Goal: Information Seeking & Learning: Learn about a topic

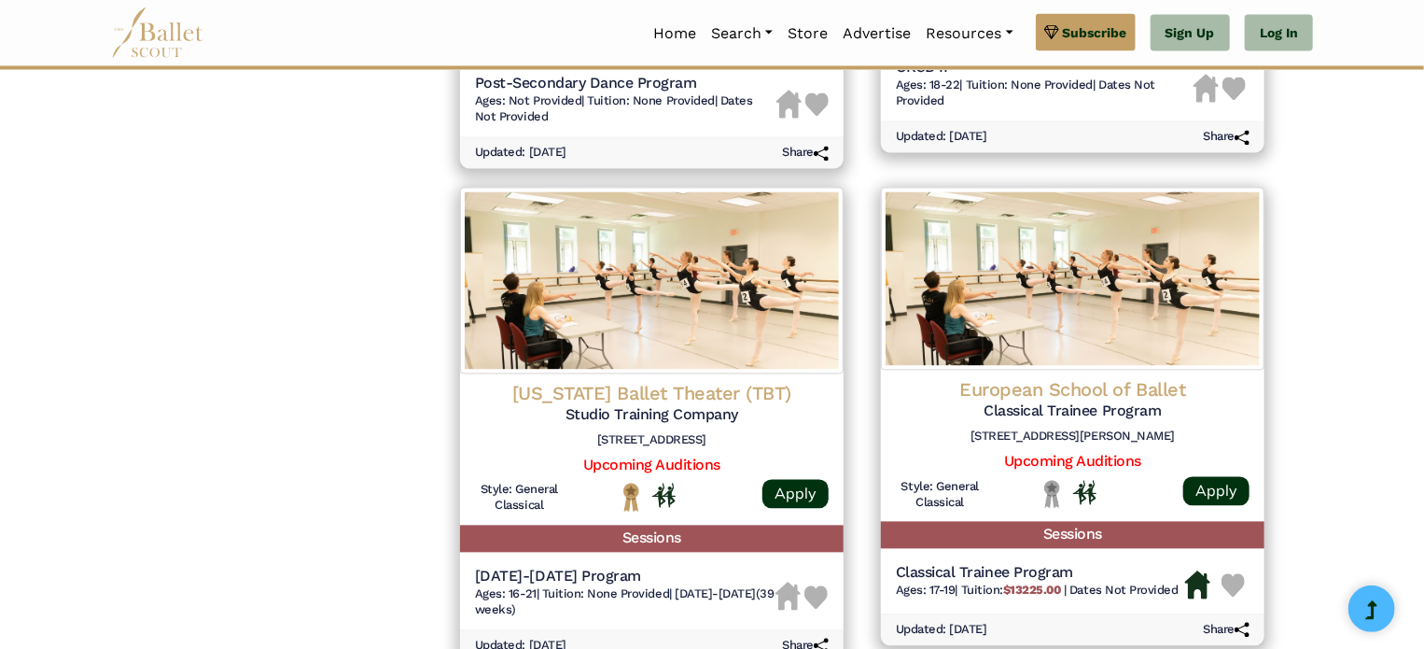
scroll to position [1738, 0]
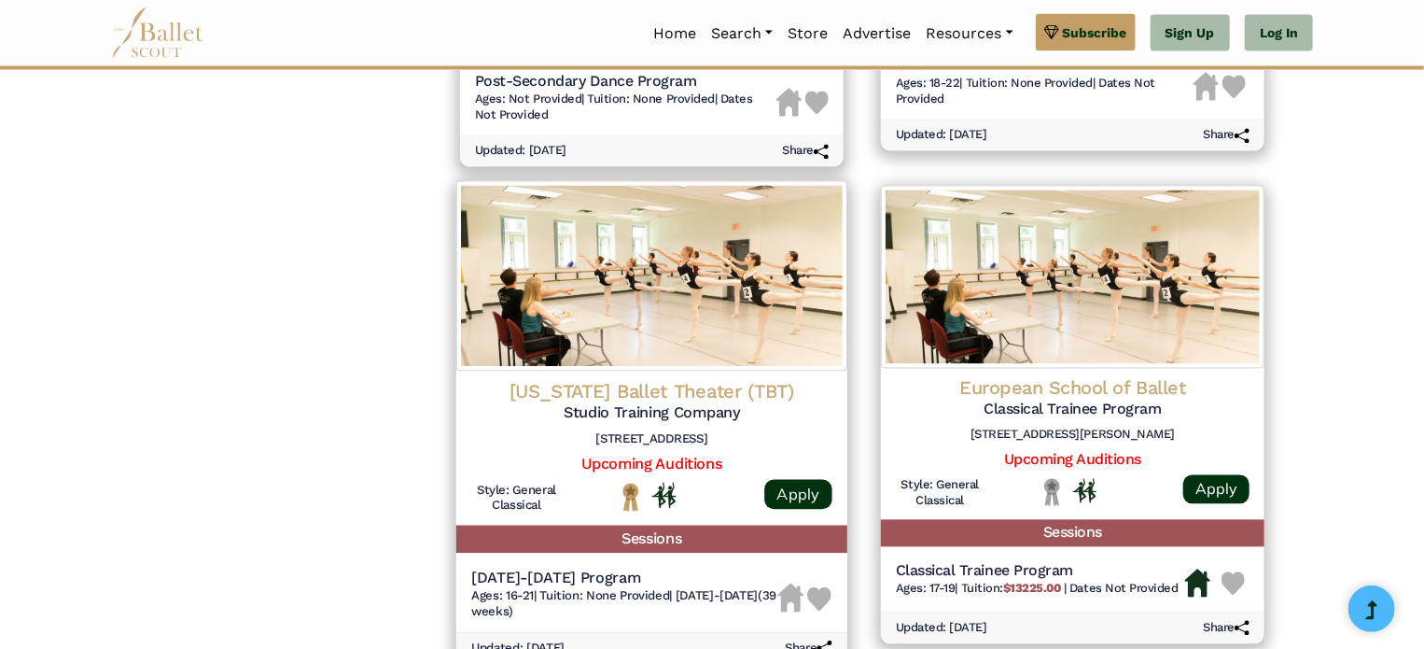
click at [531, 417] on h5 "Studio Training Company" at bounding box center [651, 413] width 361 height 20
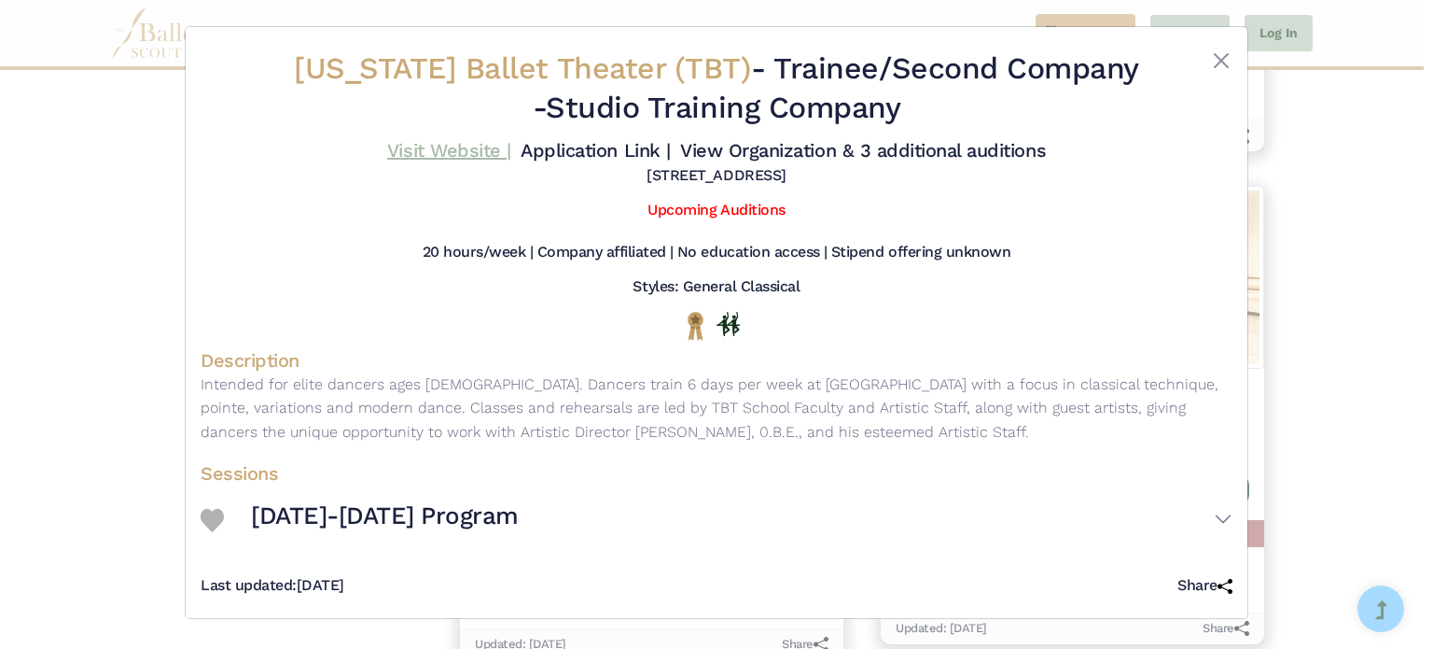
click at [423, 144] on link "Visit Website |" at bounding box center [449, 150] width 124 height 22
click at [1221, 55] on button "Close" at bounding box center [1221, 60] width 22 height 22
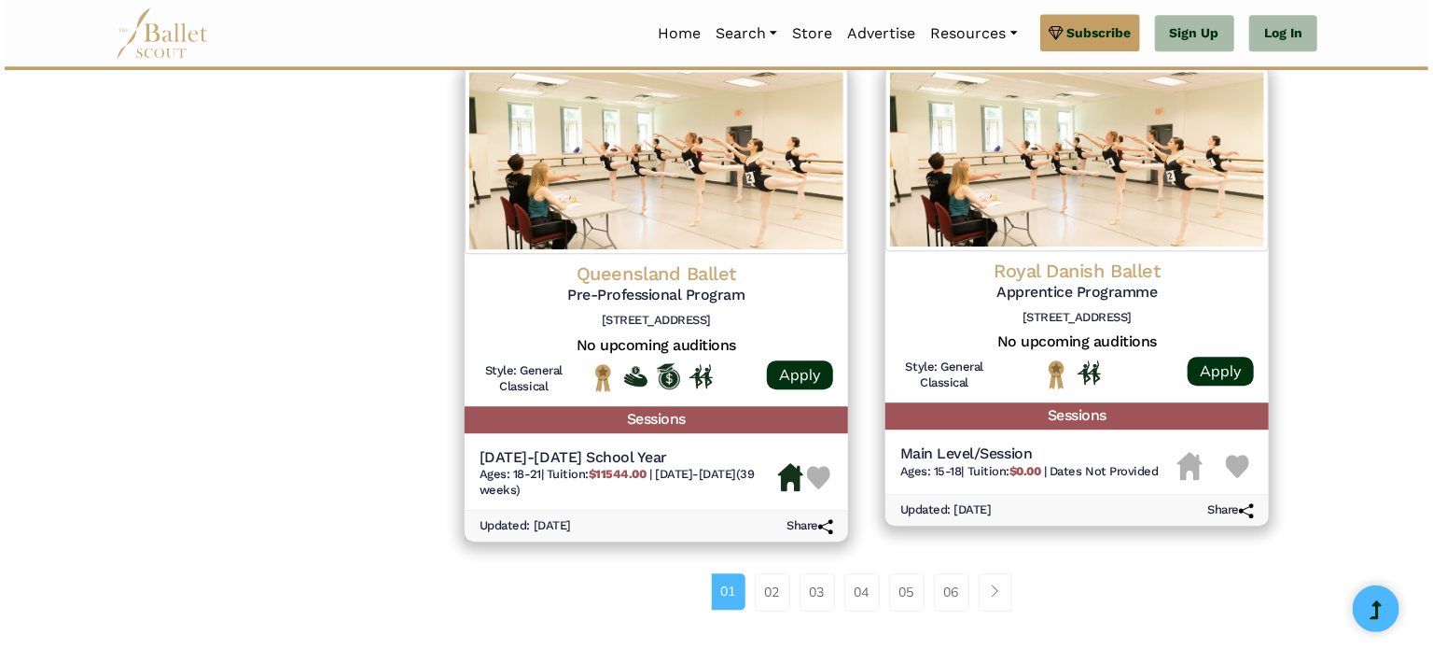
scroll to position [2352, 0]
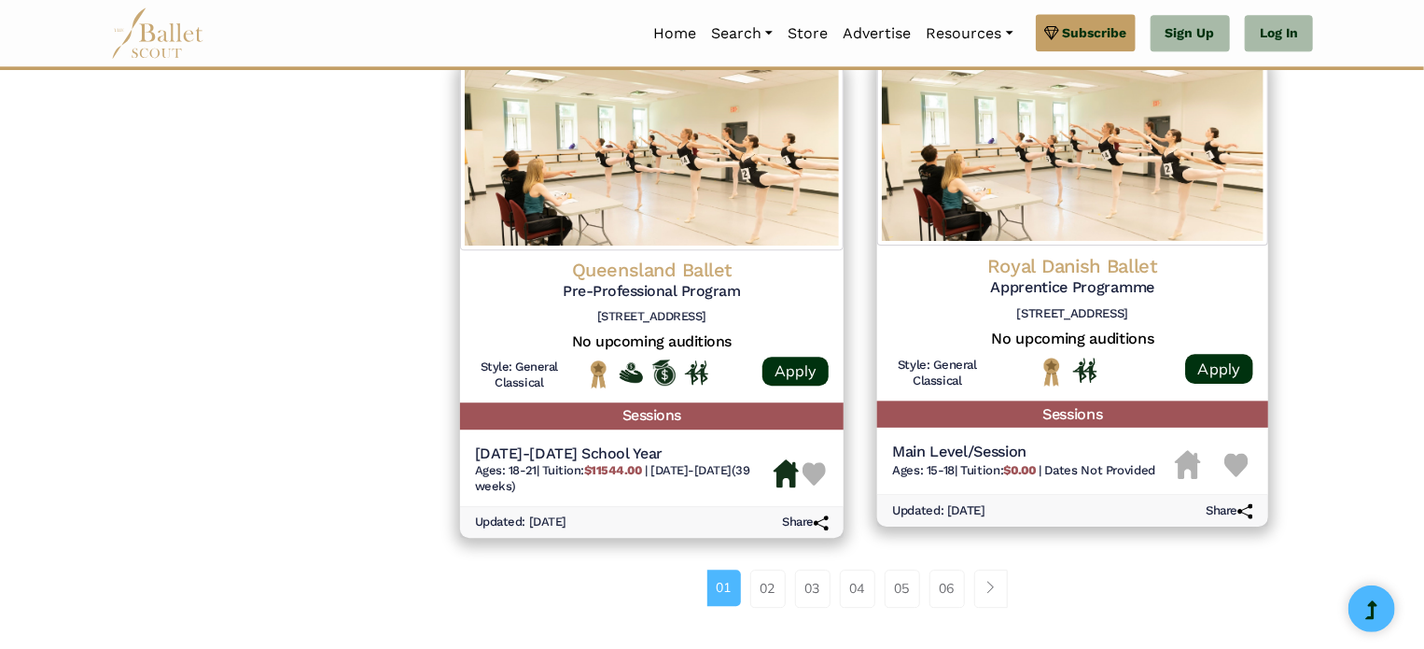
click at [937, 234] on img at bounding box center [1072, 152] width 391 height 187
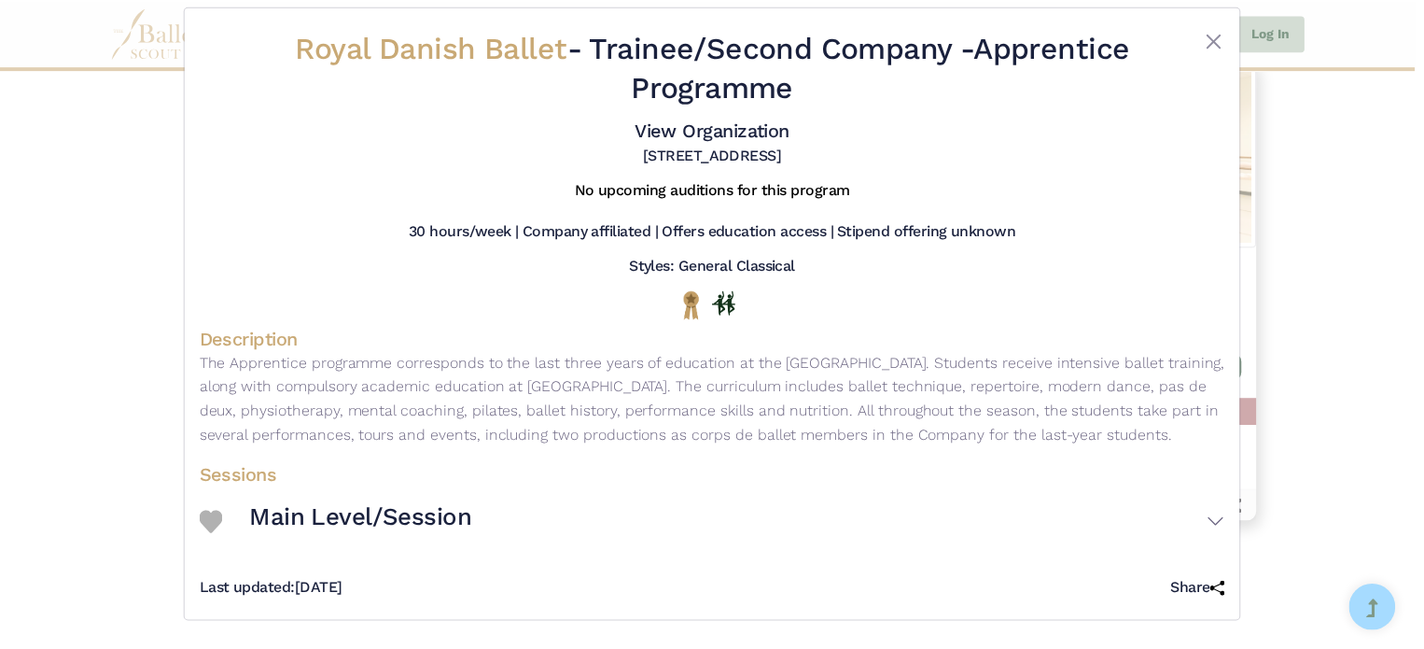
scroll to position [43, 0]
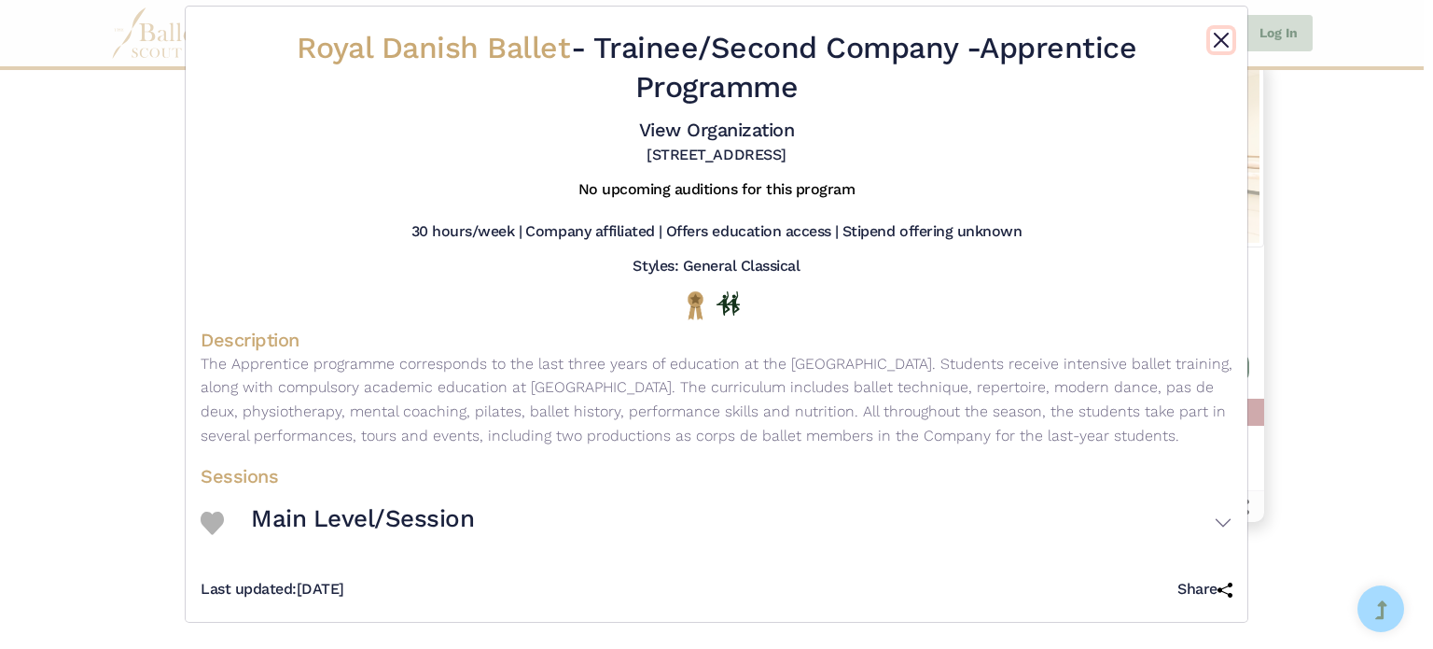
click at [1219, 29] on button "Close" at bounding box center [1221, 40] width 22 height 22
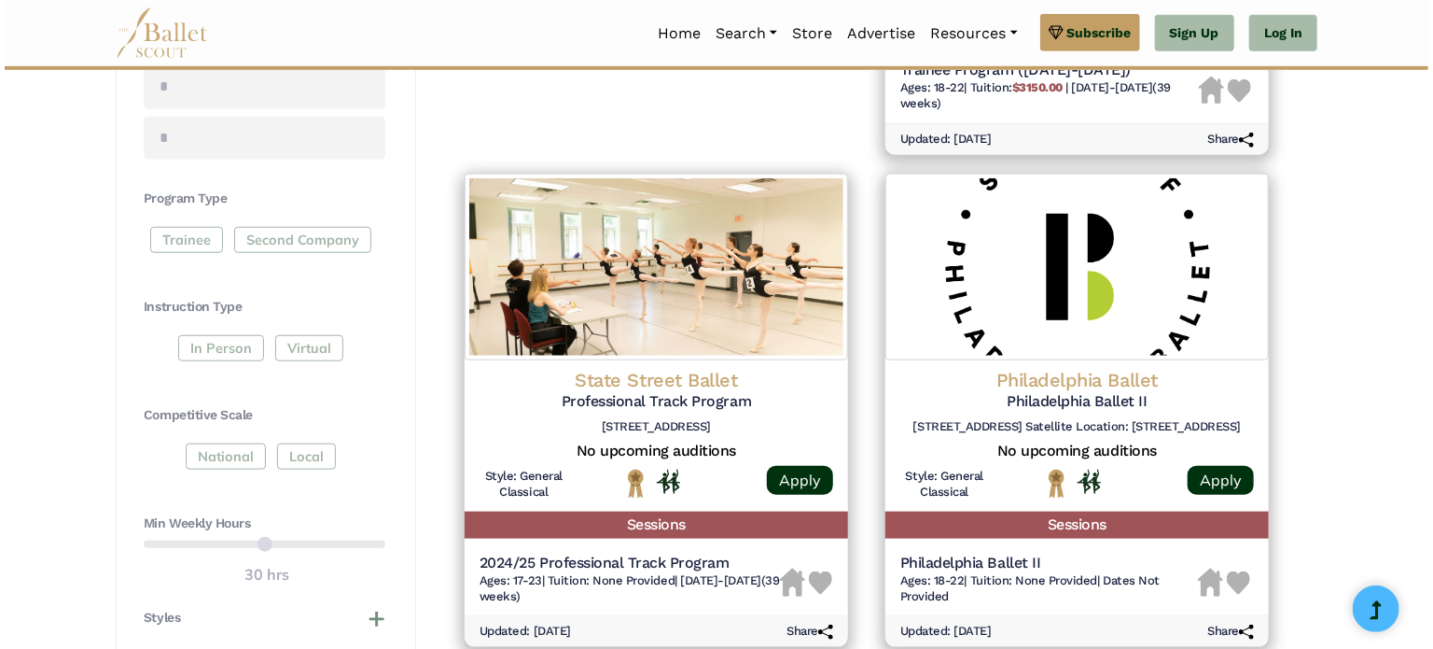
scroll to position [747, 0]
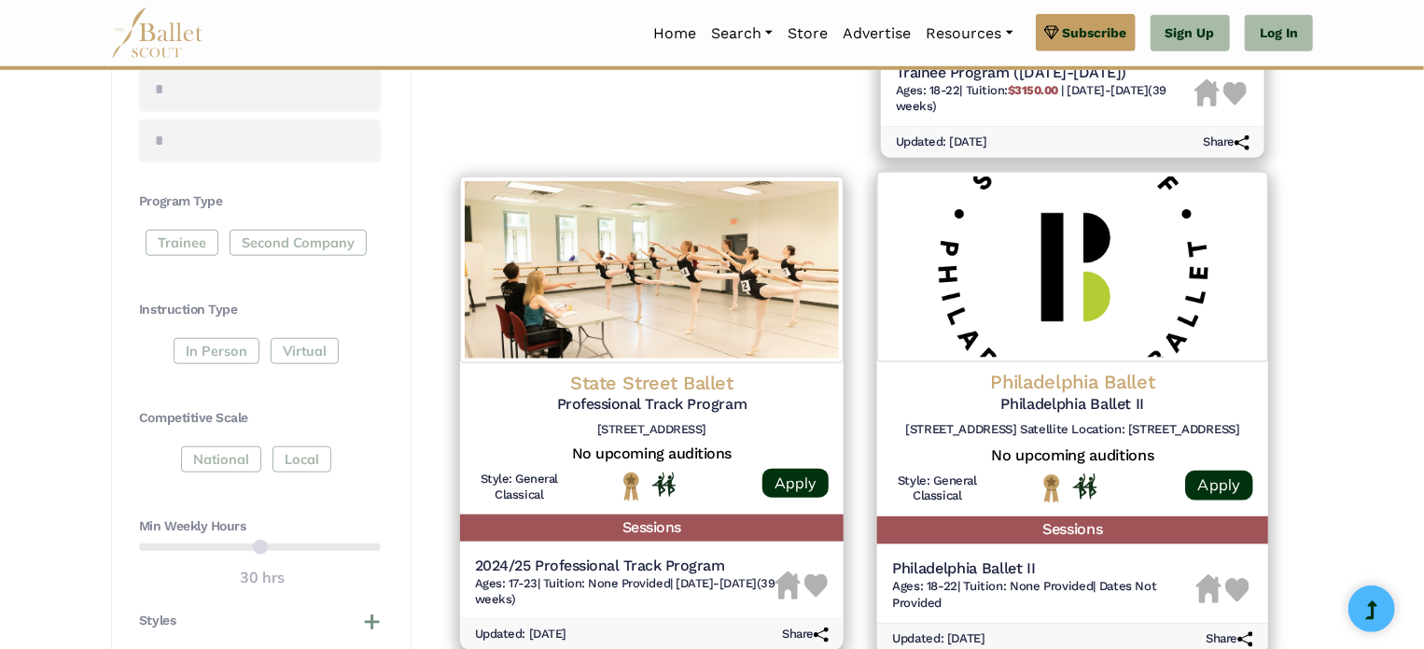
click at [915, 245] on img at bounding box center [1072, 267] width 391 height 190
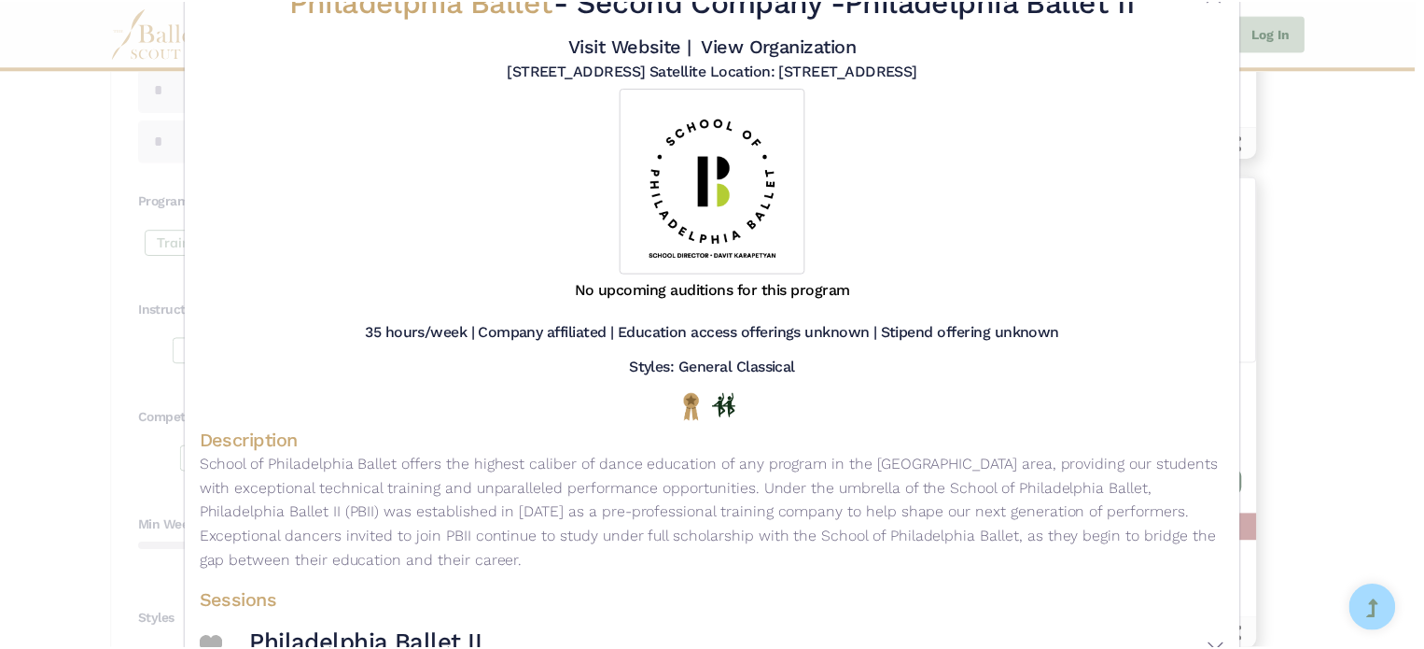
scroll to position [0, 0]
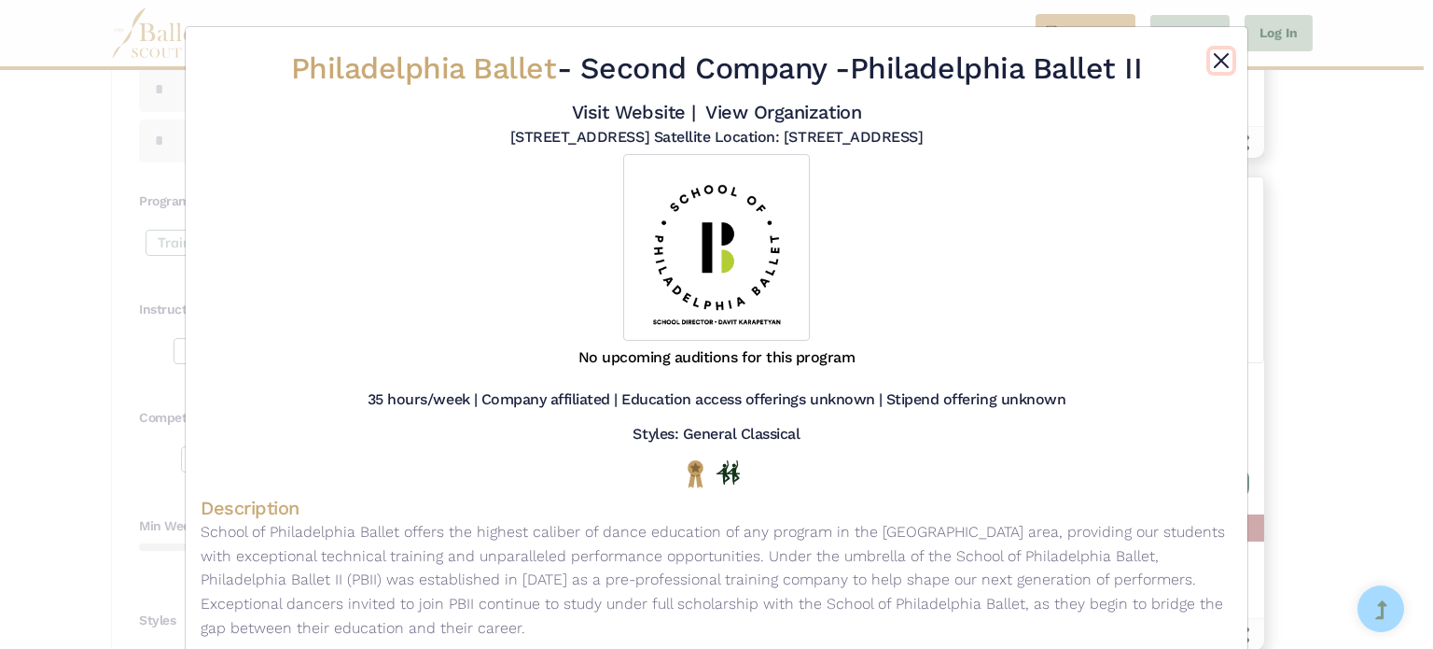
click at [1219, 52] on button "Close" at bounding box center [1221, 60] width 22 height 22
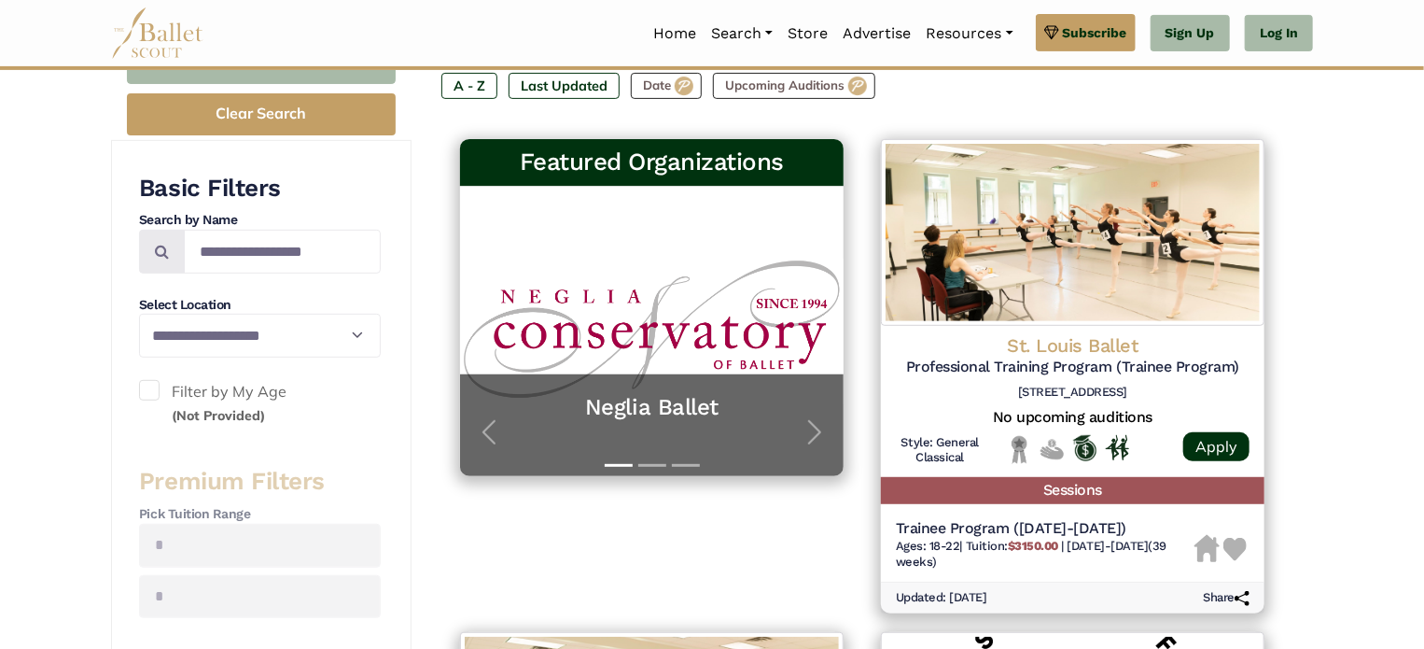
scroll to position [294, 0]
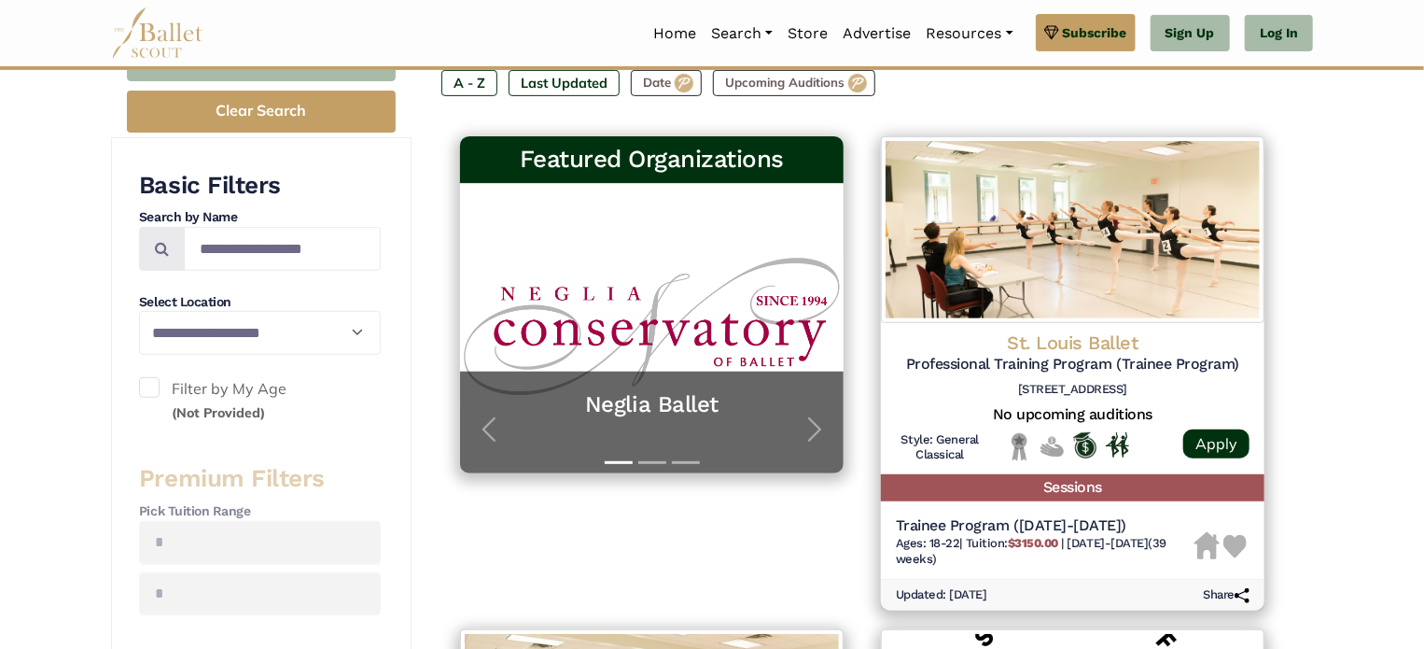
click at [156, 381] on span at bounding box center [149, 387] width 21 height 21
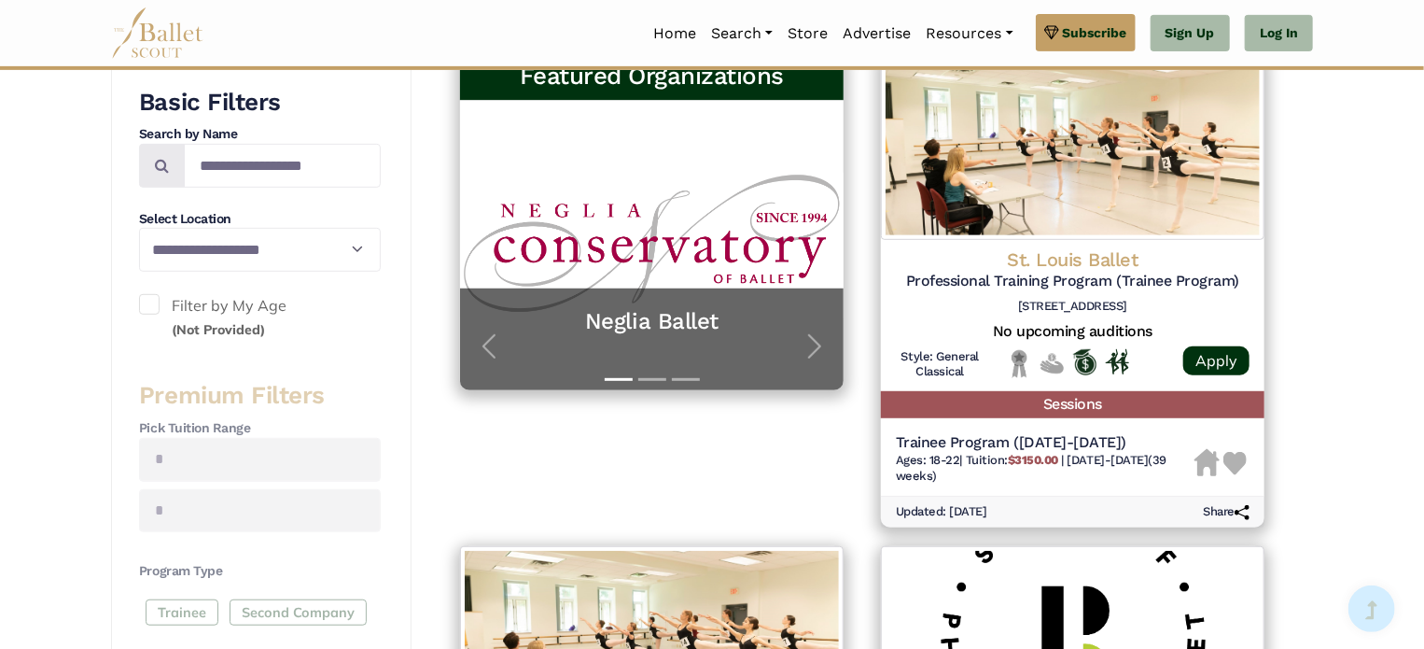
scroll to position [379, 0]
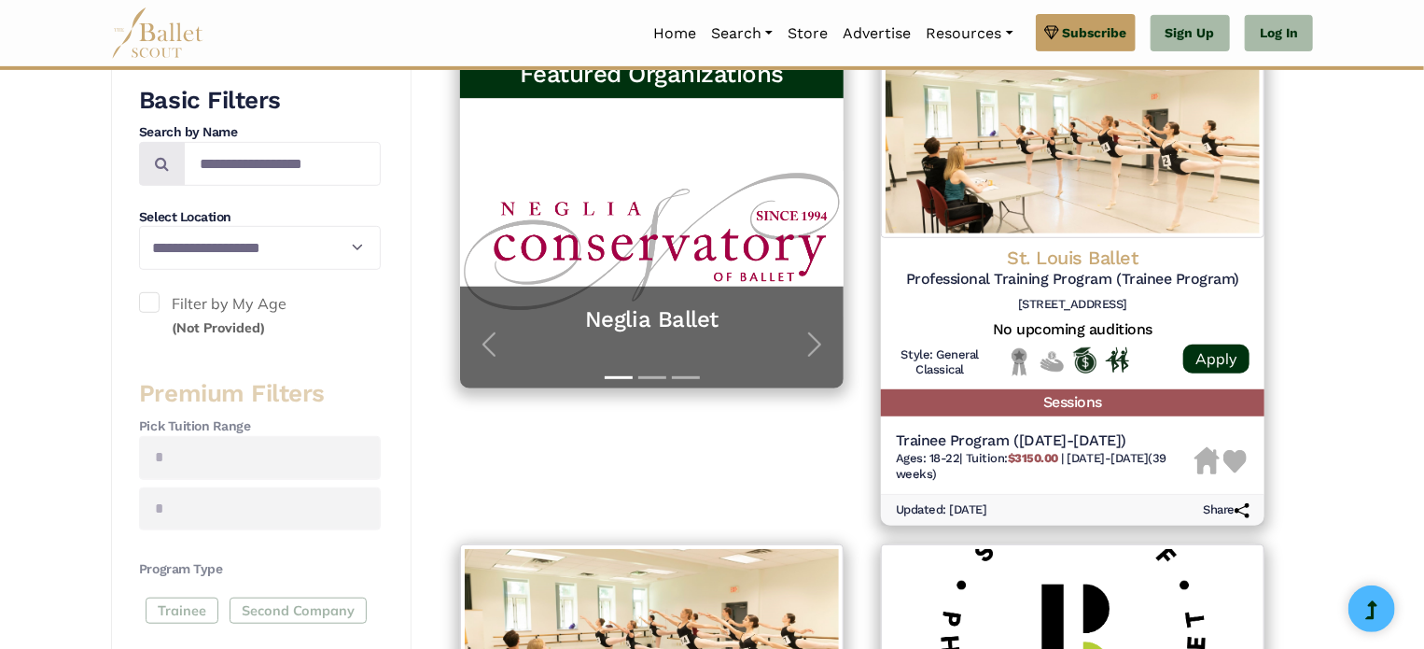
click at [150, 294] on span at bounding box center [149, 302] width 21 height 21
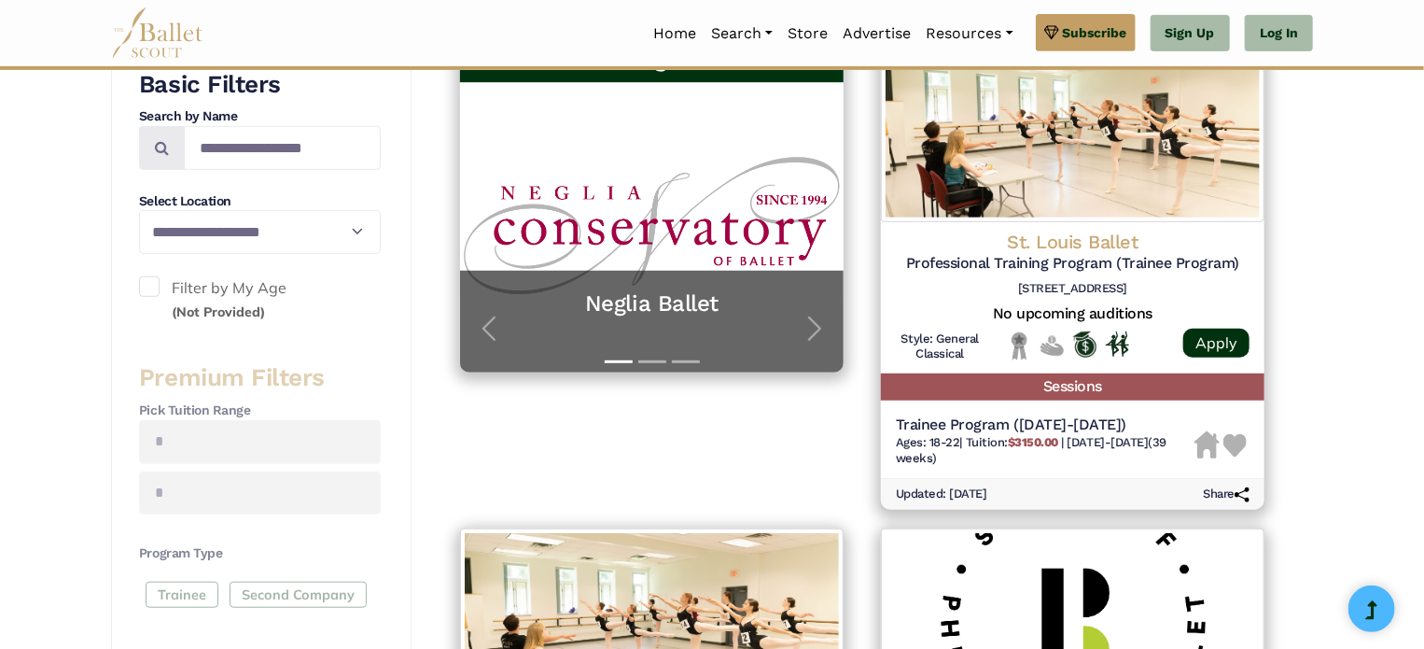
scroll to position [396, 0]
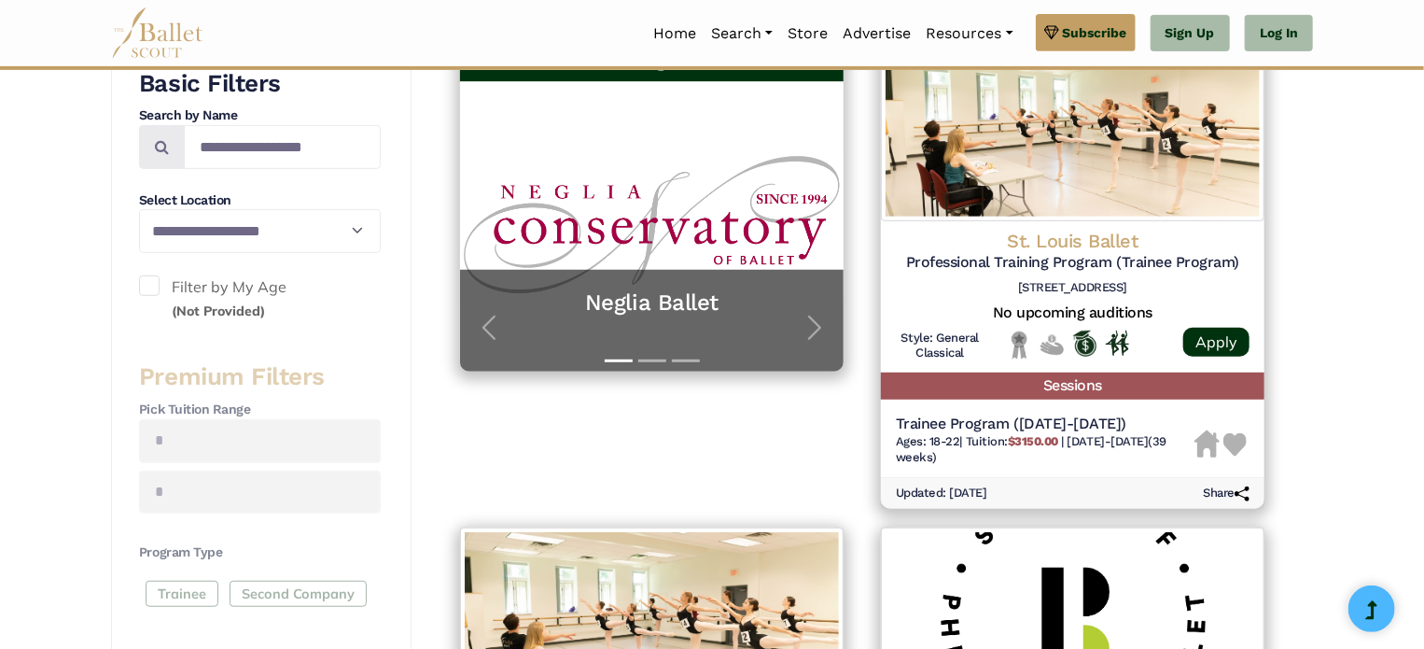
click at [188, 310] on small "(Not Provided)" at bounding box center [218, 310] width 93 height 17
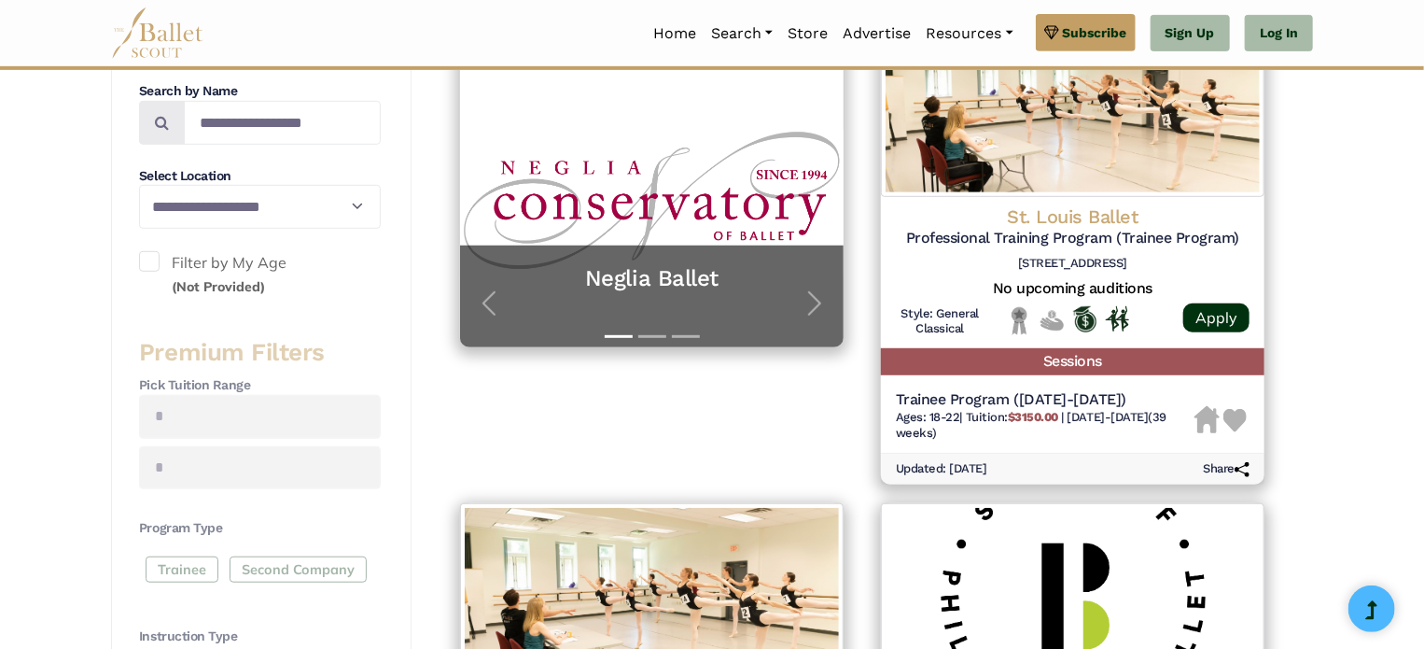
scroll to position [422, 0]
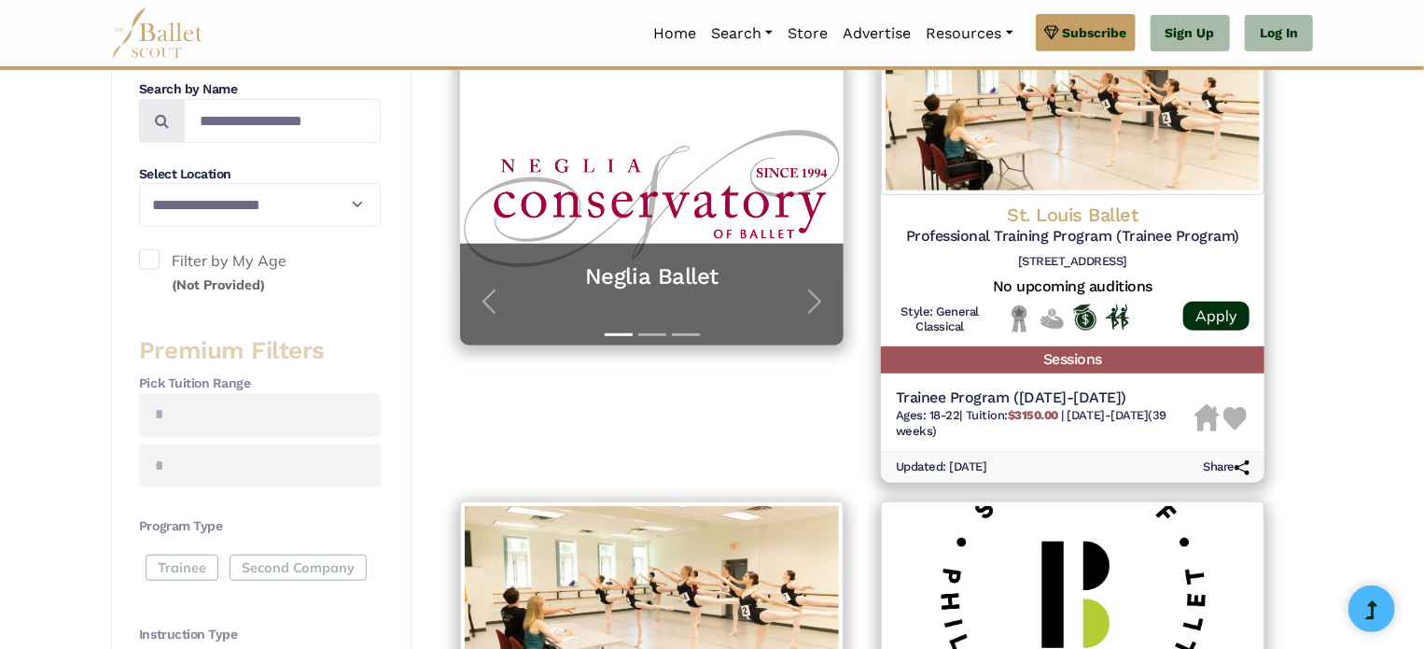
click at [135, 251] on div "**********" at bounding box center [261, 606] width 300 height 1194
click at [161, 257] on label "Filter by My Age (Not Provided)" at bounding box center [260, 273] width 242 height 48
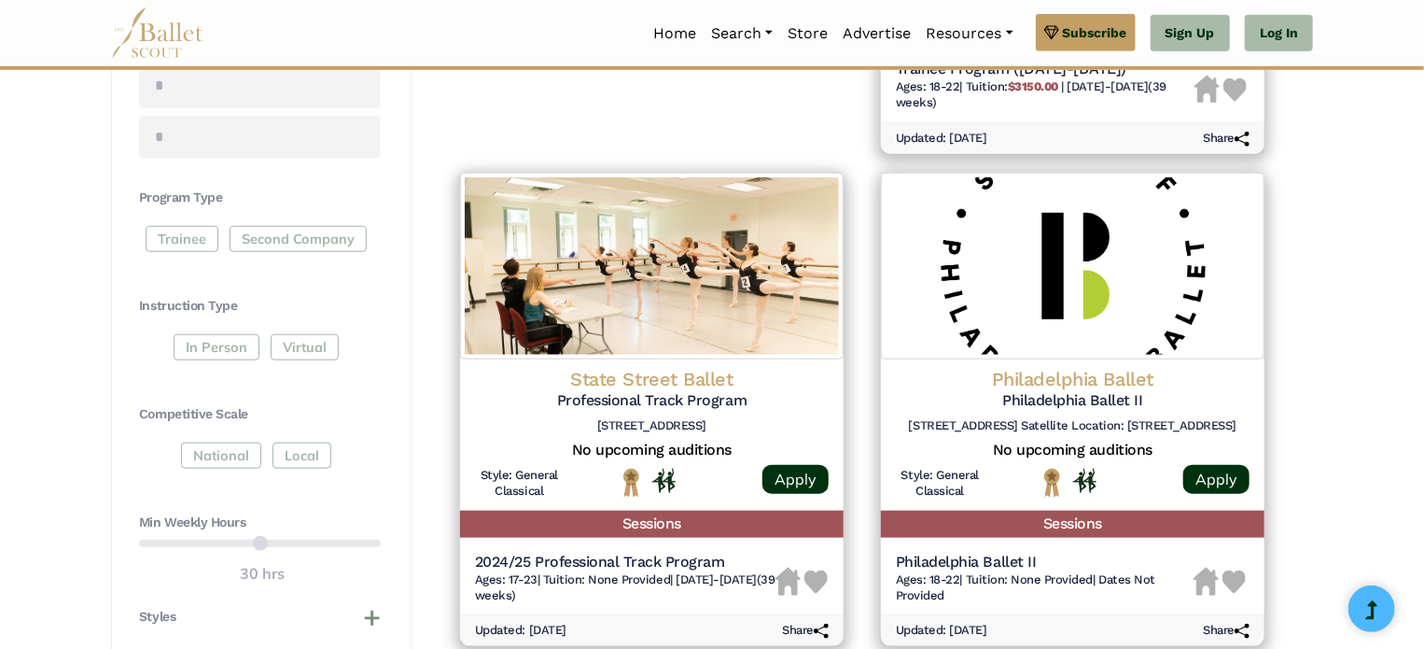
scroll to position [753, 0]
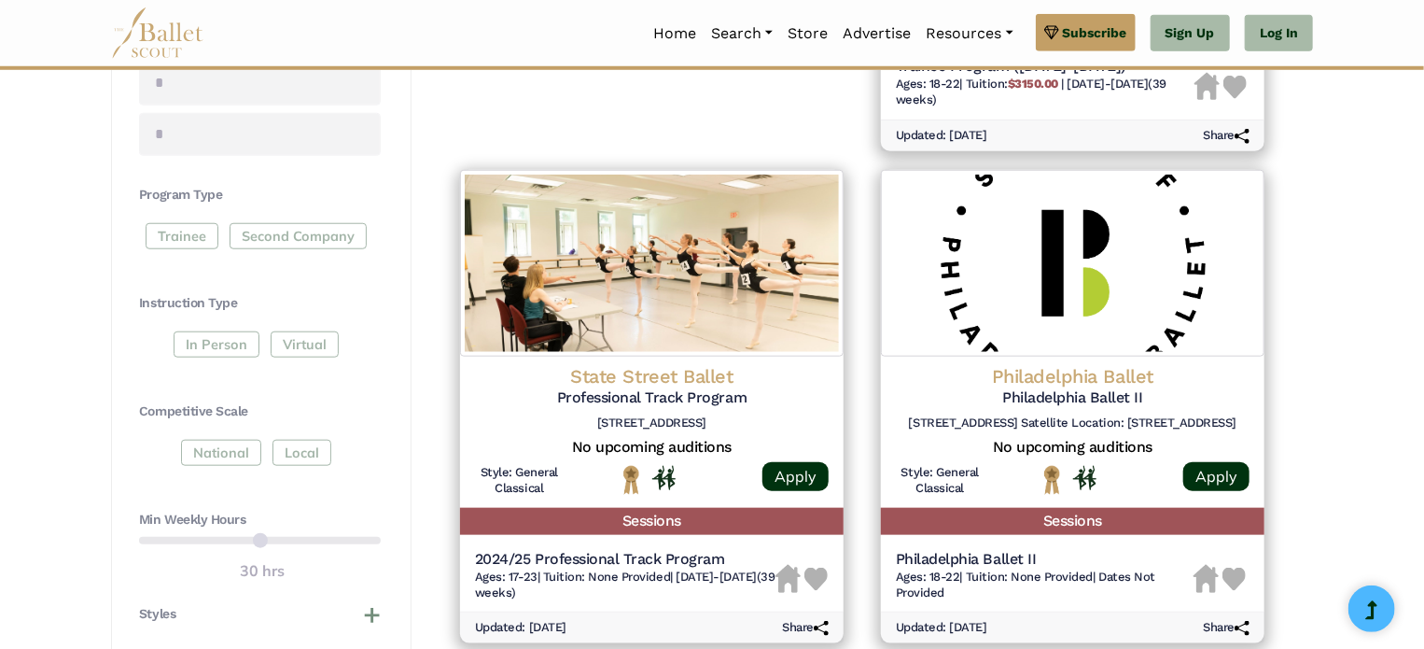
click at [203, 335] on div "In Person Virtual" at bounding box center [260, 348] width 242 height 34
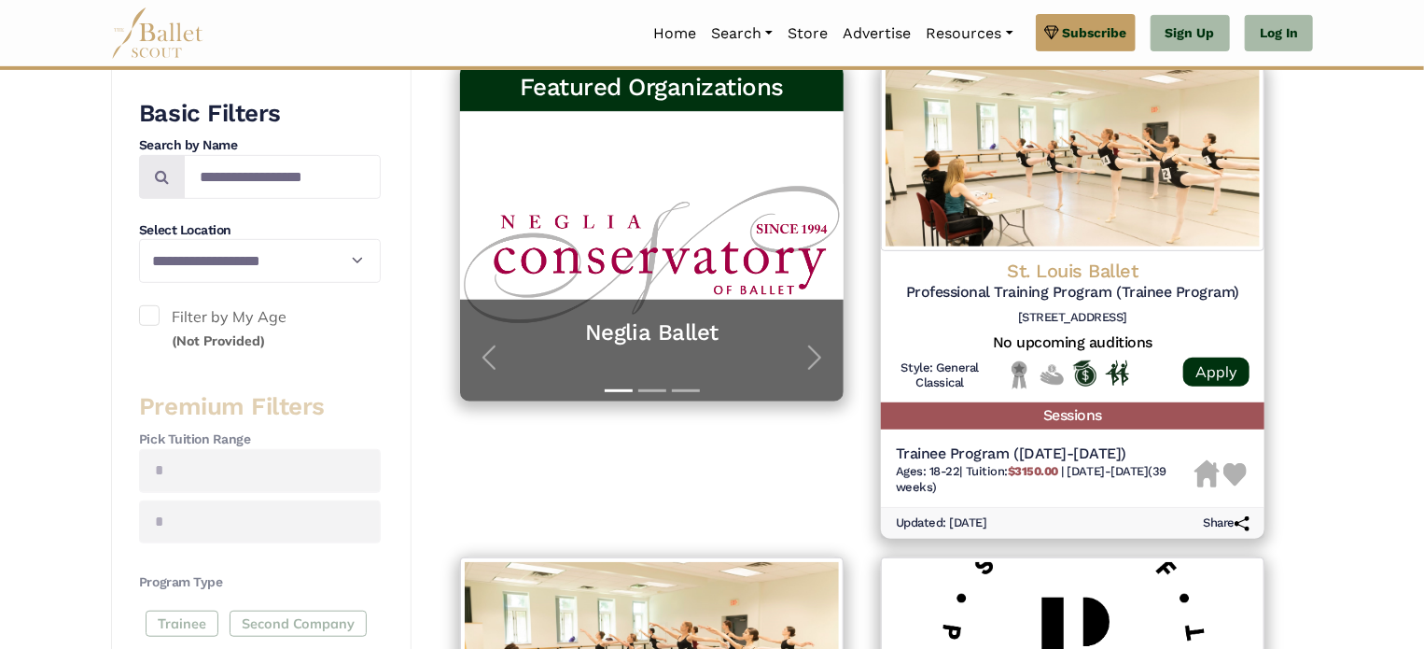
scroll to position [365, 0]
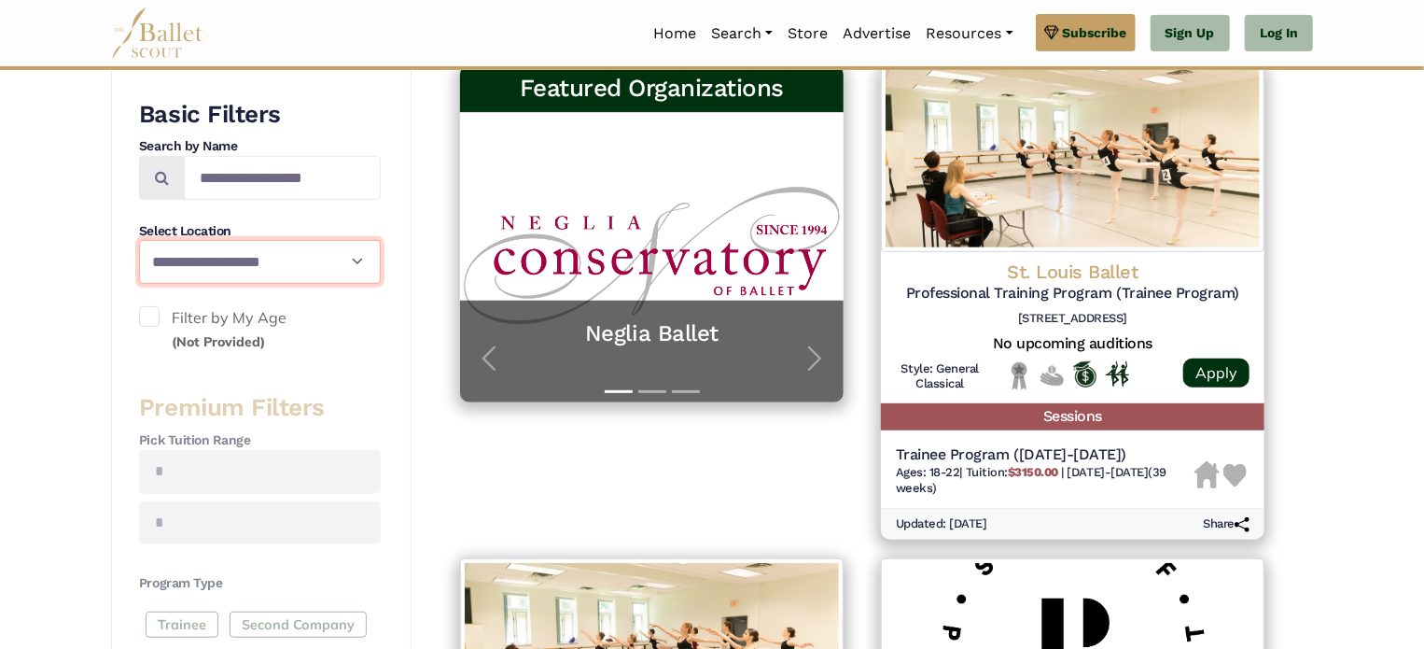
click at [183, 264] on select "**********" at bounding box center [260, 261] width 242 height 43
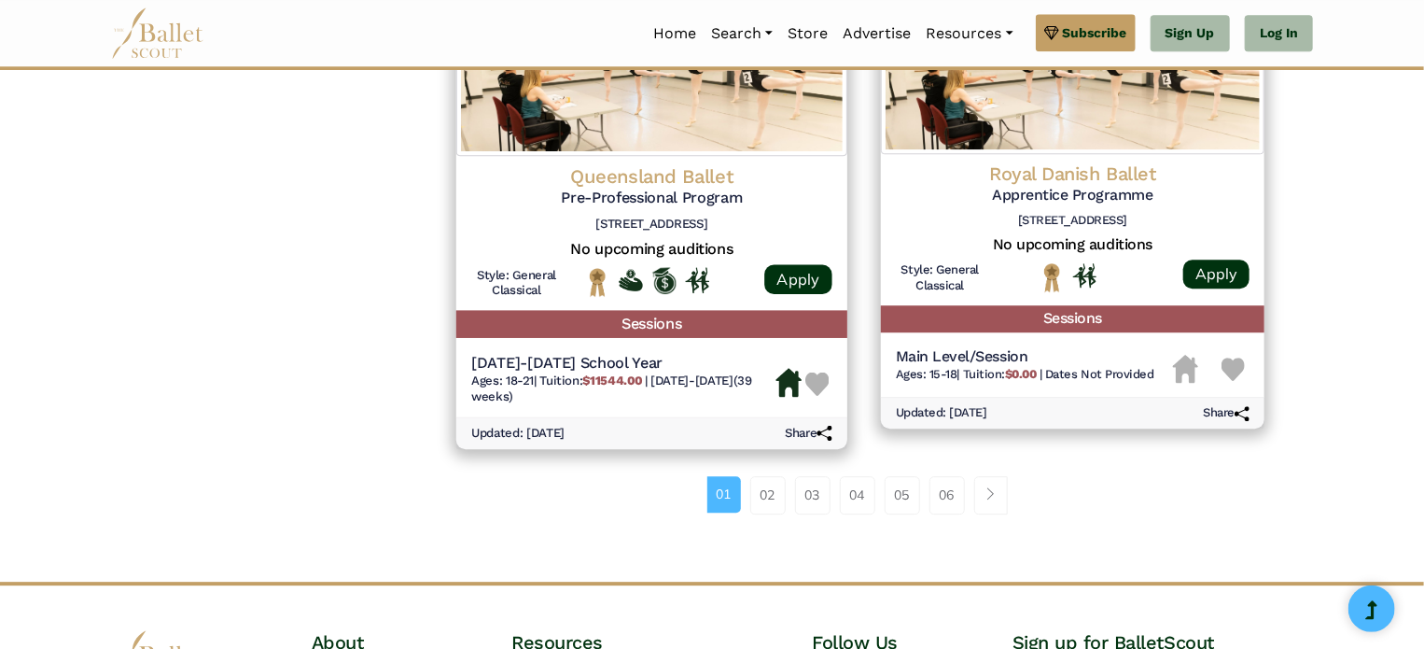
scroll to position [2447, 0]
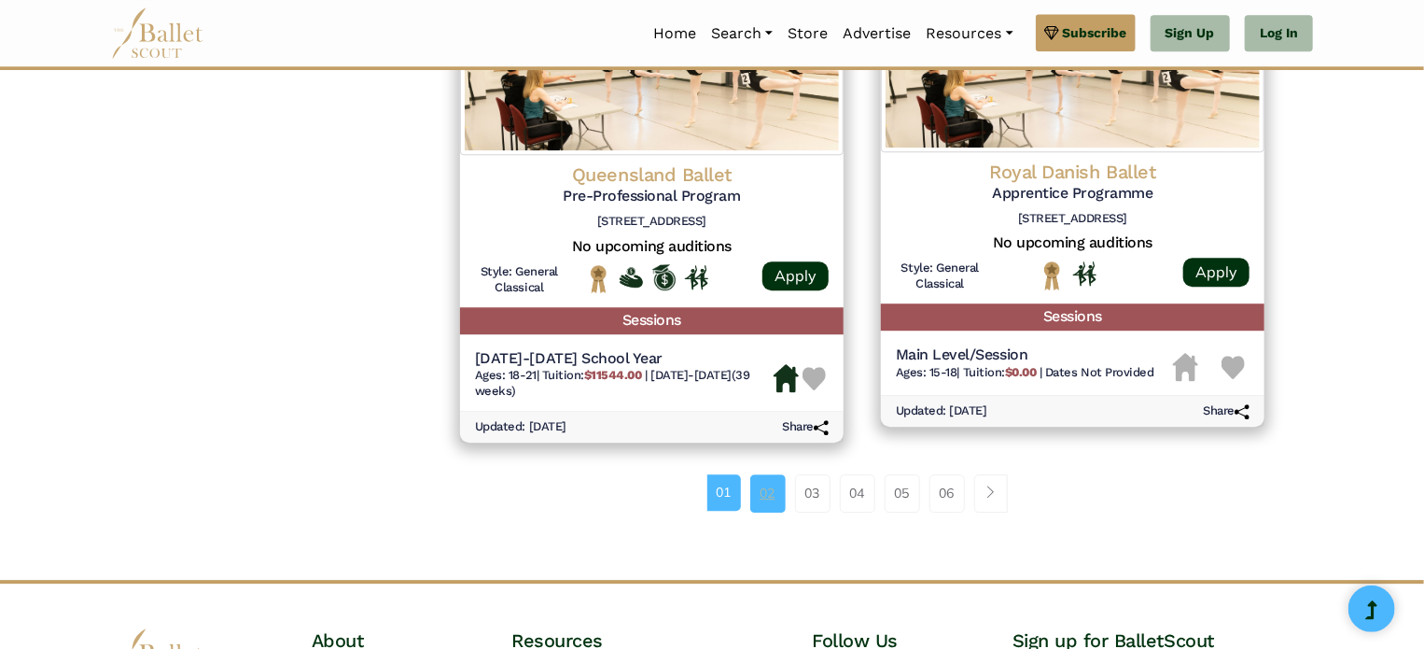
click at [761, 492] on link "02" at bounding box center [767, 492] width 35 height 37
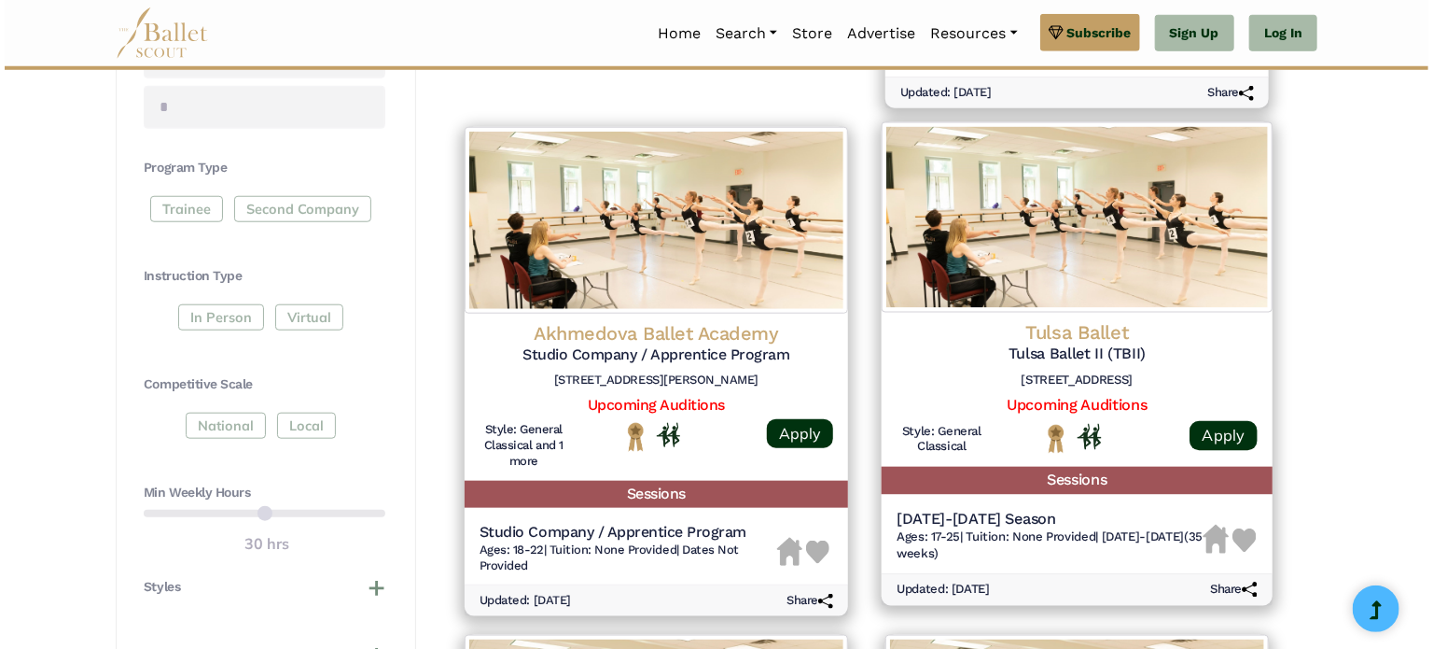
scroll to position [783, 0]
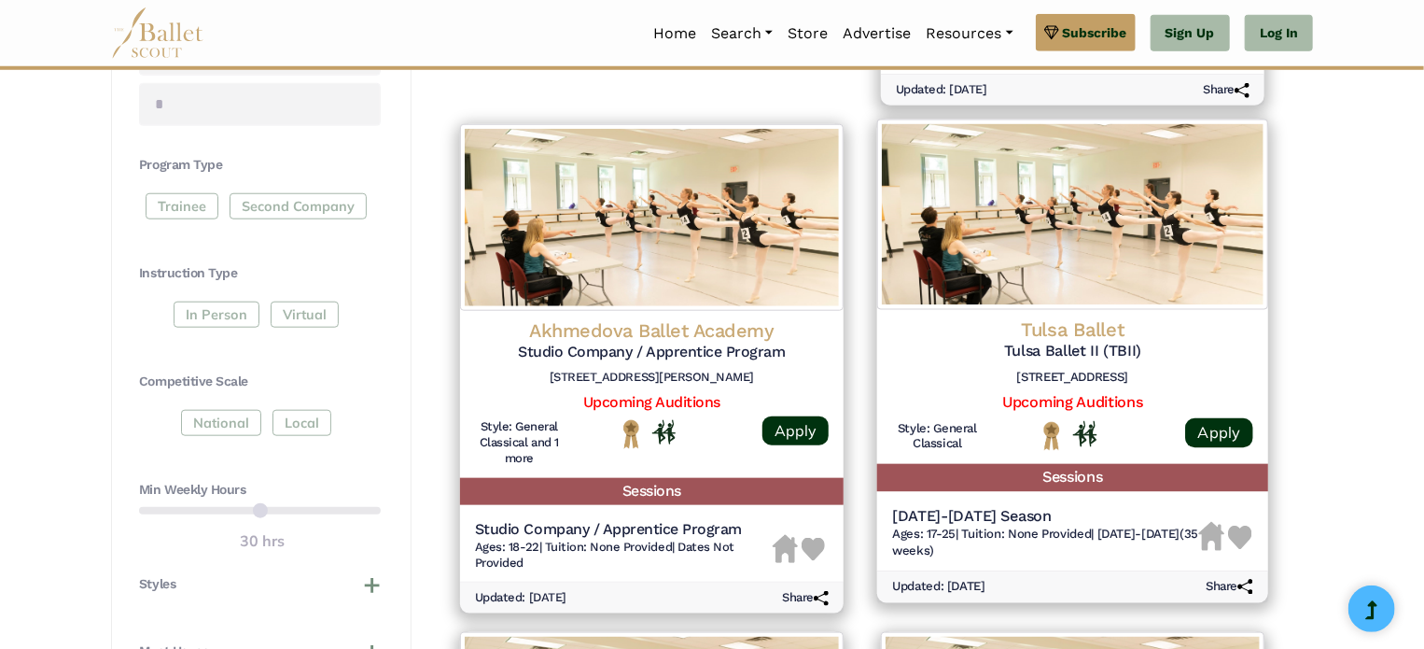
click at [955, 356] on h5 "Tulsa Ballet II (TBII)" at bounding box center [1072, 352] width 361 height 20
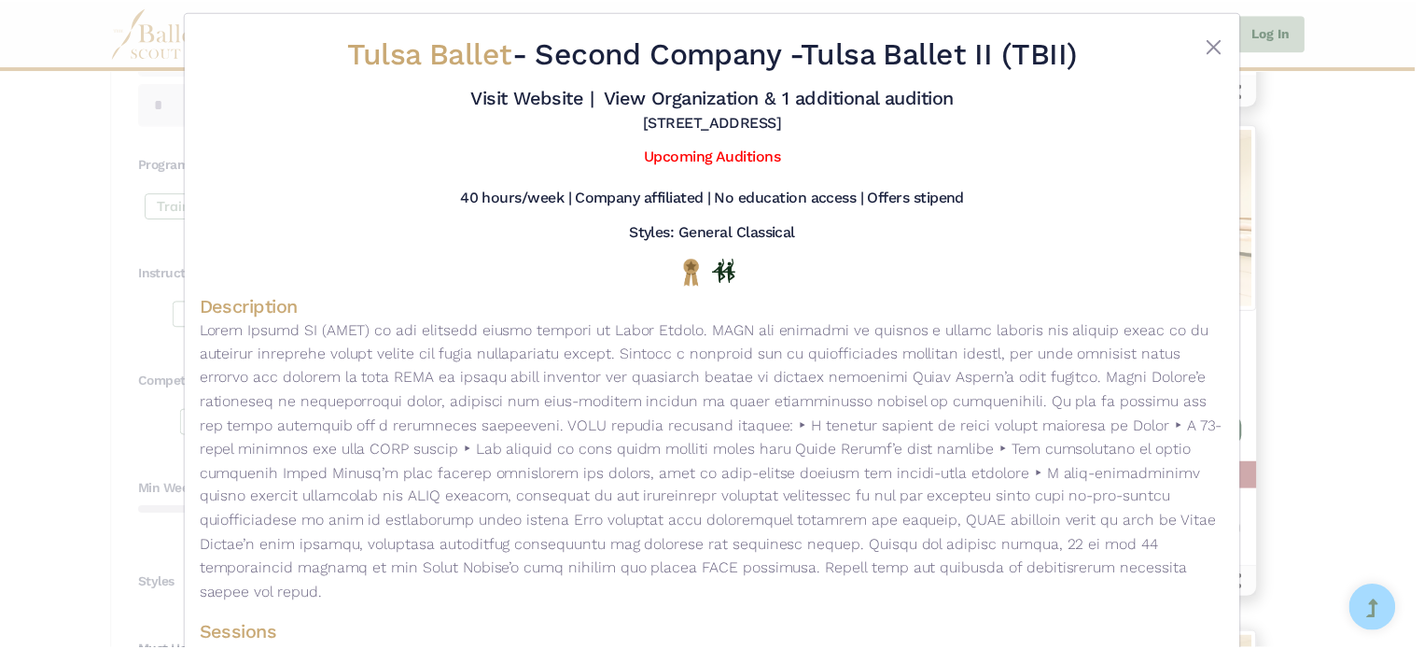
scroll to position [0, 0]
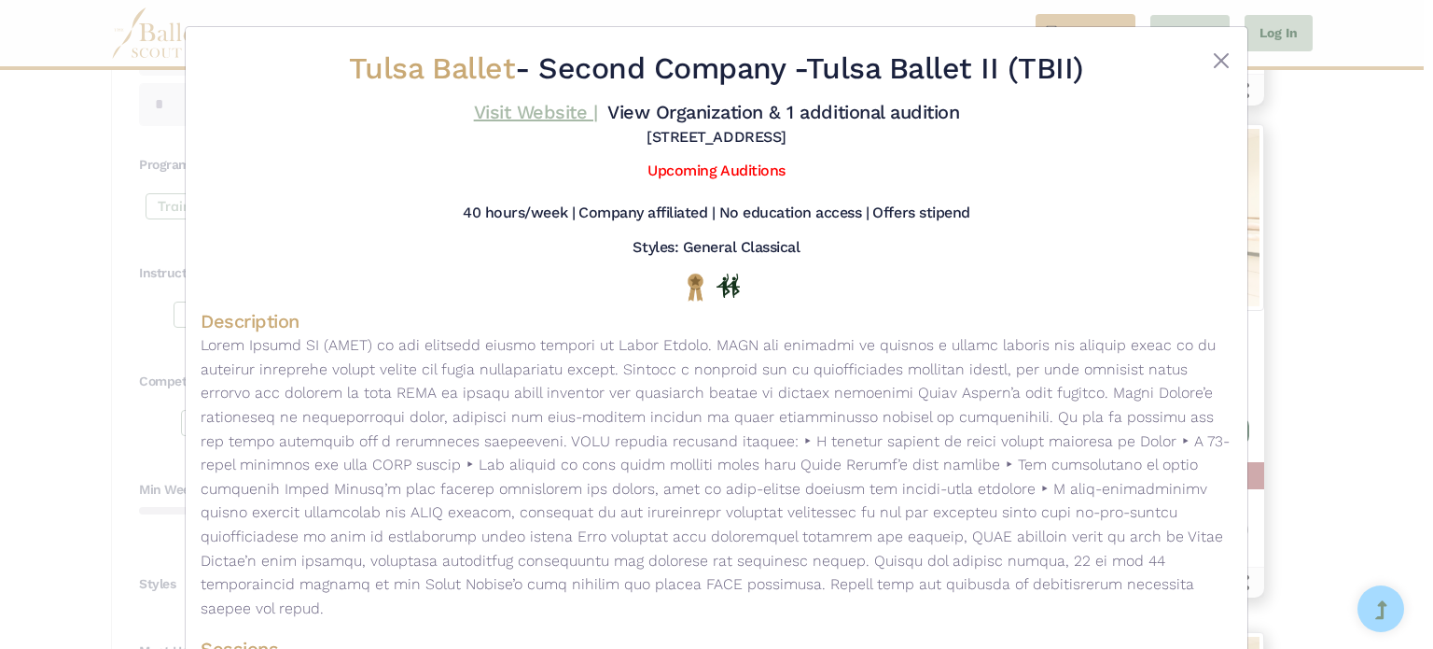
click at [512, 111] on link "Visit Website |" at bounding box center [536, 112] width 124 height 22
click at [1218, 57] on button "Close" at bounding box center [1221, 60] width 22 height 22
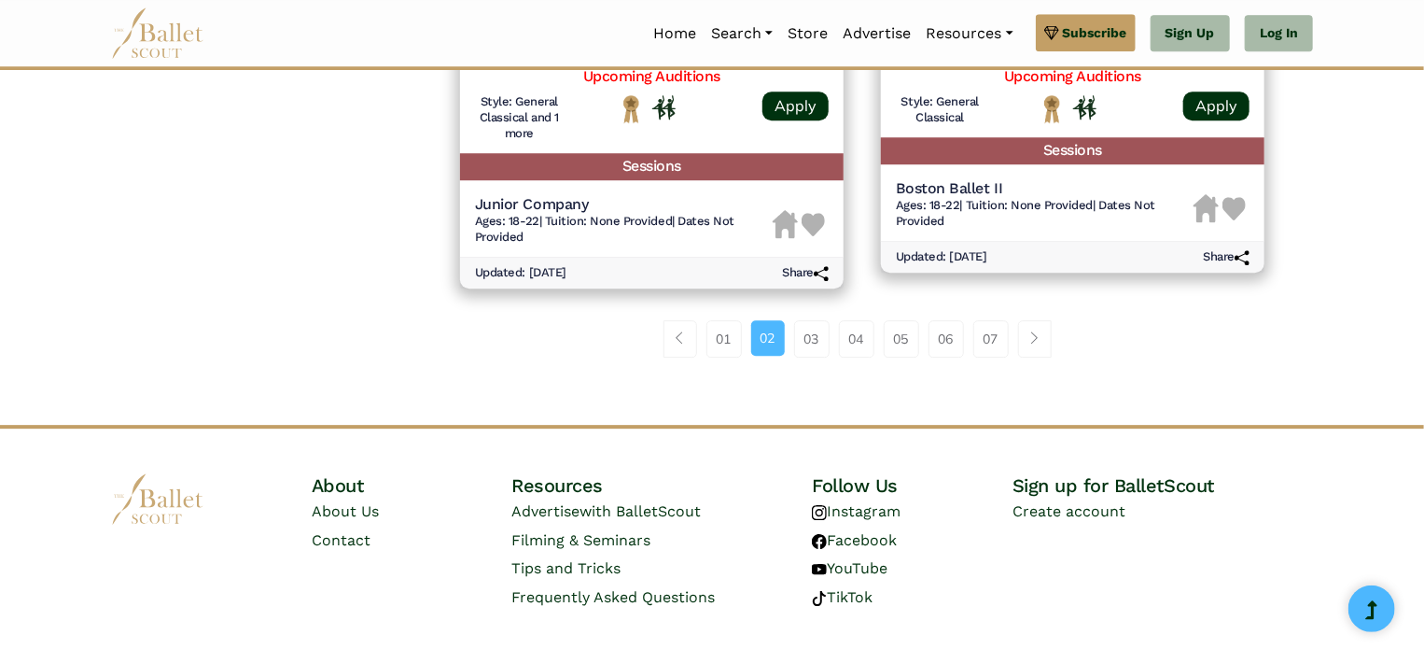
scroll to position [2618, 0]
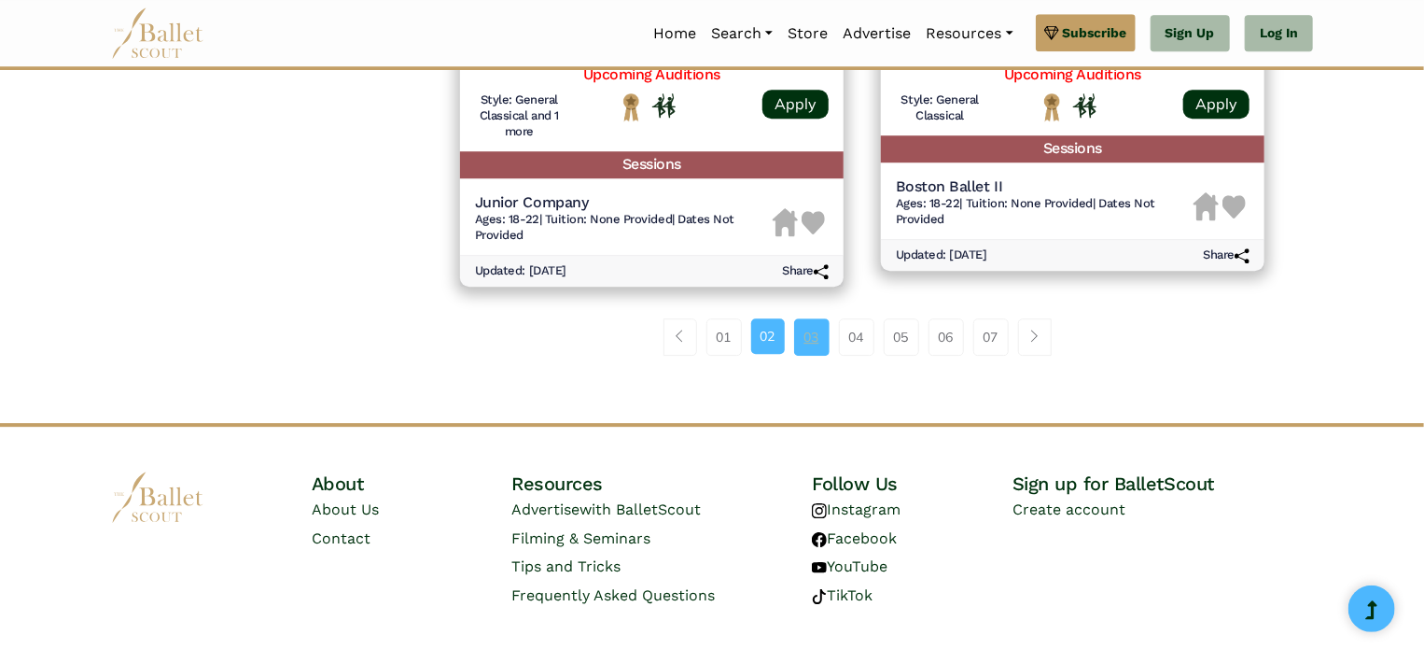
click at [818, 335] on link "03" at bounding box center [811, 336] width 35 height 37
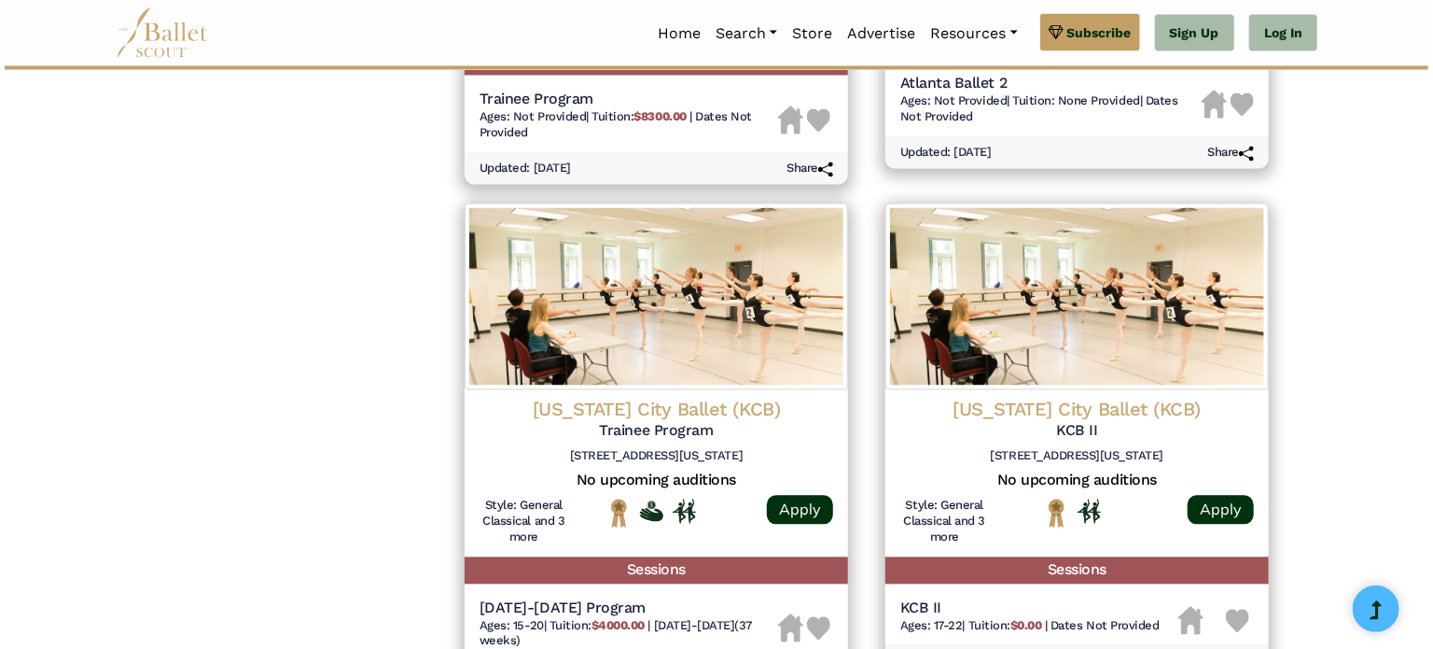
scroll to position [1747, 0]
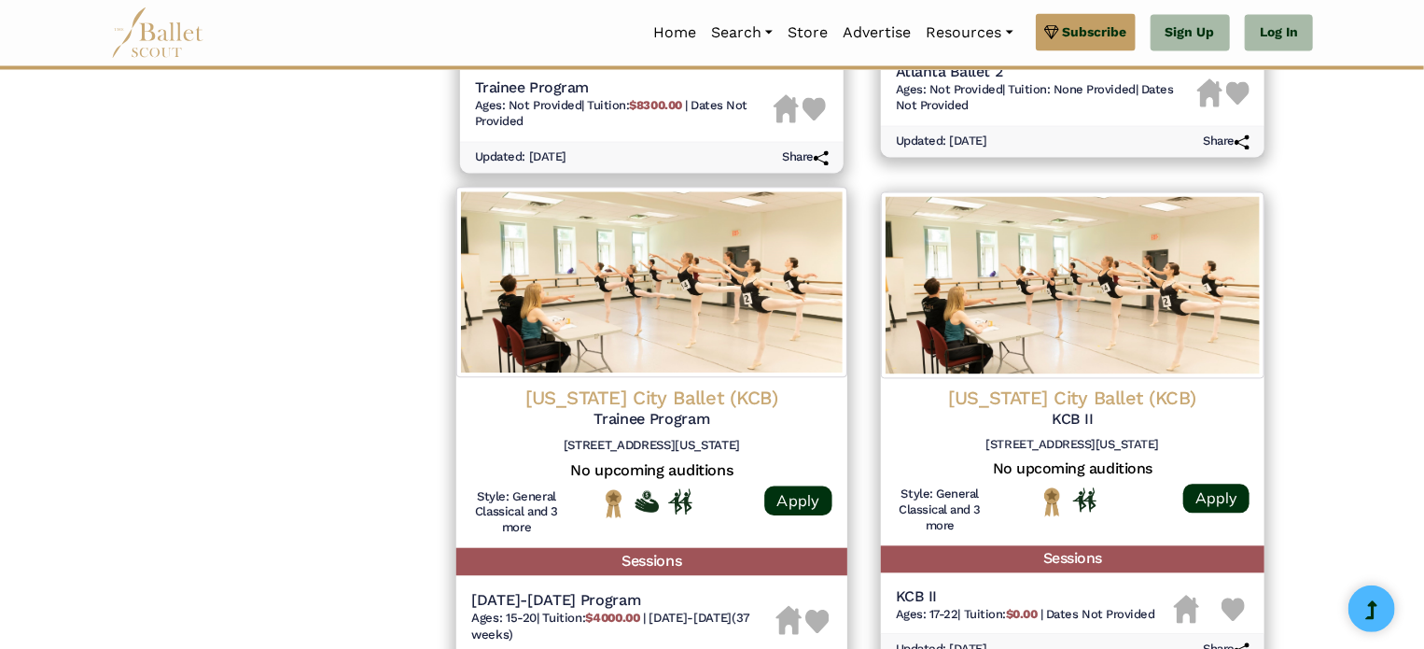
click at [703, 315] on img at bounding box center [651, 283] width 391 height 190
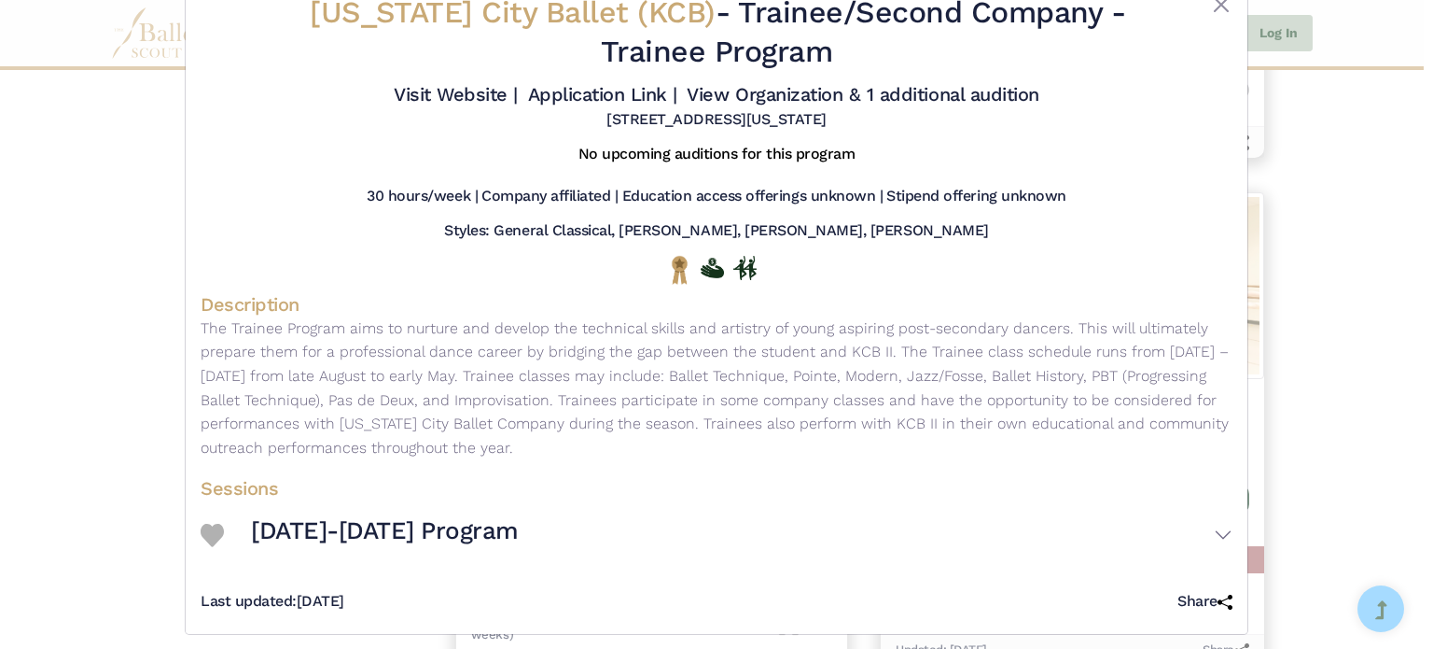
scroll to position [67, 0]
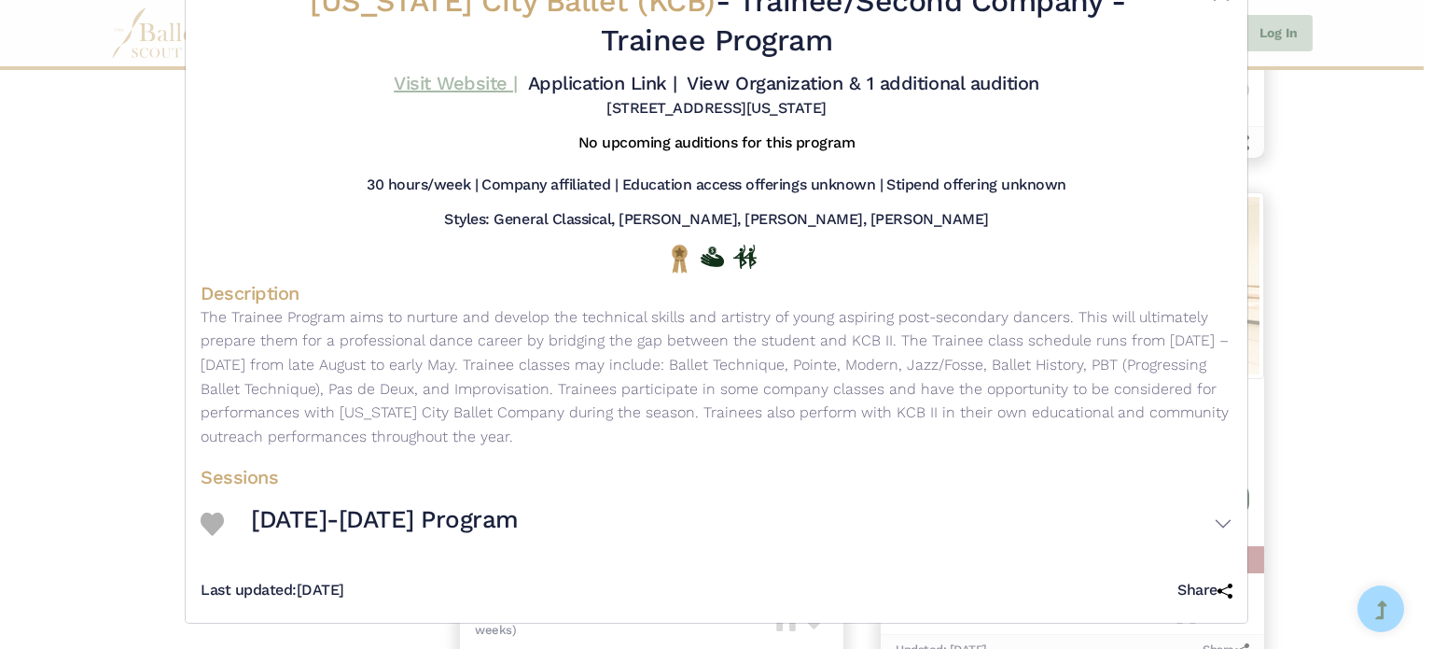
click at [470, 91] on link "Visit Website |" at bounding box center [456, 83] width 124 height 22
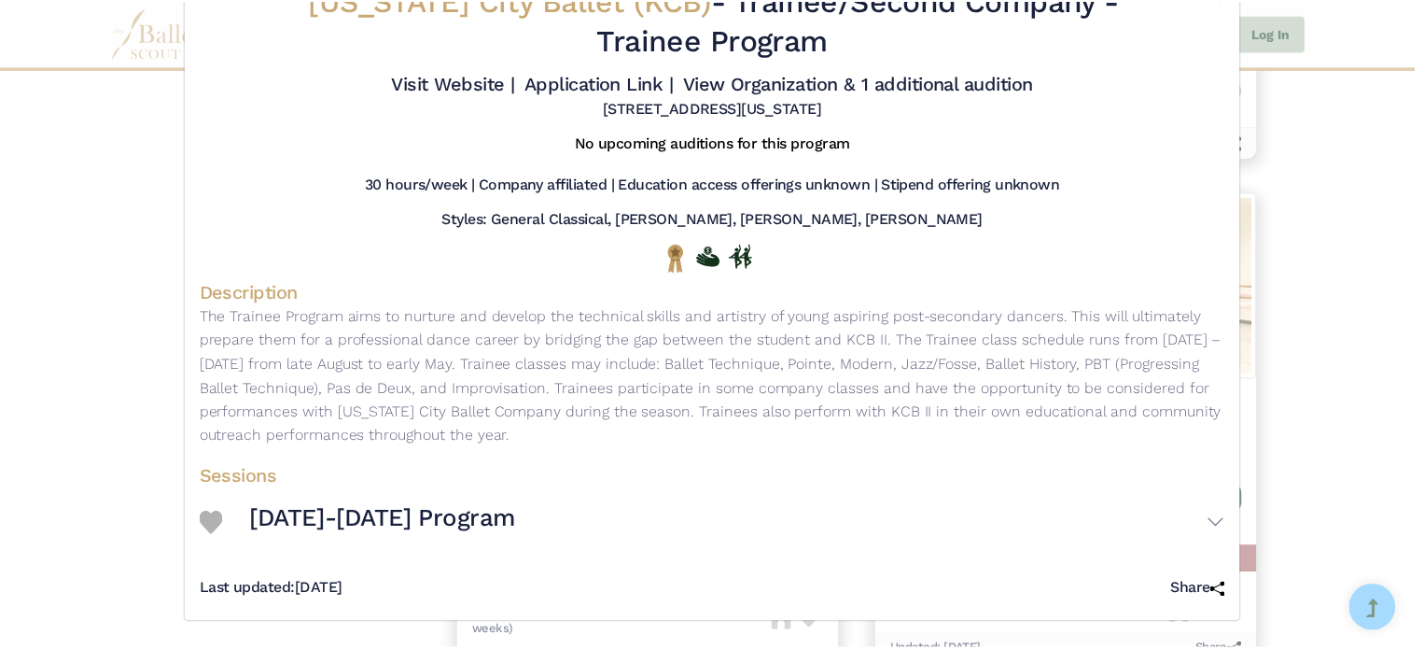
scroll to position [0, 0]
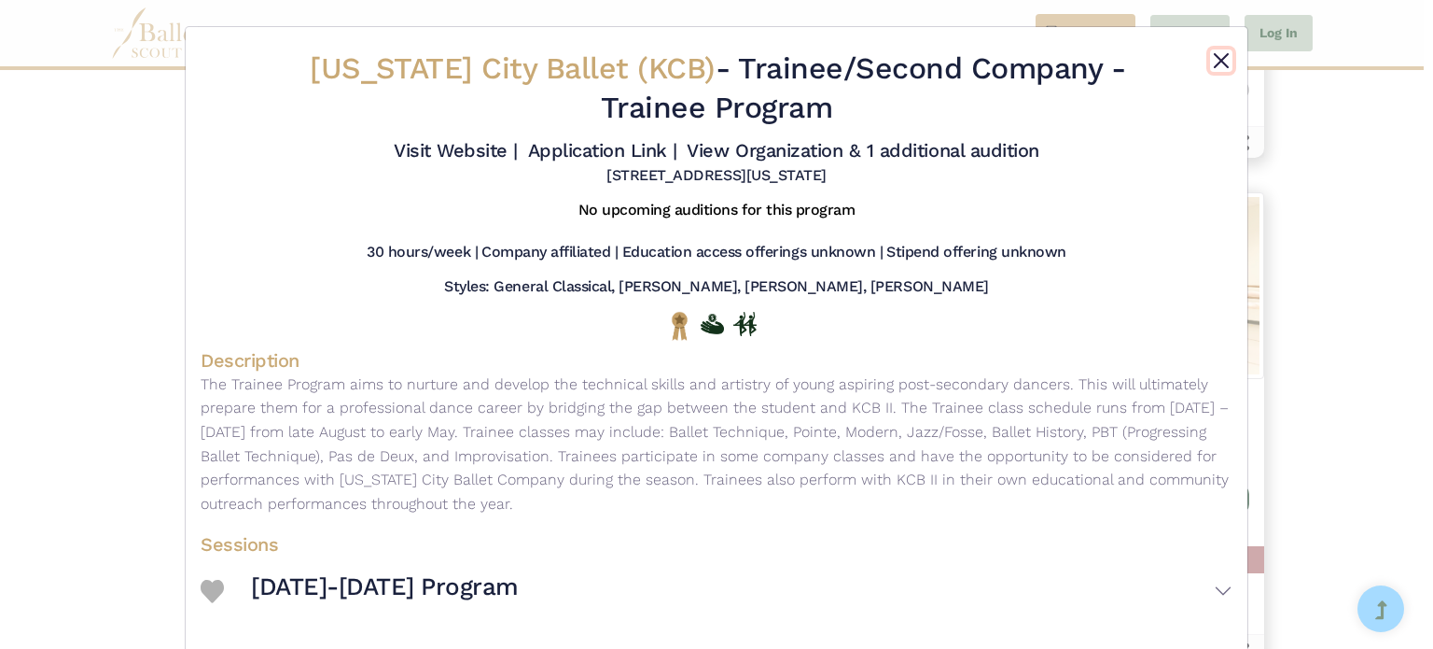
click at [1215, 55] on button "Close" at bounding box center [1221, 60] width 22 height 22
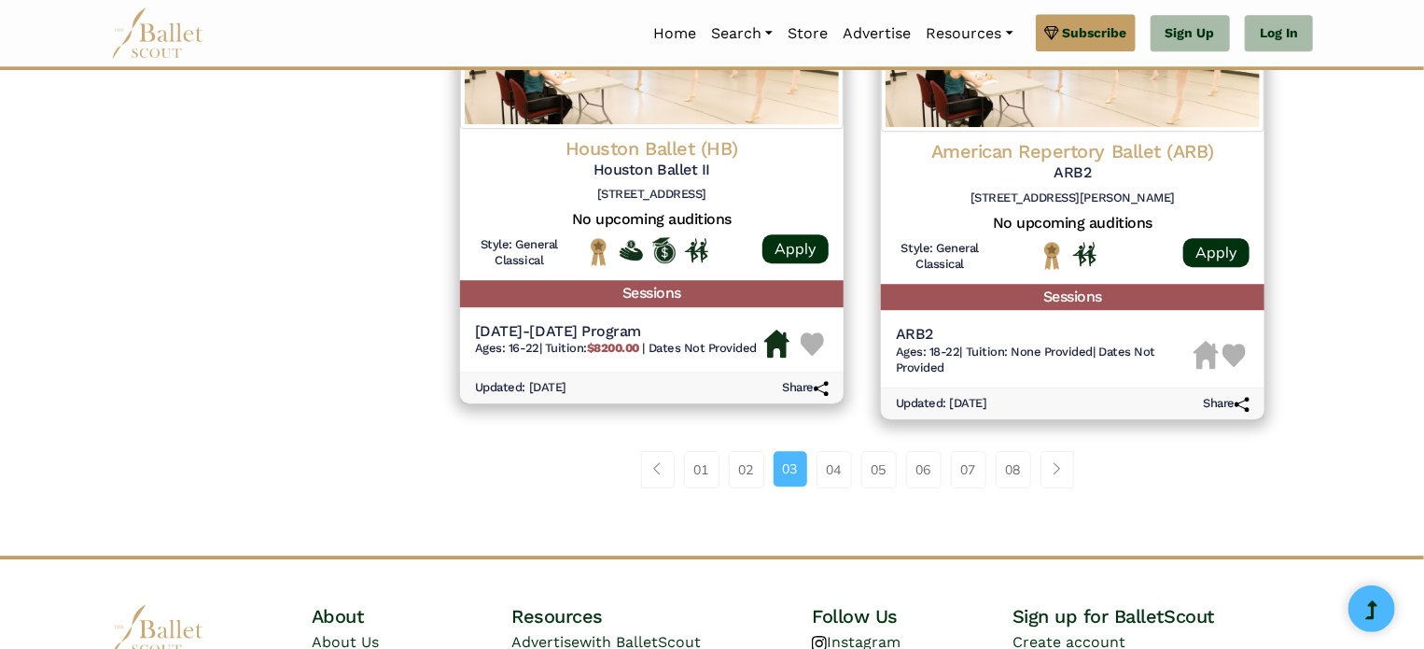
scroll to position [2505, 0]
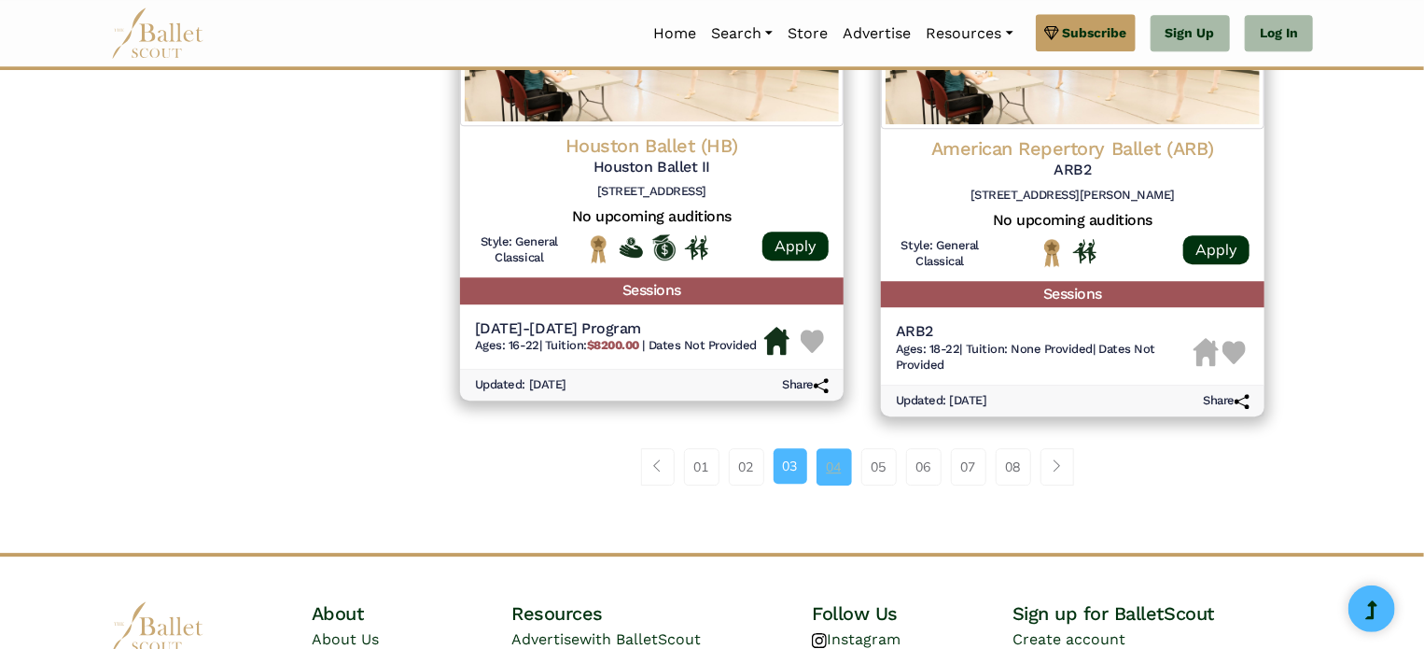
click at [840, 472] on link "04" at bounding box center [834, 466] width 35 height 37
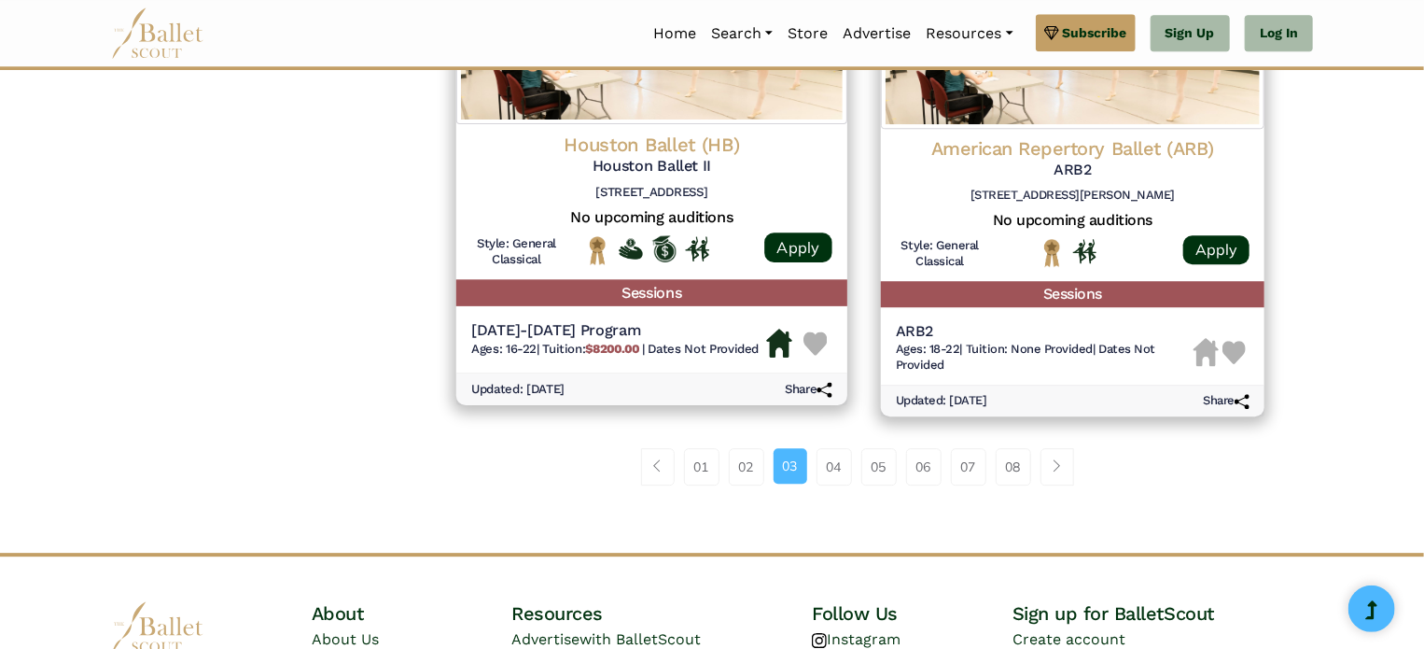
click at [840, 472] on link "04" at bounding box center [834, 466] width 35 height 37
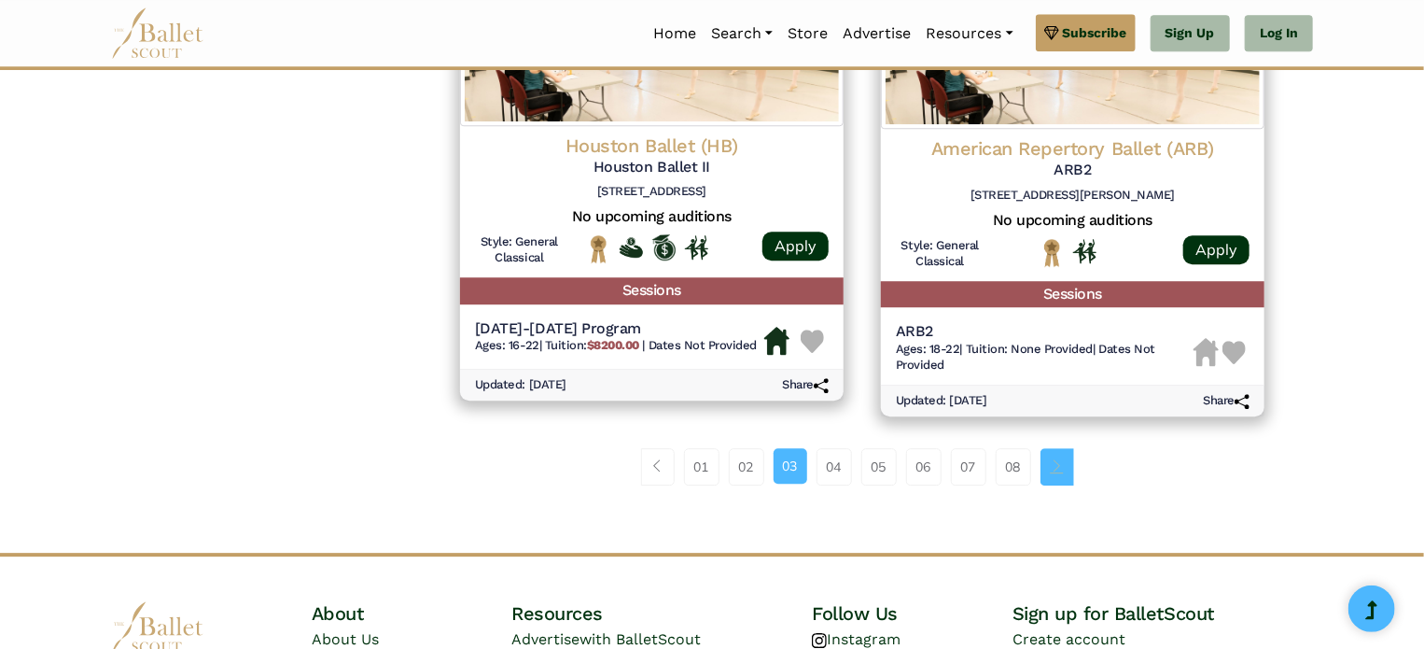
click at [1060, 481] on link "Page navigation example" at bounding box center [1057, 466] width 34 height 37
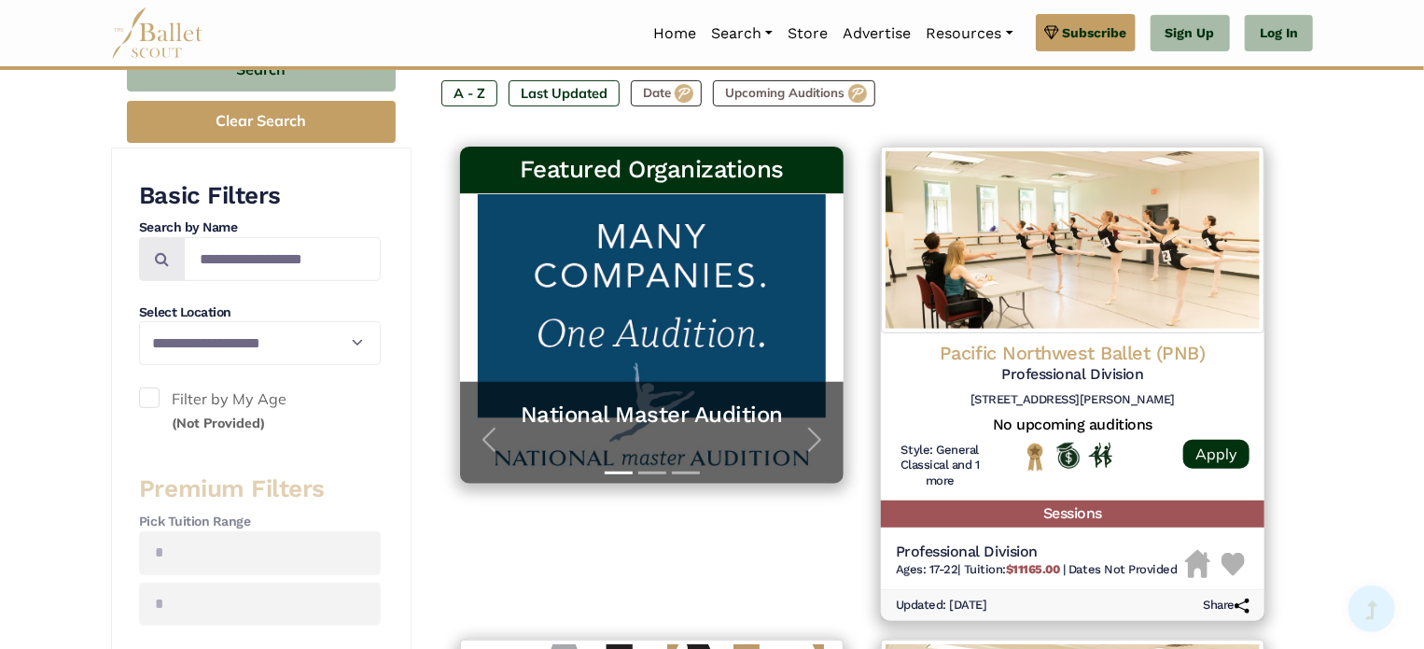
scroll to position [282, 0]
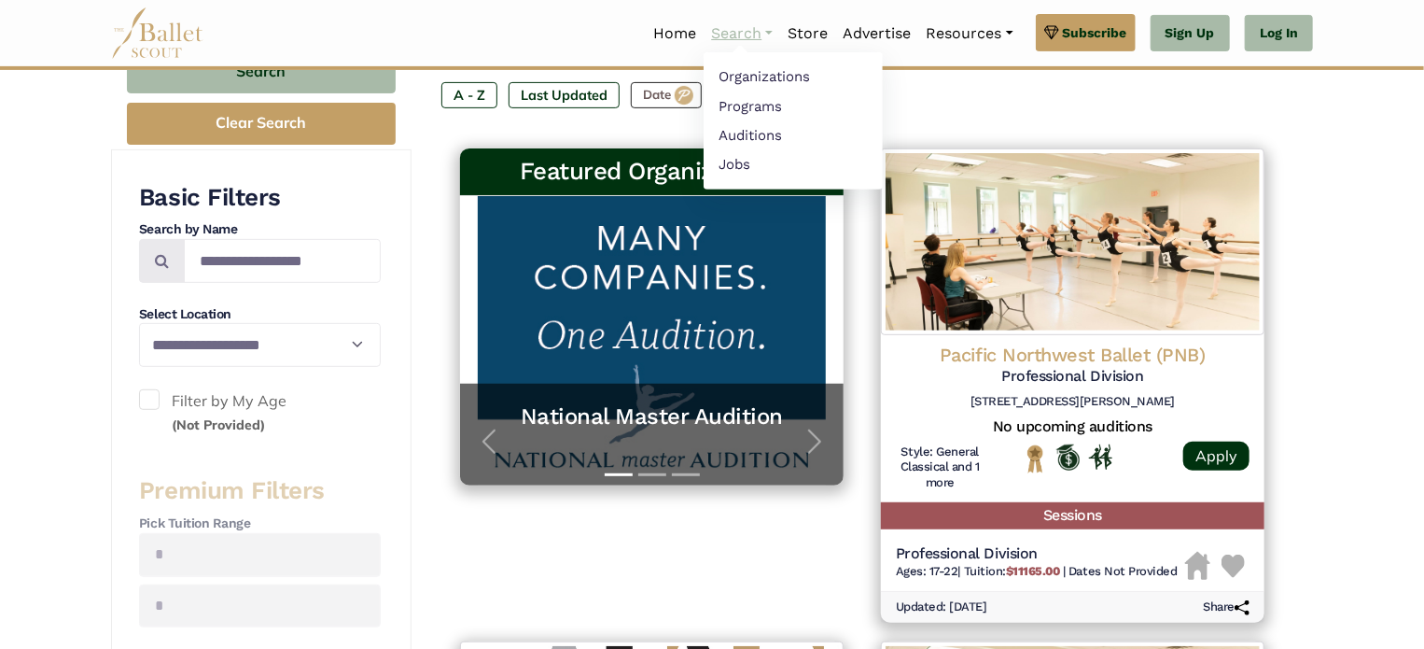
click at [739, 43] on link "Search" at bounding box center [742, 33] width 77 height 39
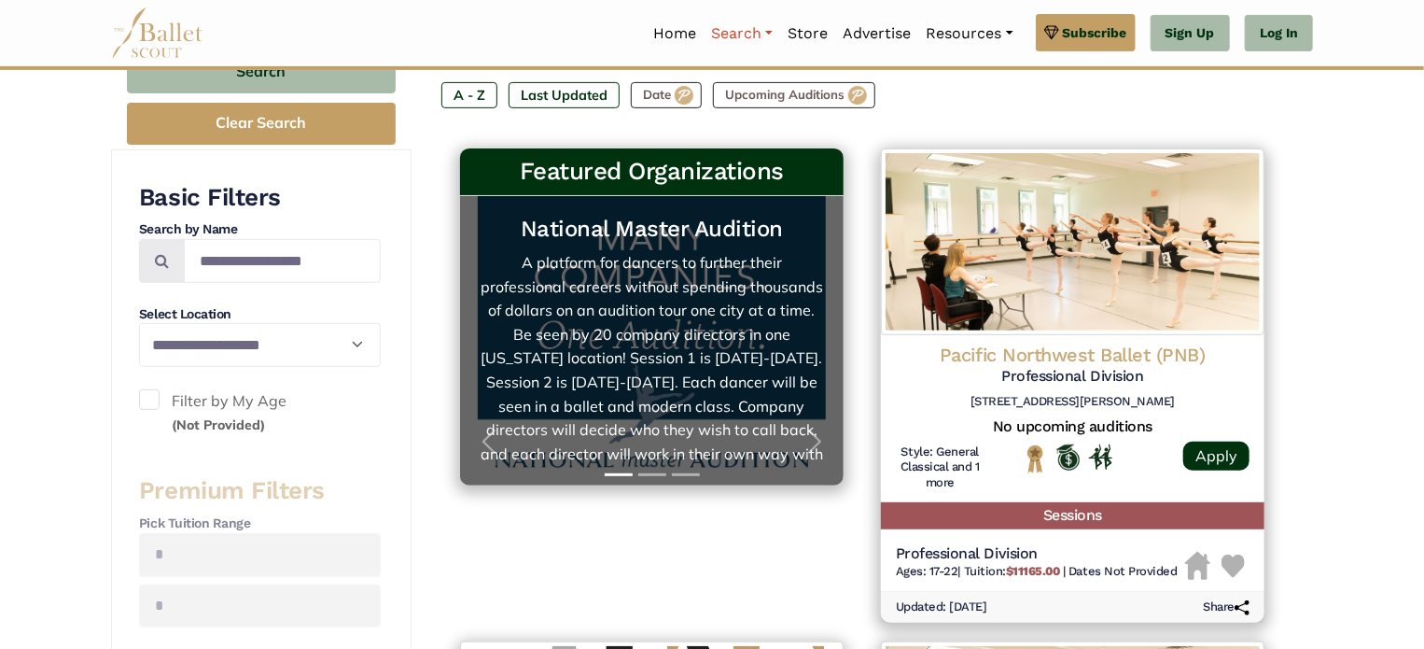
click at [739, 43] on link "Search" at bounding box center [742, 33] width 77 height 39
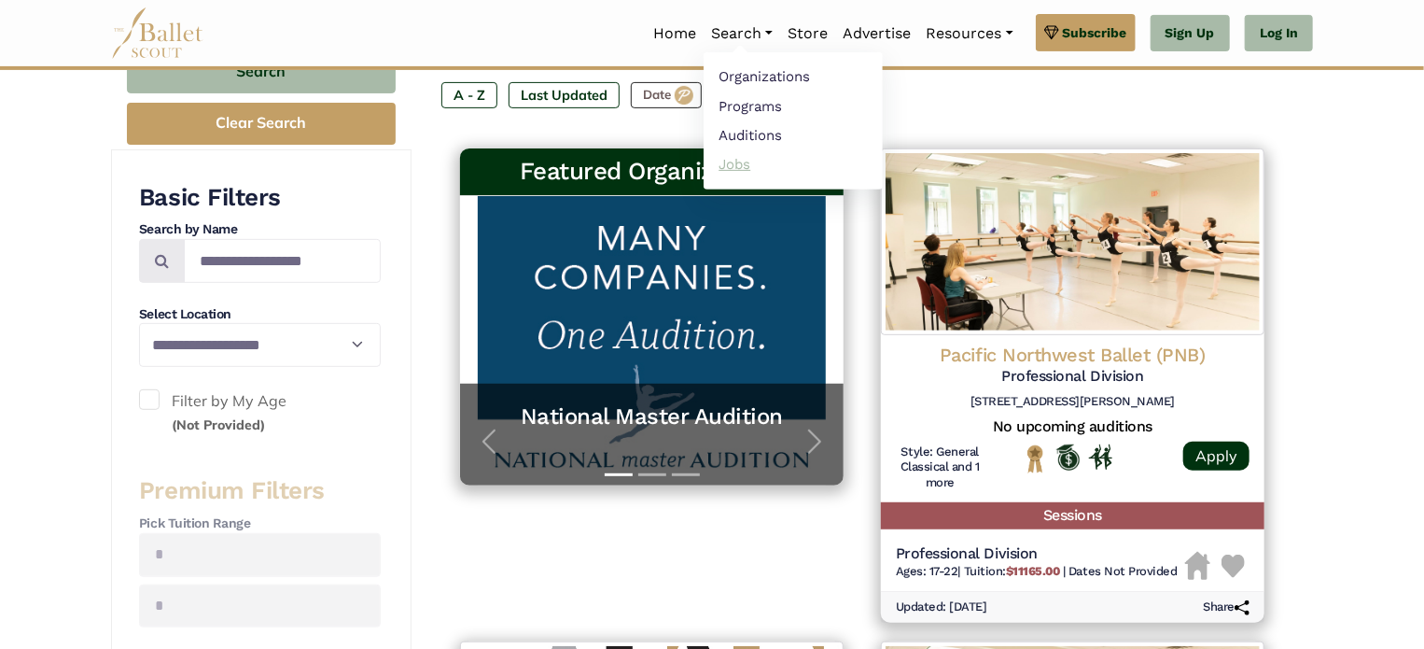
click at [732, 170] on link "Jobs" at bounding box center [793, 163] width 179 height 29
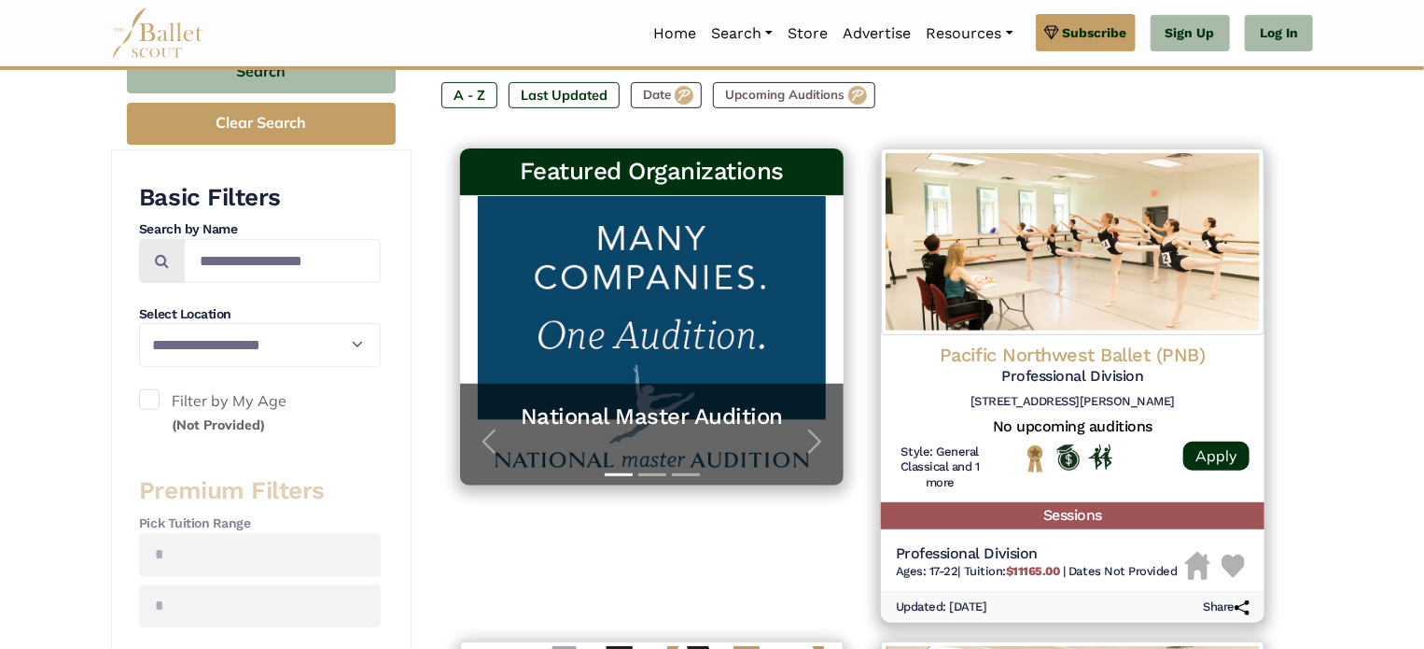
click at [604, 49] on div "Home Search Organizations Programs Auditions Jobs" at bounding box center [766, 33] width 1094 height 39
click at [664, 45] on link "Home" at bounding box center [675, 33] width 58 height 39
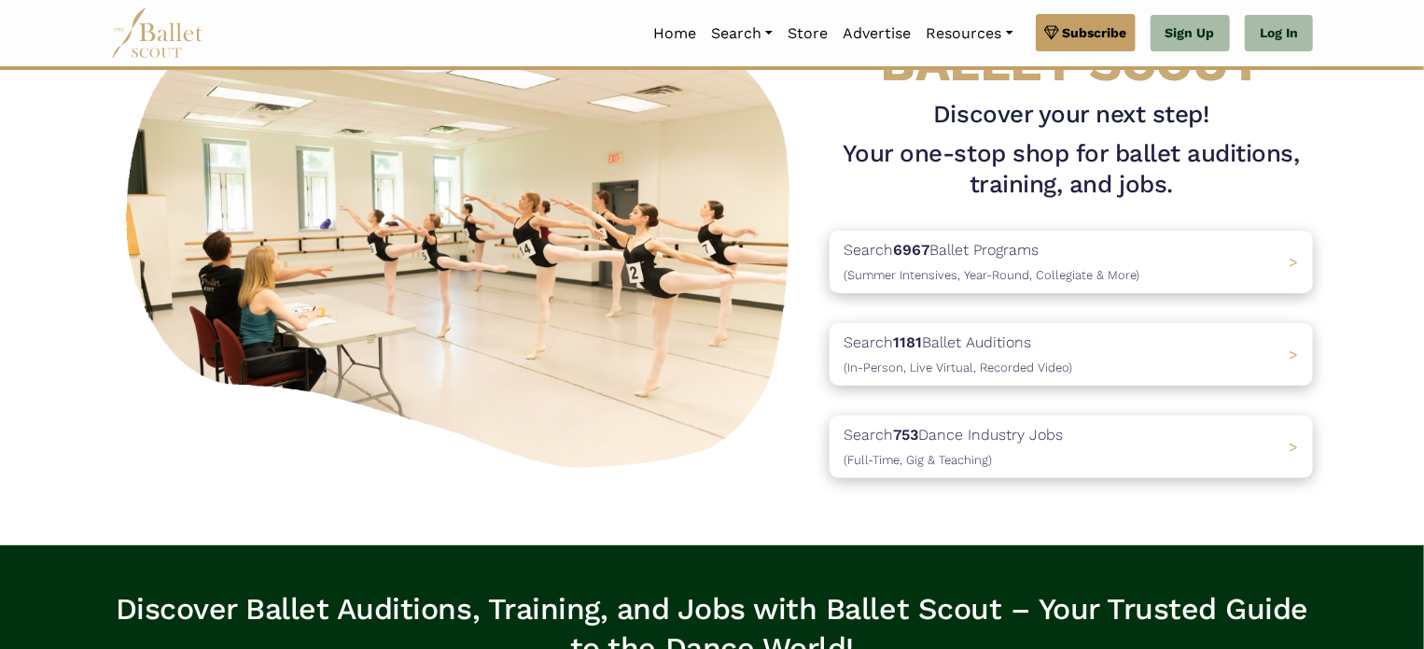
scroll to position [134, 0]
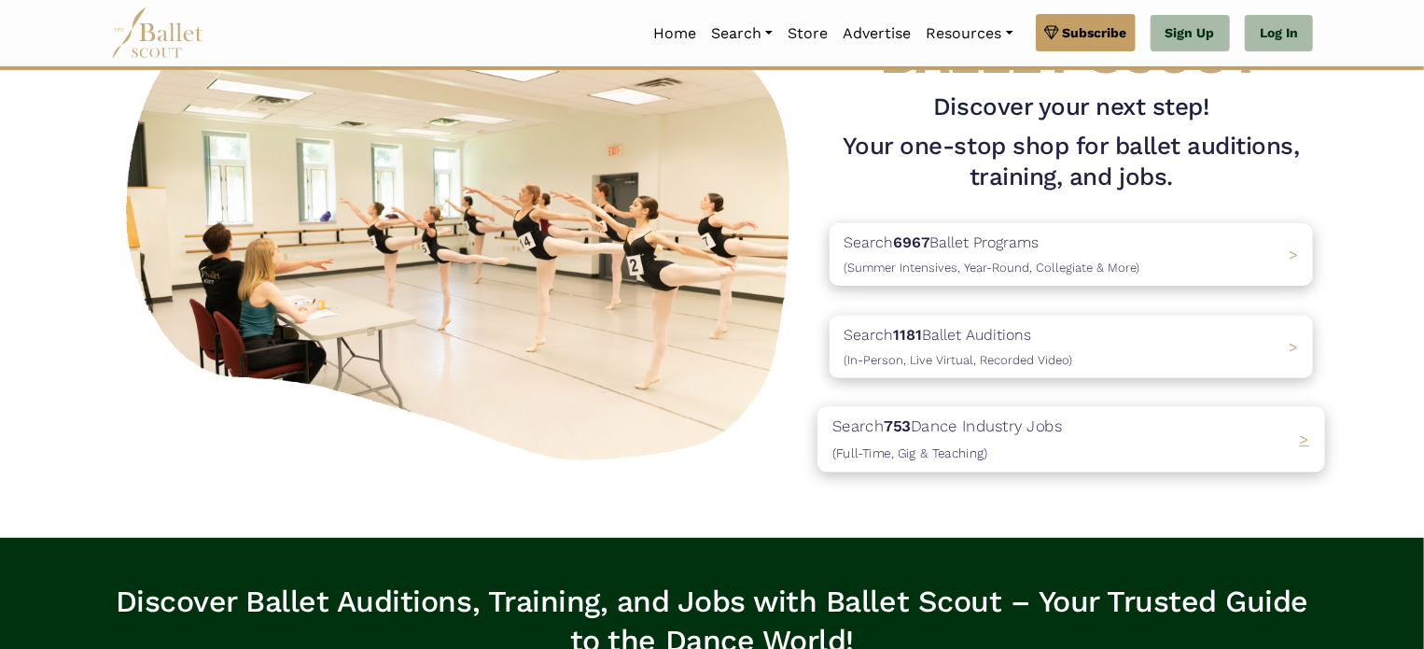
click at [1292, 458] on div "Search 753 Dance Industry Jobs (Full-Time, Gig & Teaching) >" at bounding box center [1071, 439] width 508 height 65
click at [969, 440] on p "Search 753 Dance Industry Jobs (Full-Time, Gig & Teaching)" at bounding box center [947, 439] width 230 height 50
drag, startPoint x: 1124, startPoint y: 437, endPoint x: 1054, endPoint y: 436, distance: 70.0
click at [1054, 436] on p "Search 753 Dance Industry Jobs (Full-Time, Gig & Teaching)" at bounding box center [947, 439] width 230 height 50
click at [1023, 414] on p "Search 753 Dance Industry Jobs (Full-Time, Gig & Teaching)" at bounding box center [947, 439] width 230 height 50
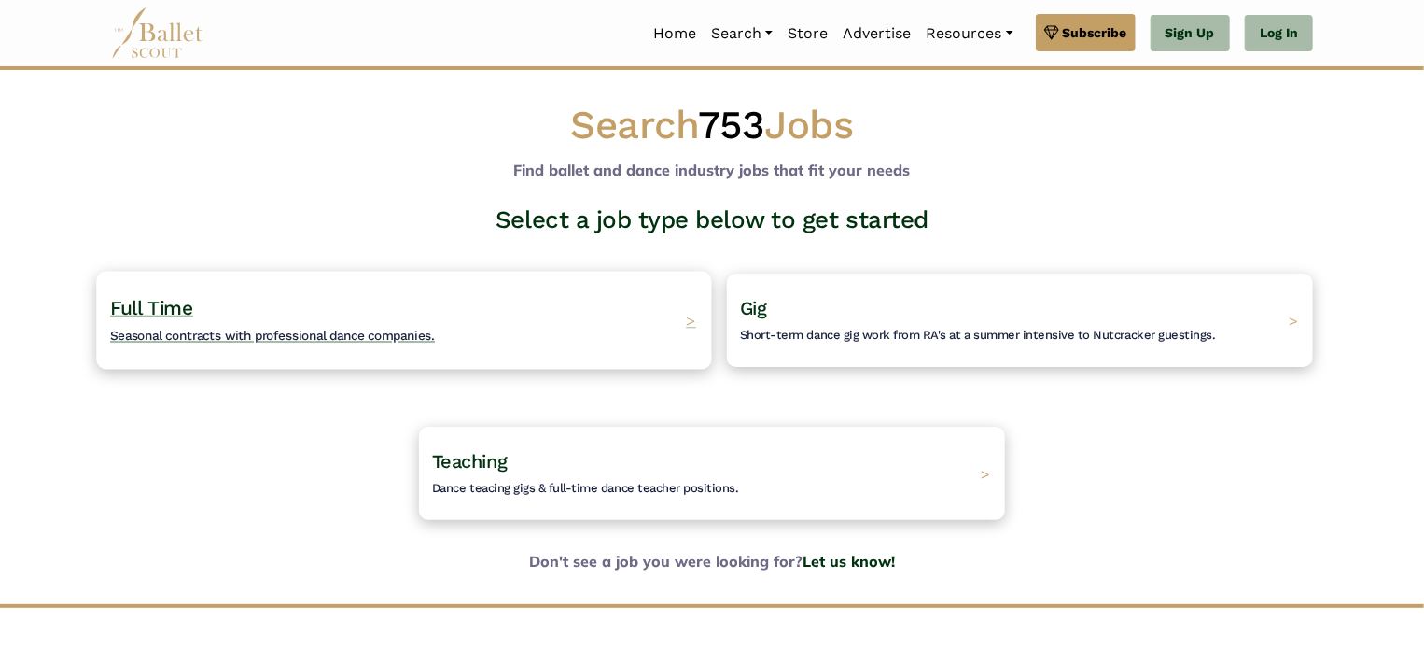
click at [523, 335] on div "Full Time Seasonal contracts with professional dance companies. >" at bounding box center [403, 320] width 615 height 98
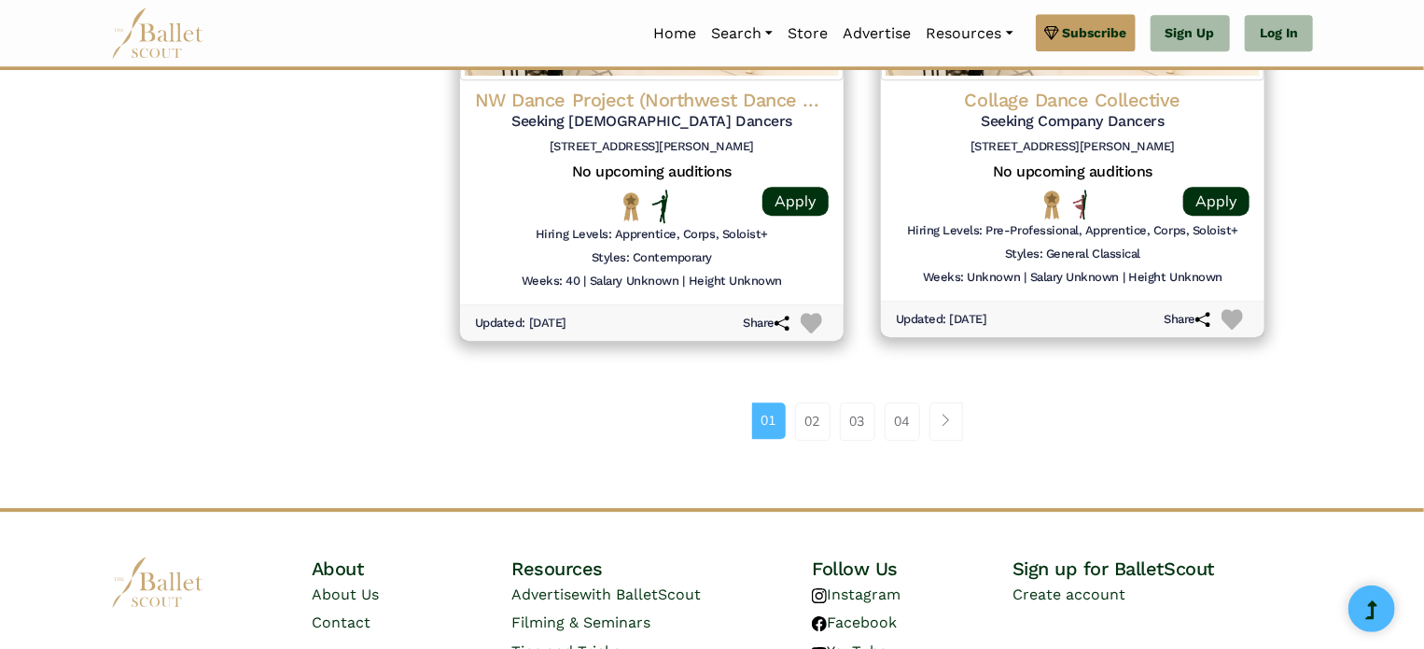
scroll to position [2664, 0]
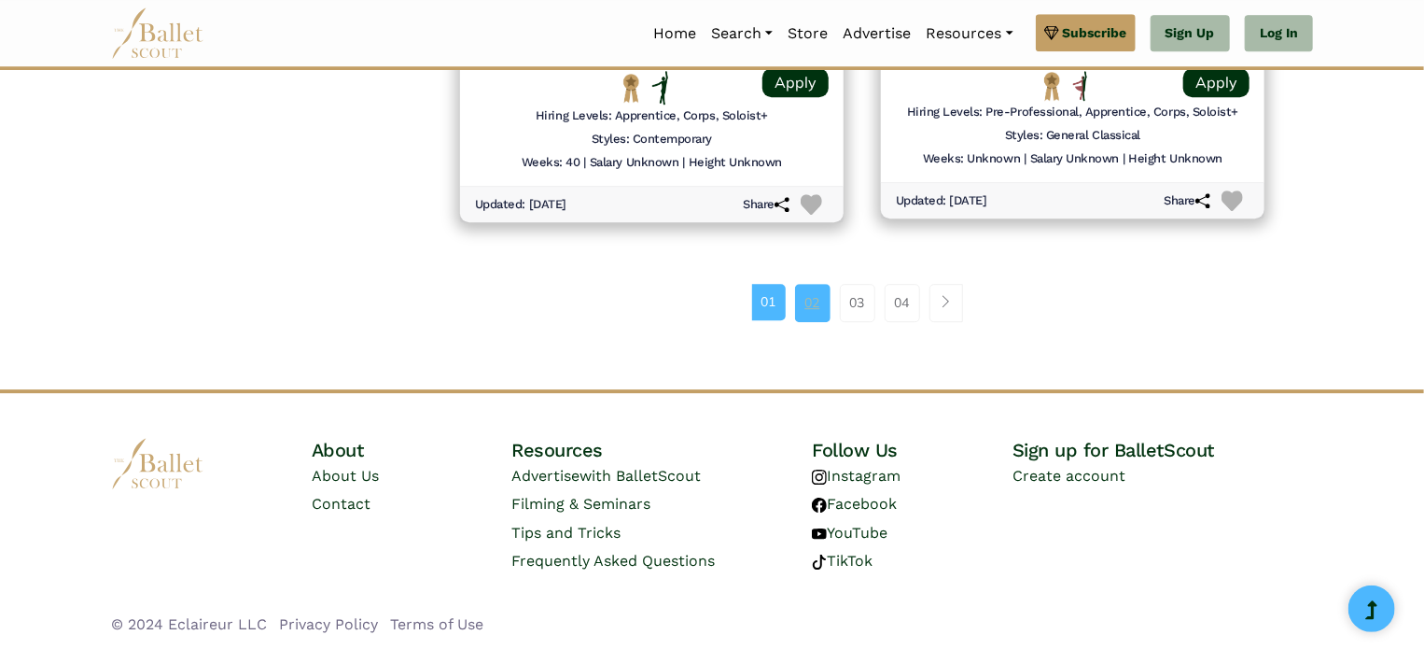
click at [810, 308] on link "02" at bounding box center [812, 302] width 35 height 37
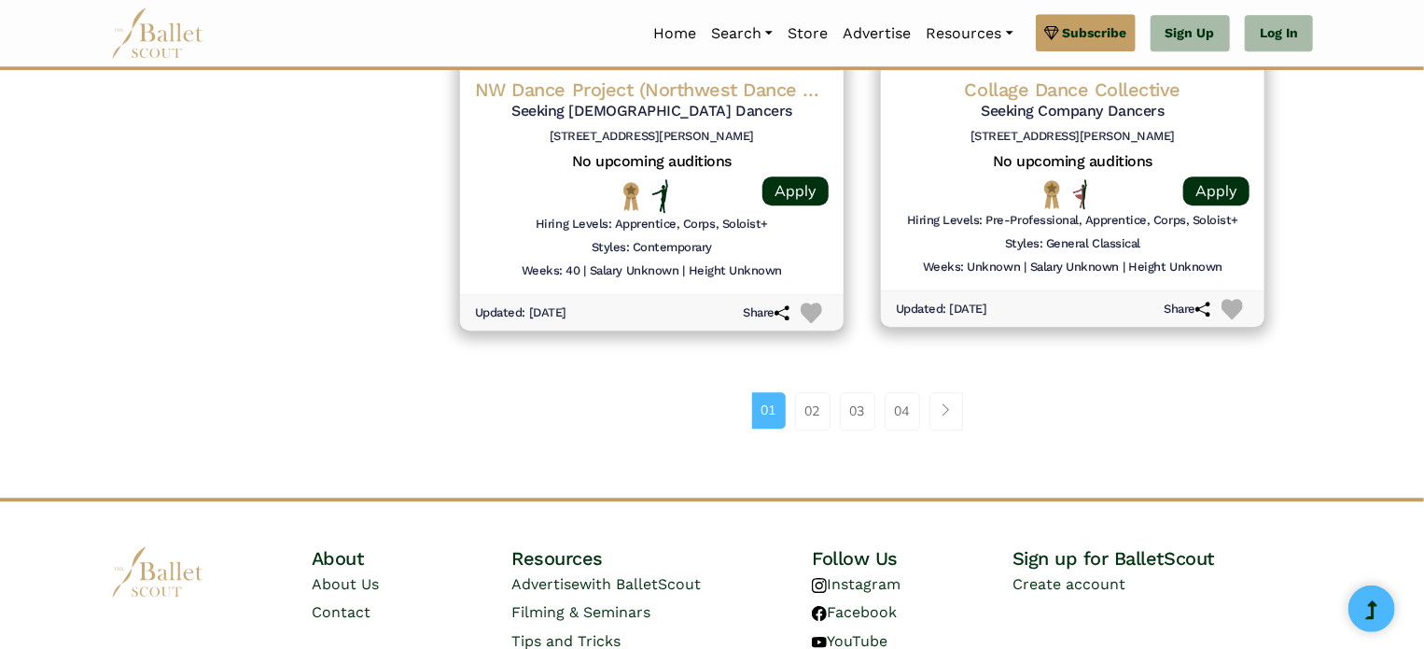
scroll to position [2366, 0]
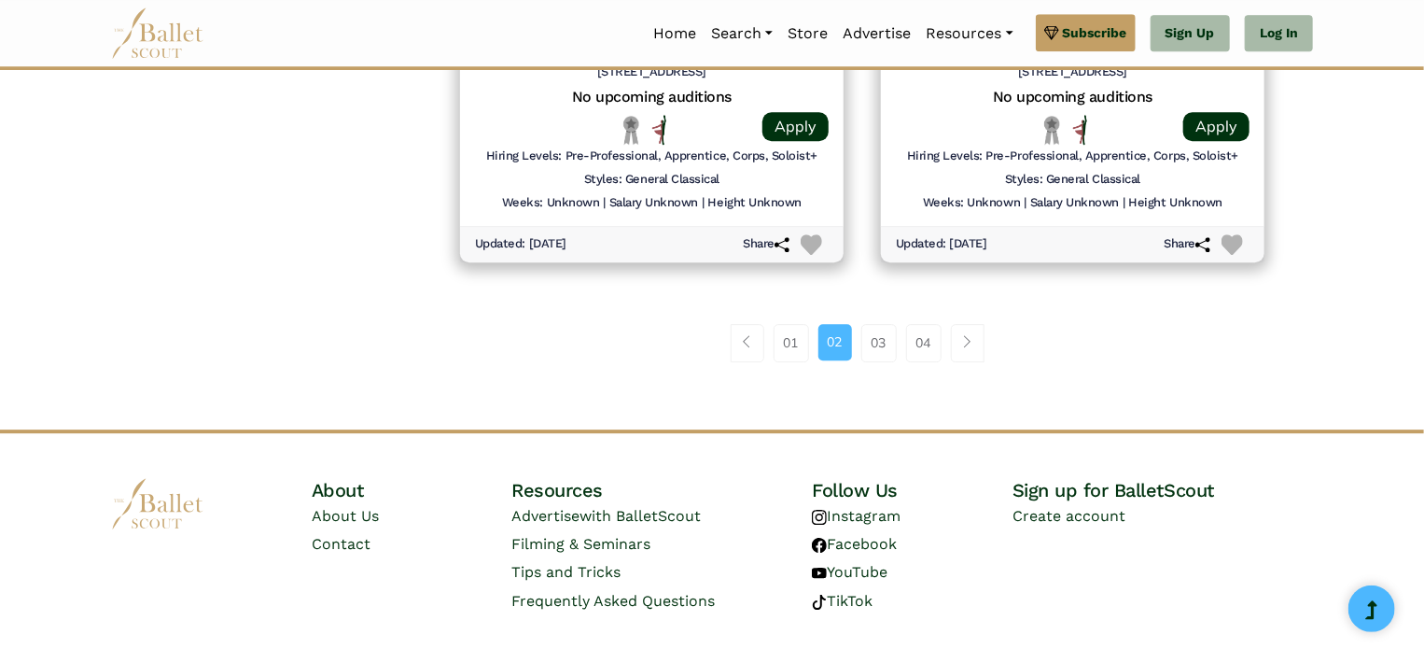
scroll to position [2617, 0]
click at [876, 342] on link "03" at bounding box center [878, 342] width 35 height 37
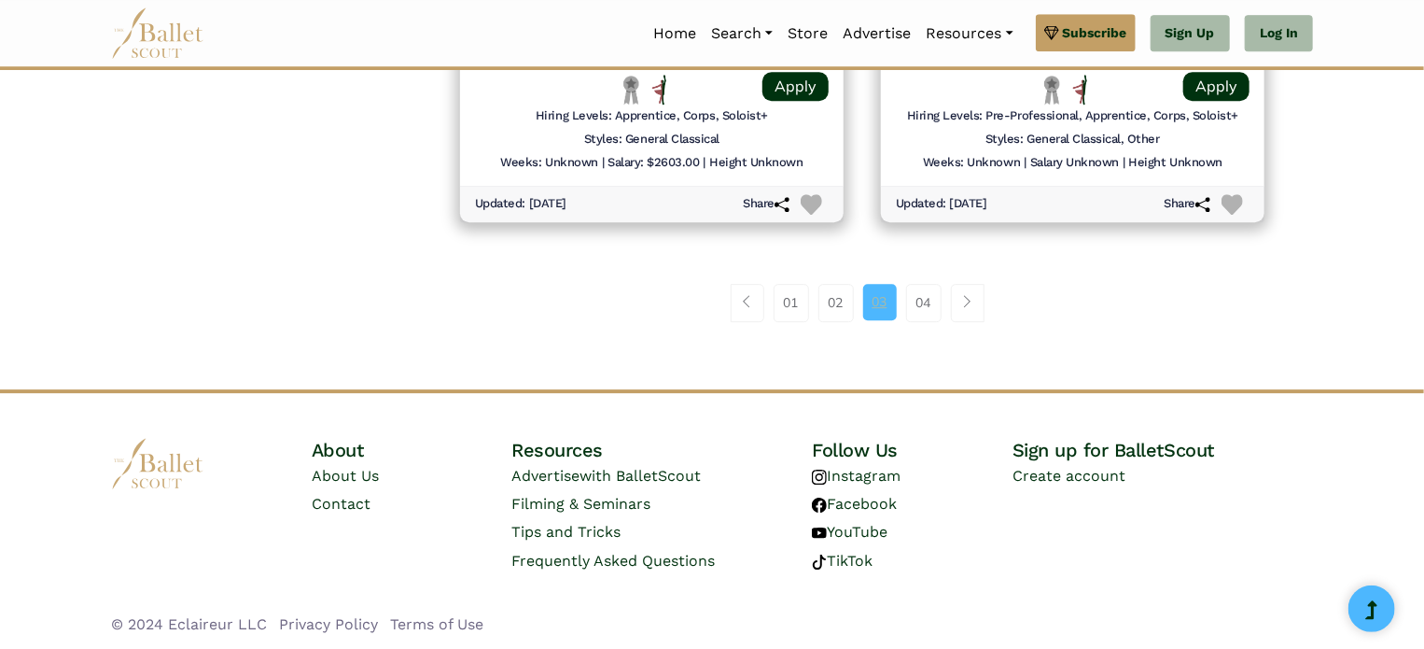
scroll to position [2656, 0]
click at [913, 298] on link "04" at bounding box center [923, 303] width 35 height 37
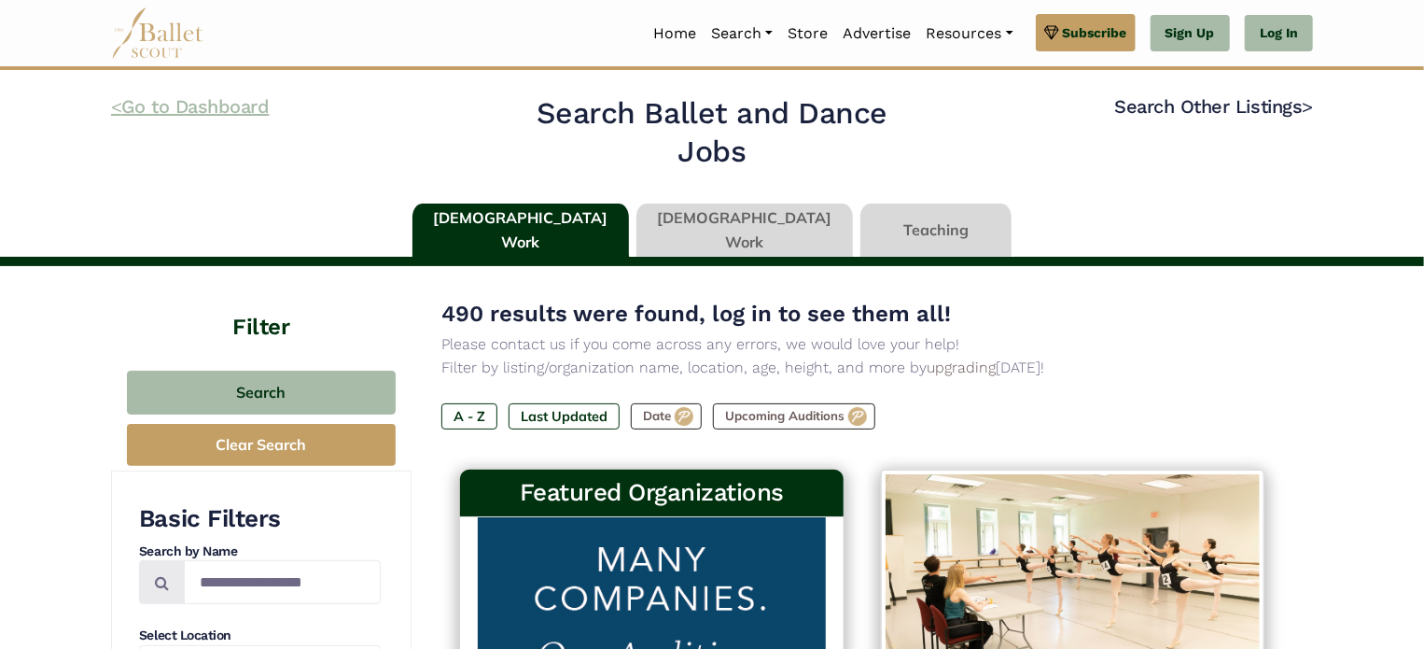
click at [157, 106] on link "< Go to Dashboard" at bounding box center [190, 106] width 158 height 22
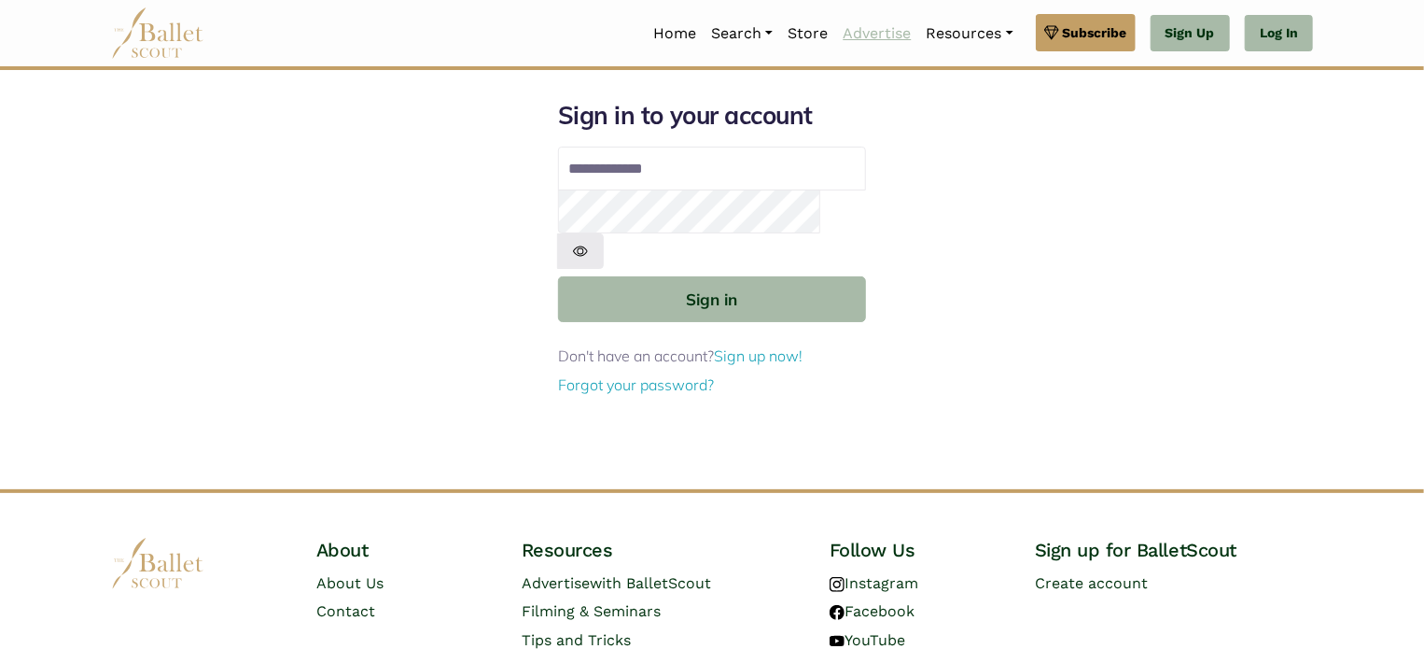
click at [874, 35] on link "Advertise" at bounding box center [876, 33] width 83 height 39
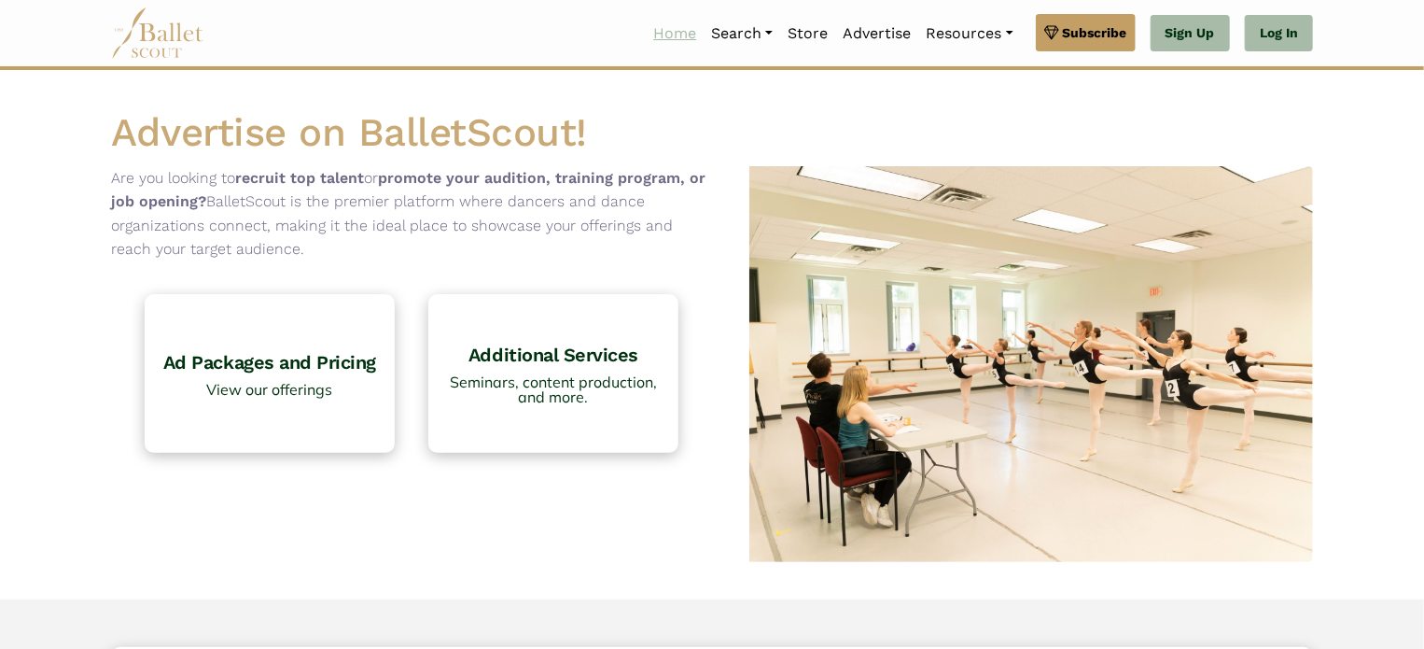
click at [656, 40] on link "Home" at bounding box center [675, 33] width 58 height 39
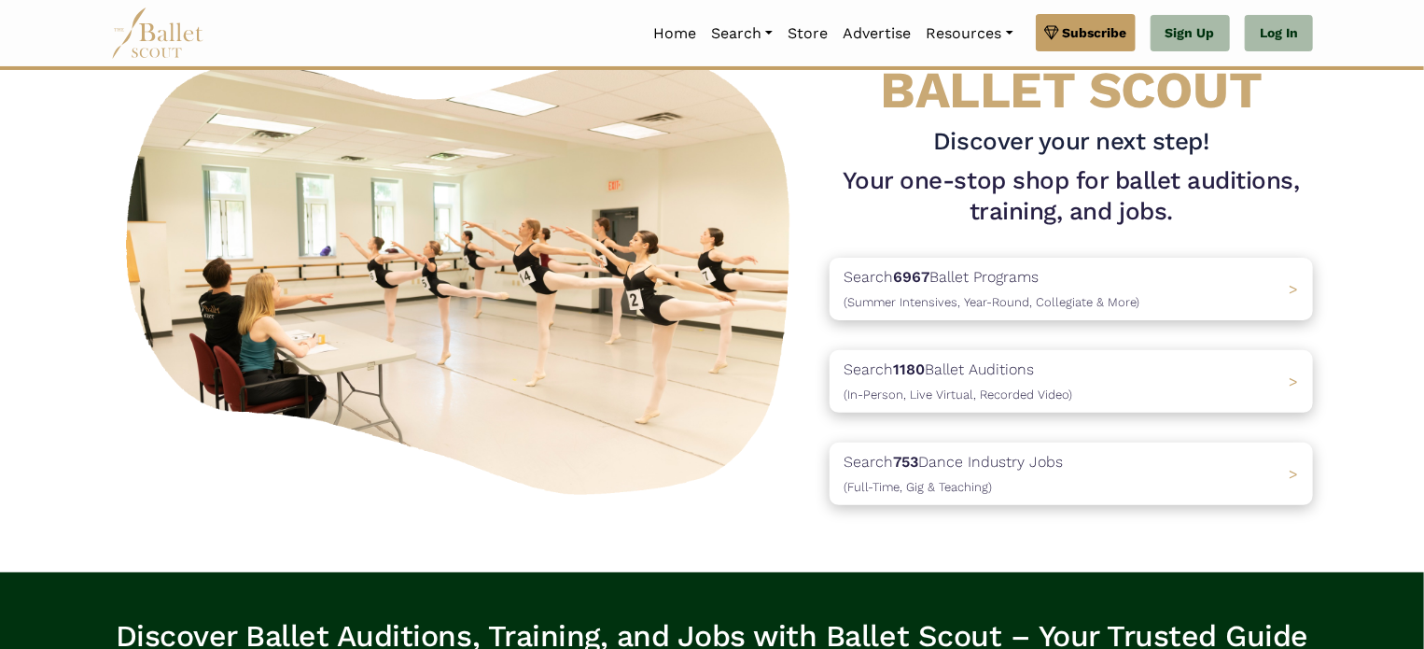
scroll to position [103, 0]
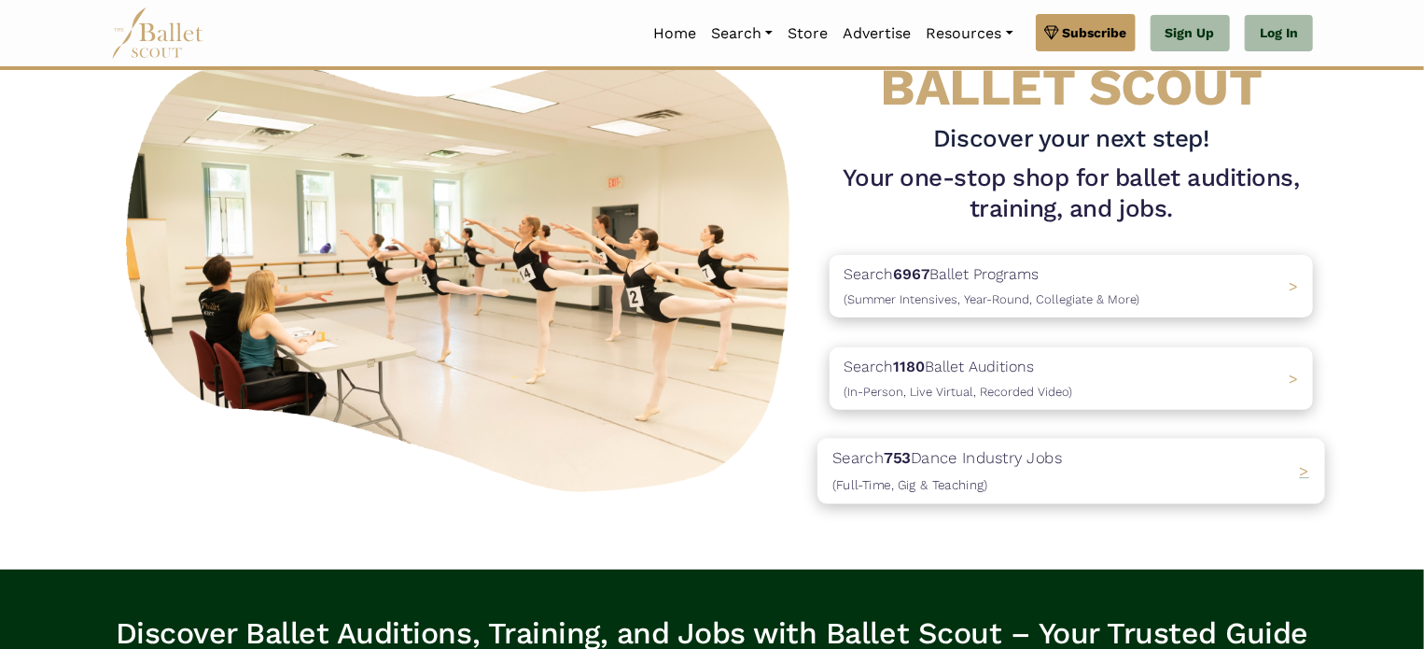
click at [910, 454] on b "753" at bounding box center [897, 458] width 26 height 19
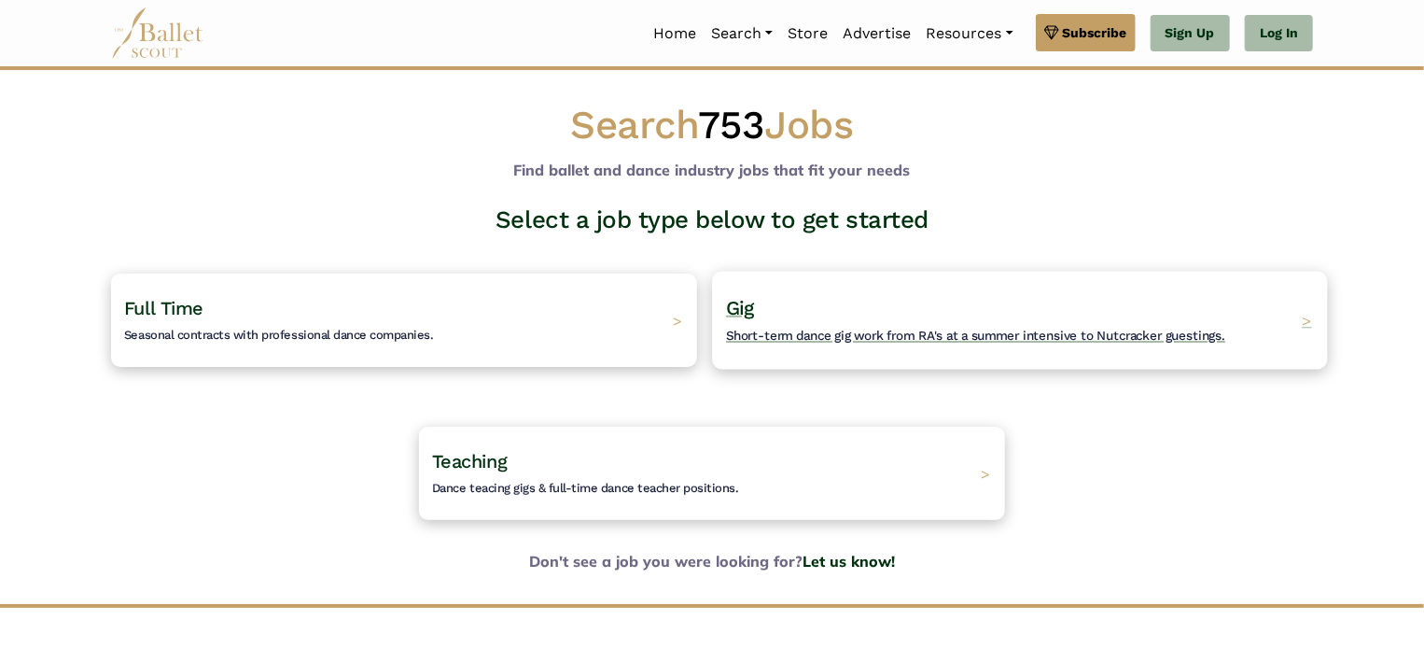
drag, startPoint x: 872, startPoint y: 330, endPoint x: 807, endPoint y: 296, distance: 73.1
click at [807, 296] on h4 "Gig Short-term dance gig work from RA's at a summer intensive to Nutcracker gue…" at bounding box center [975, 320] width 499 height 51
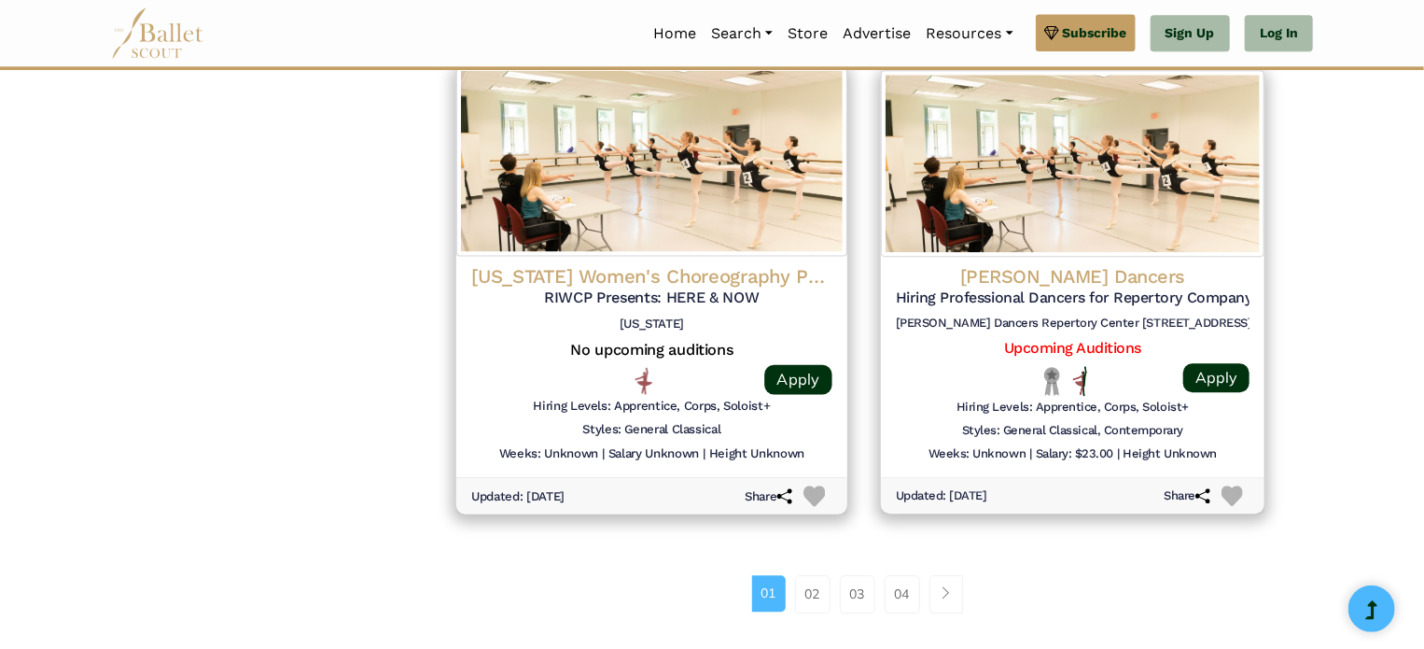
scroll to position [2373, 0]
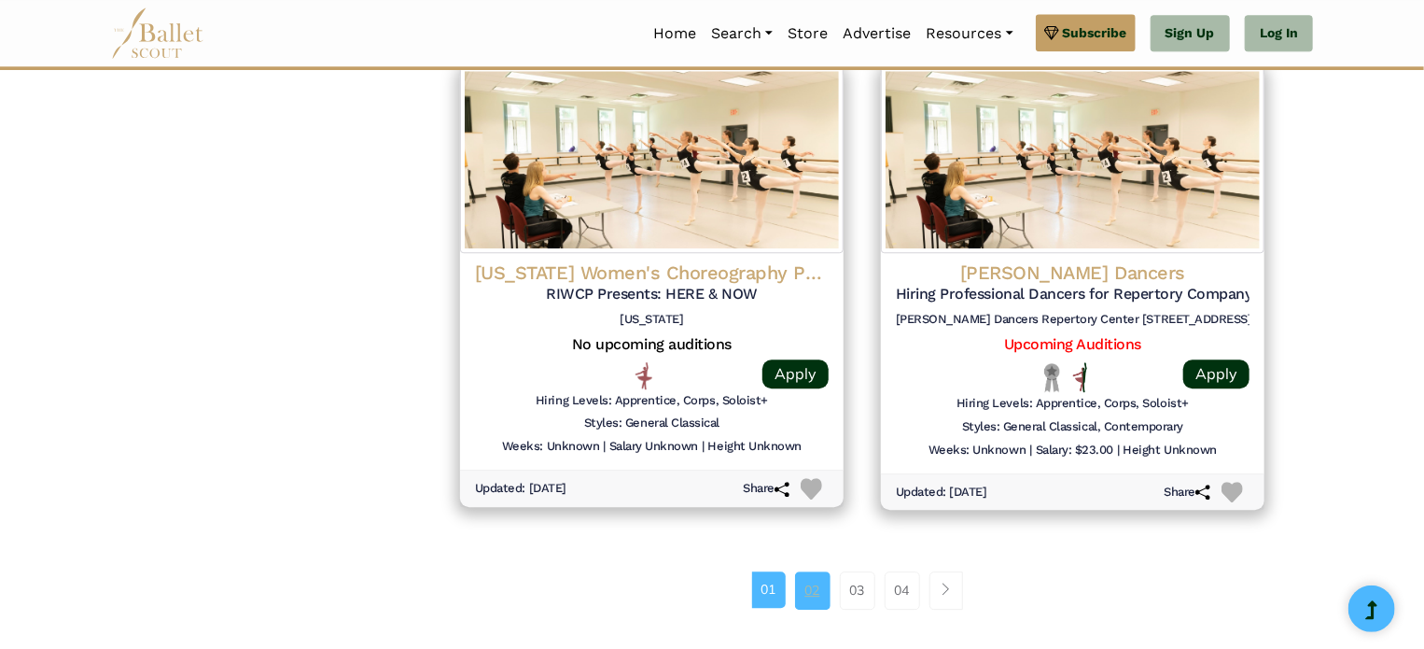
click at [803, 590] on link "02" at bounding box center [812, 589] width 35 height 37
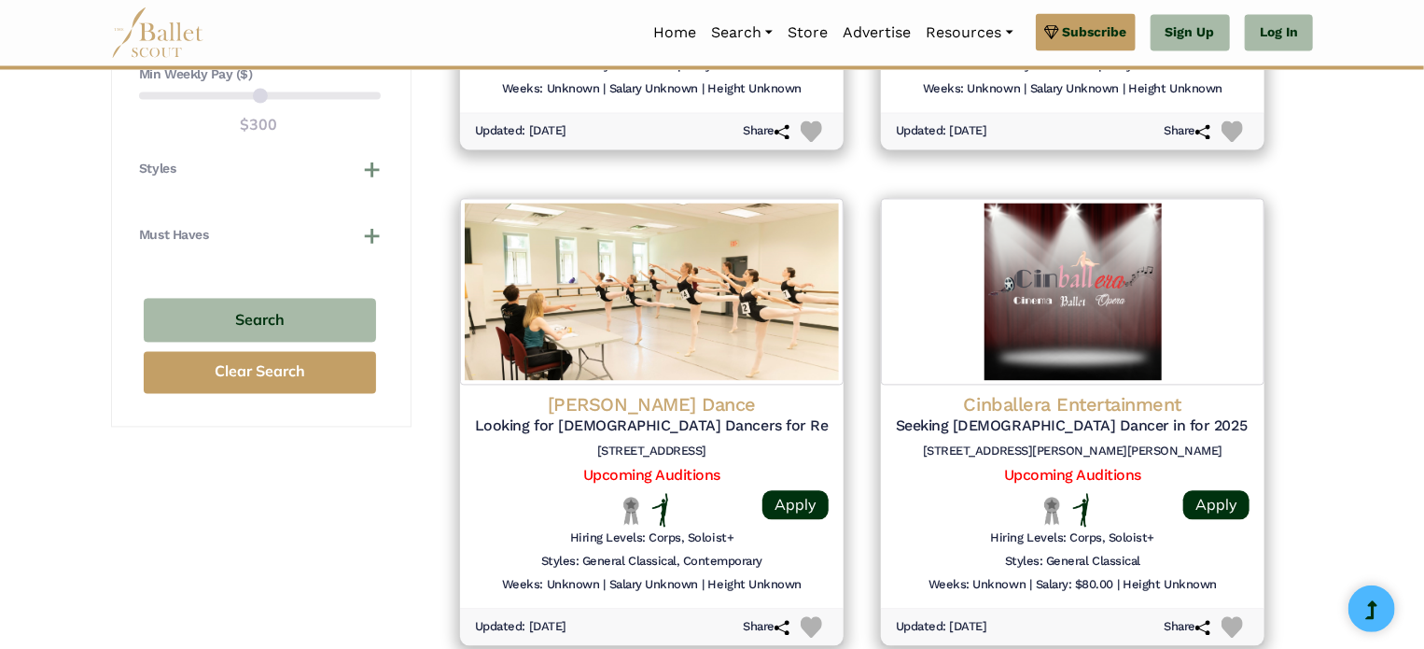
scroll to position [1754, 0]
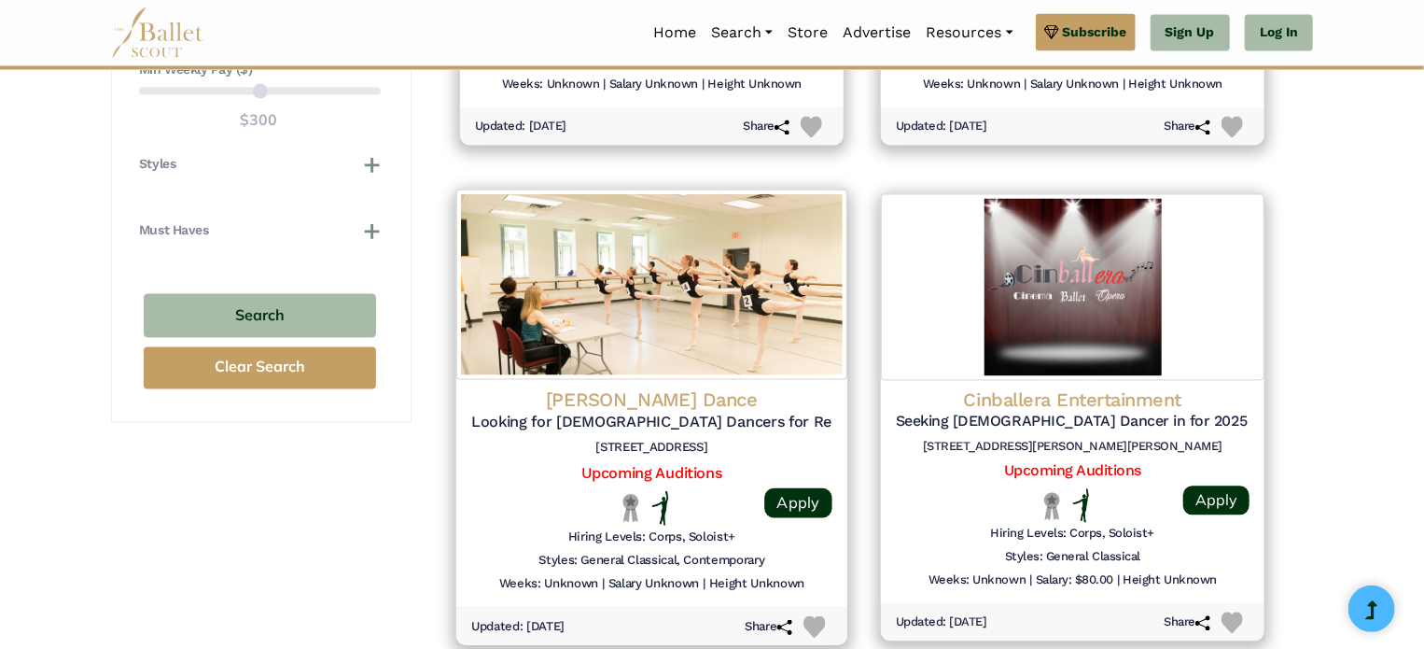
click at [729, 346] on img at bounding box center [651, 284] width 391 height 190
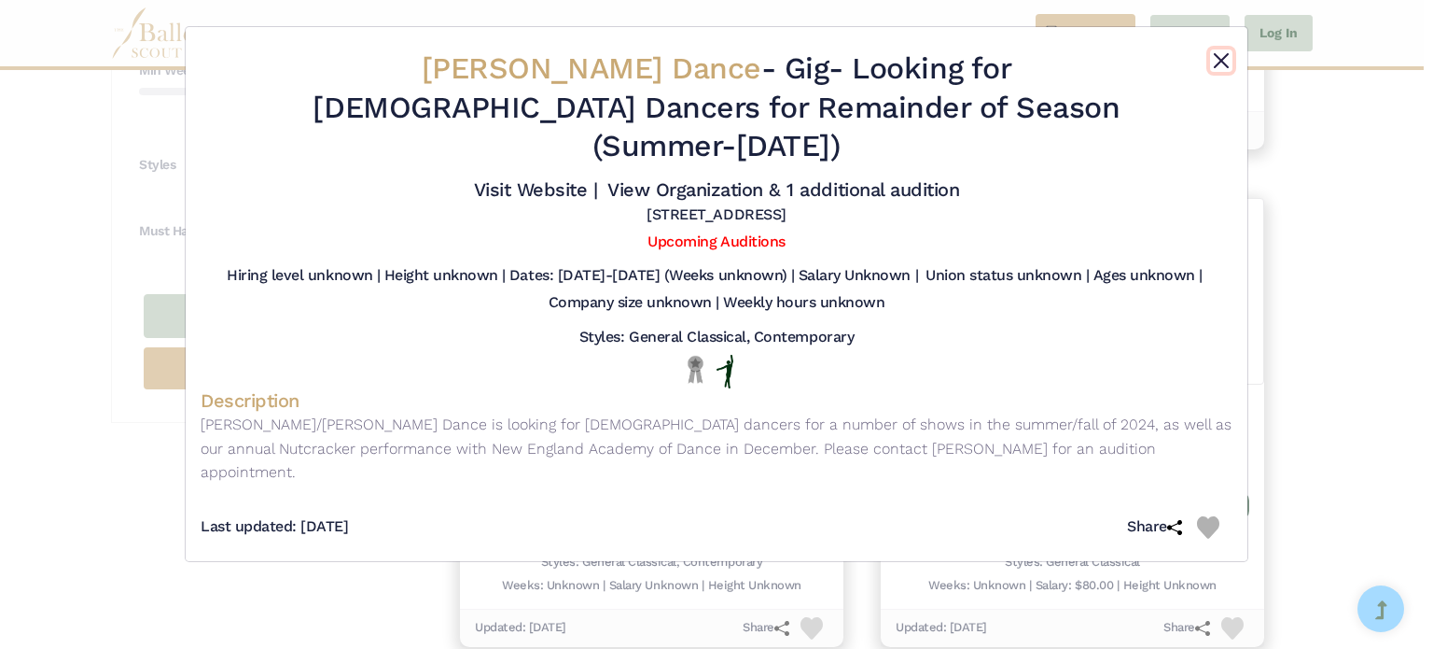
click at [1220, 63] on button "Close" at bounding box center [1221, 60] width 22 height 22
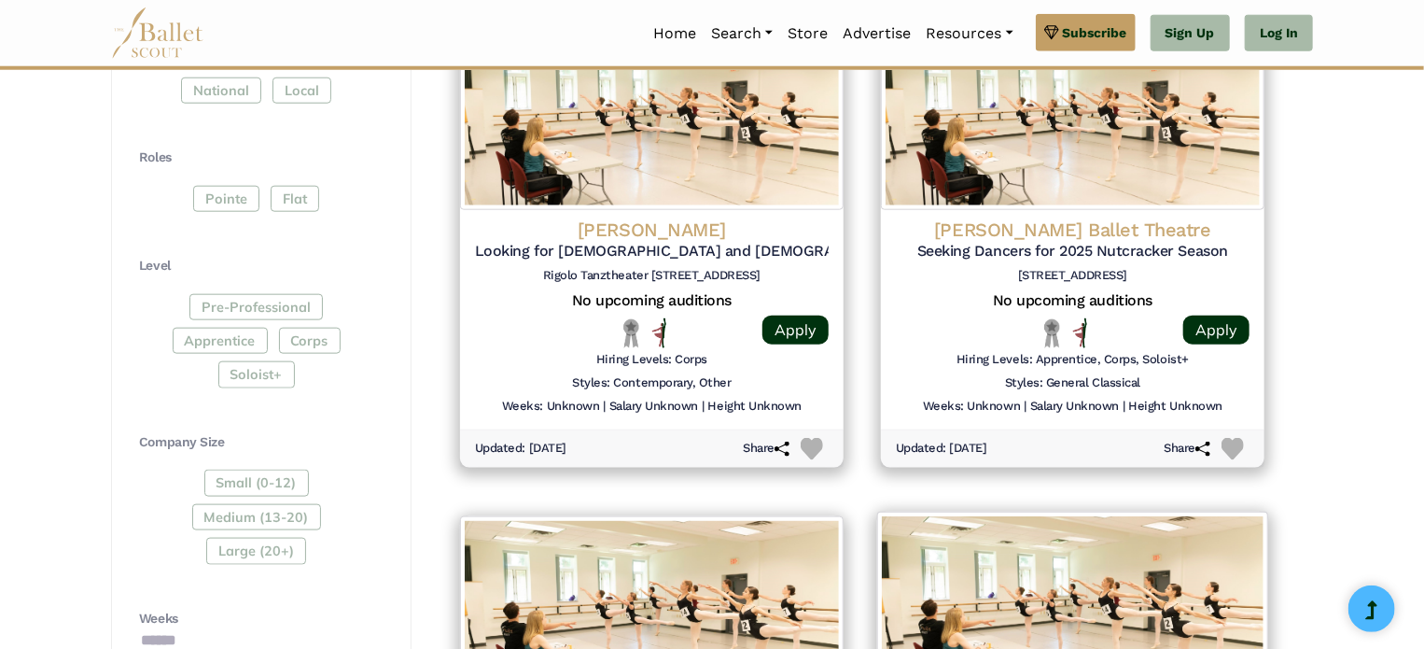
scroll to position [926, 0]
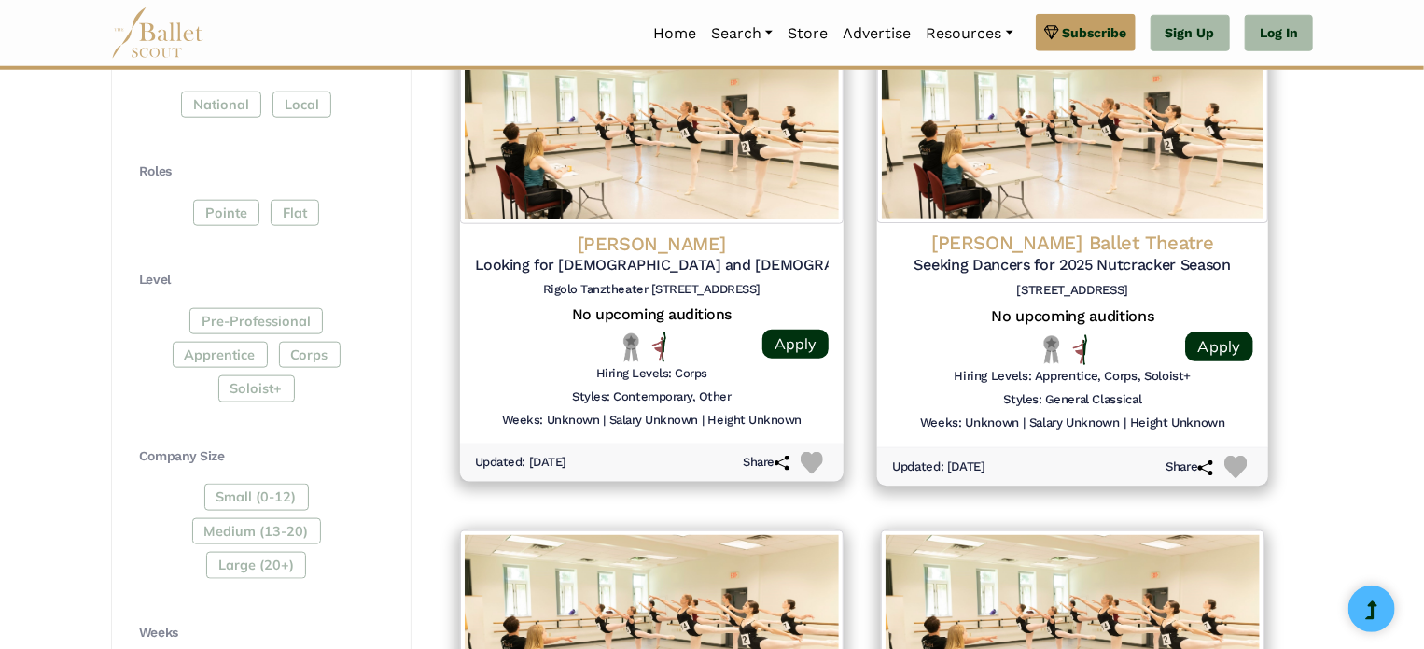
click at [1056, 183] on img at bounding box center [1072, 128] width 391 height 190
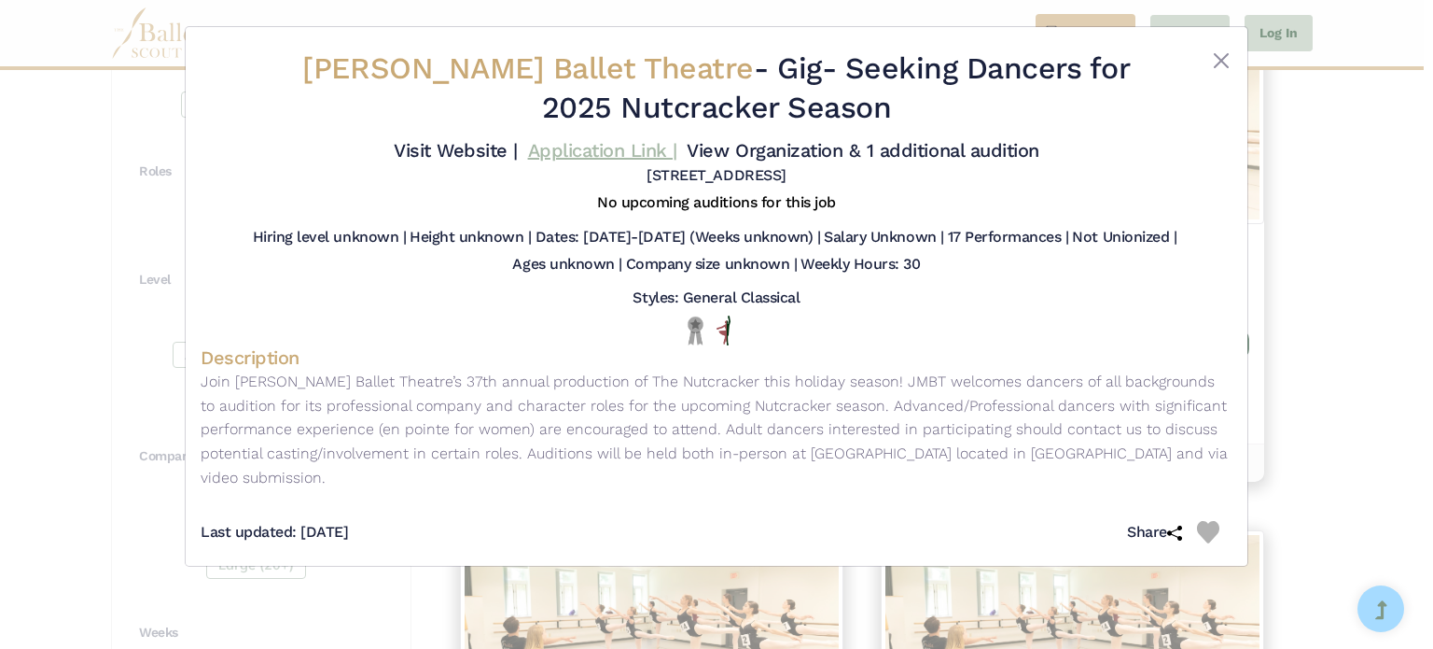
click at [635, 145] on link "Application Link |" at bounding box center [602, 150] width 149 height 22
click at [1222, 64] on button "Close" at bounding box center [1221, 60] width 22 height 22
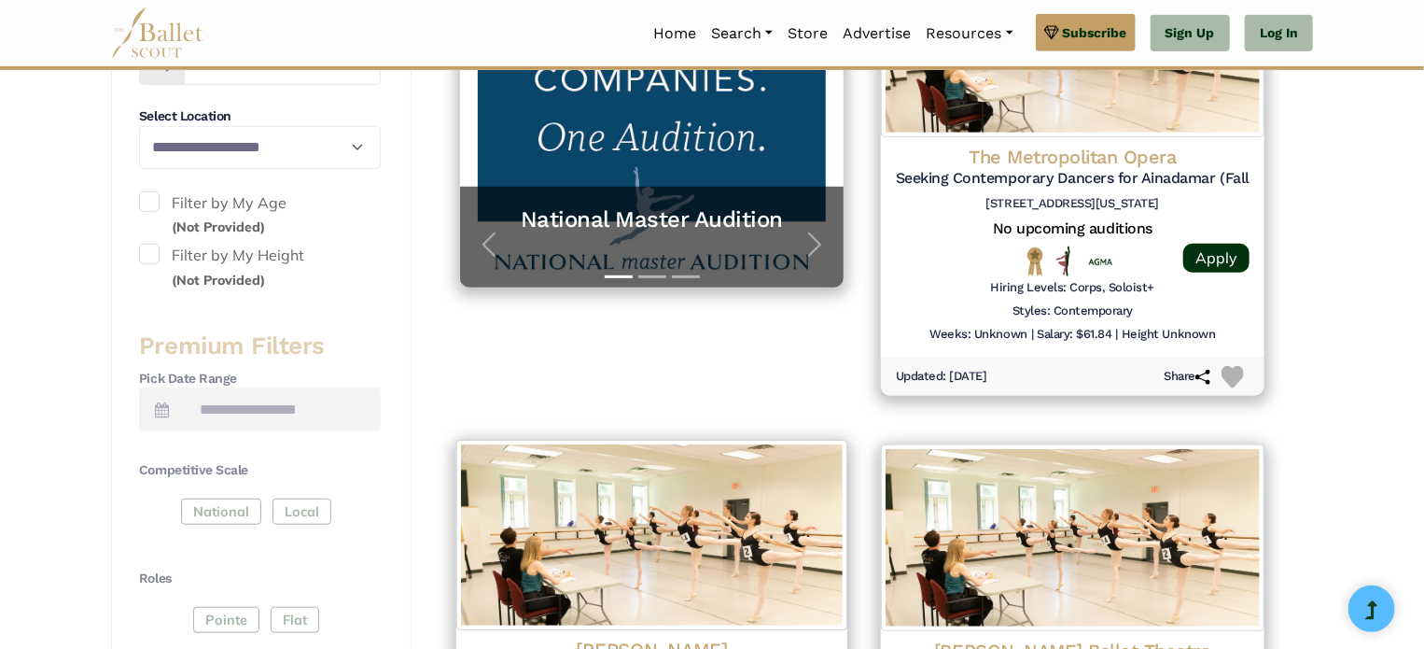
scroll to position [0, 0]
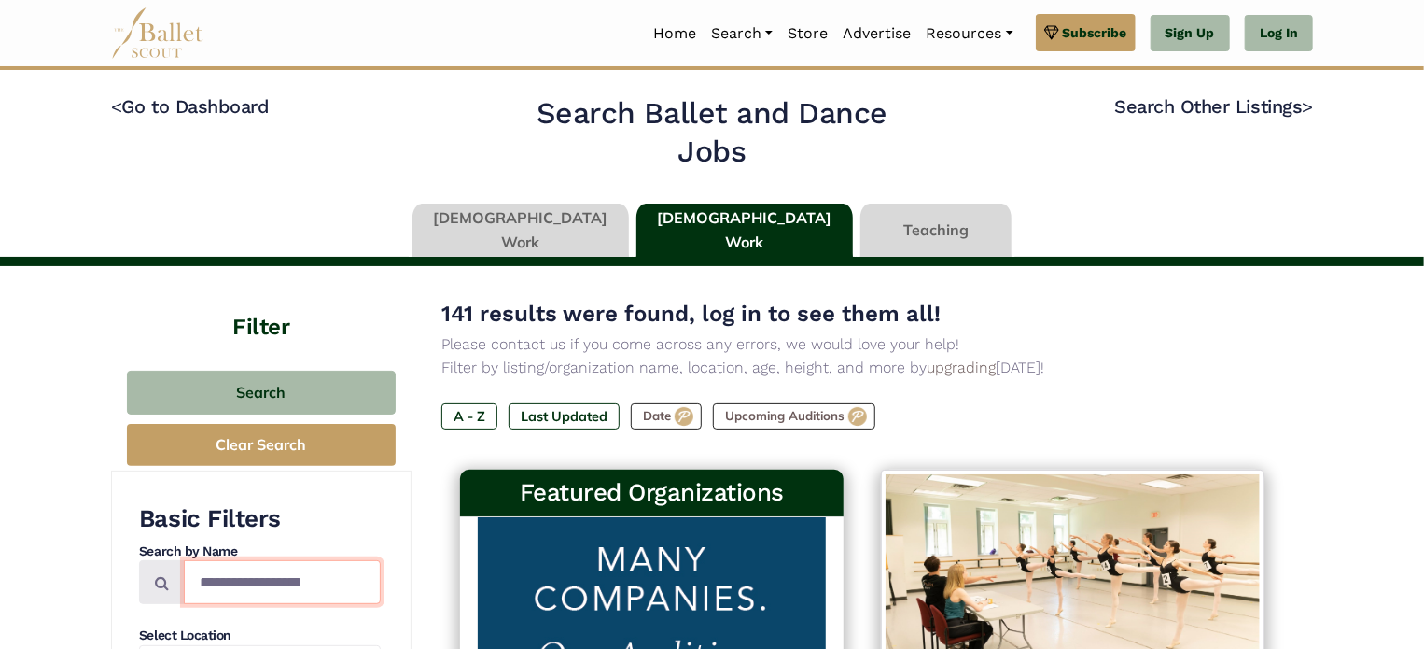
click at [257, 585] on input "Search by names..." at bounding box center [282, 582] width 197 height 44
click at [882, 234] on link at bounding box center [935, 229] width 151 height 53
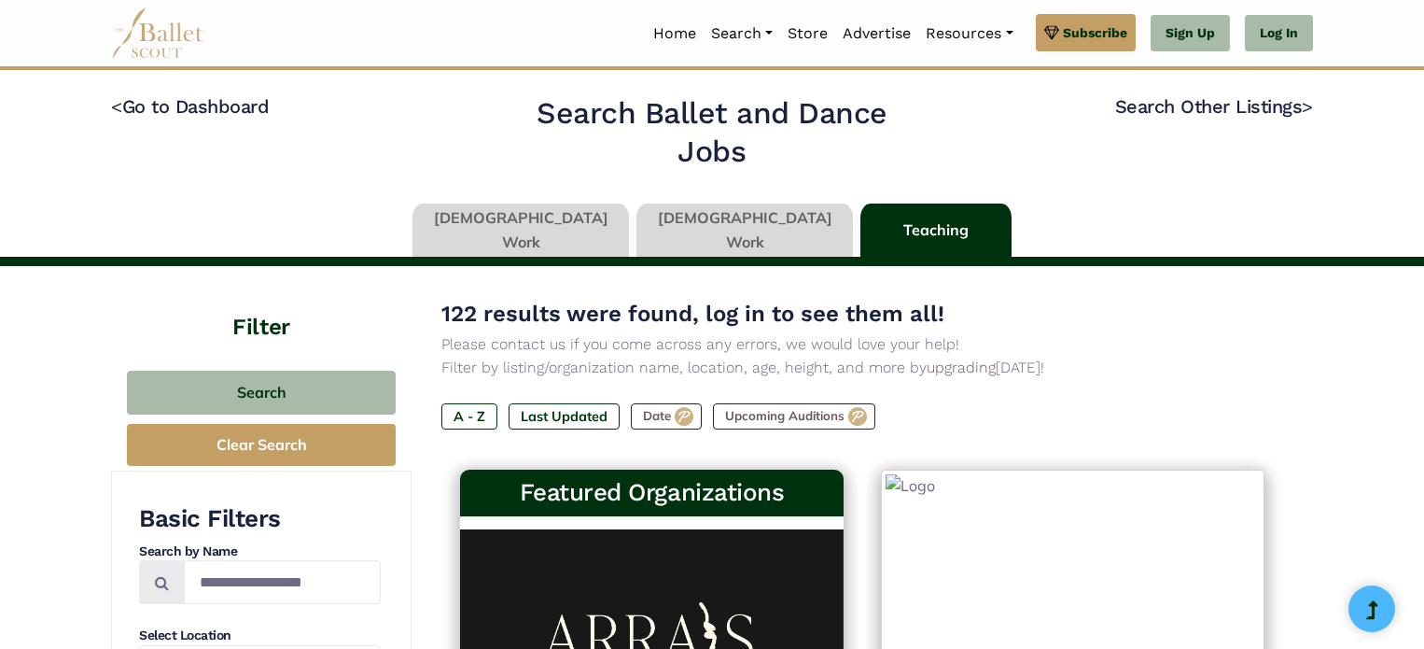
click at [869, 231] on link at bounding box center [935, 229] width 151 height 53
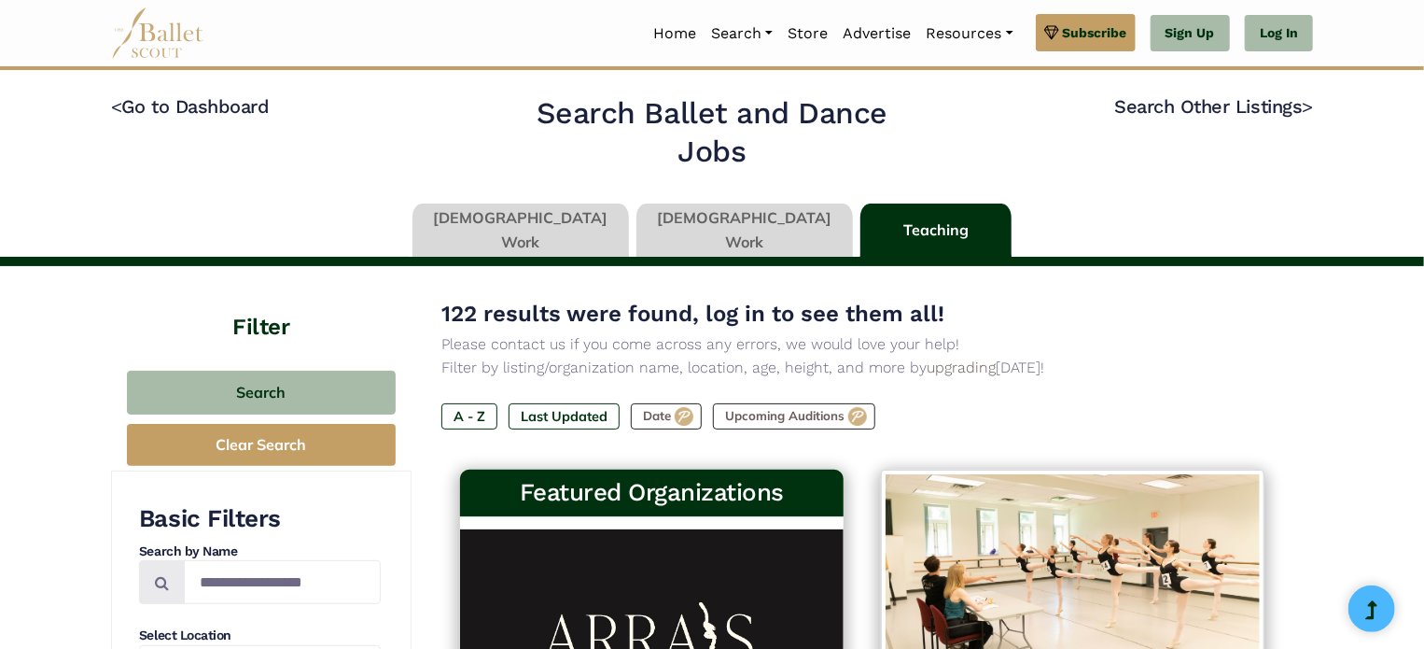
scroll to position [190, 0]
click at [582, 230] on link at bounding box center [520, 229] width 216 height 53
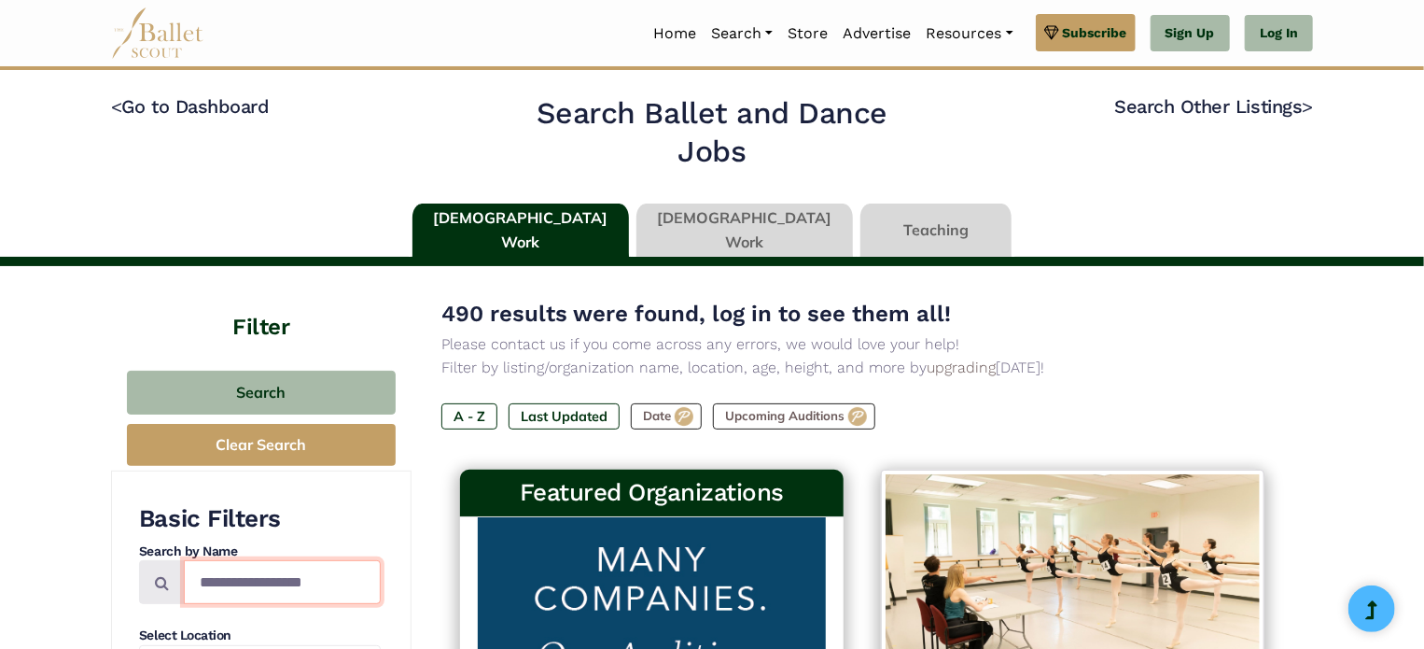
click at [261, 584] on input "Search by names..." at bounding box center [282, 582] width 197 height 44
type input "**********"
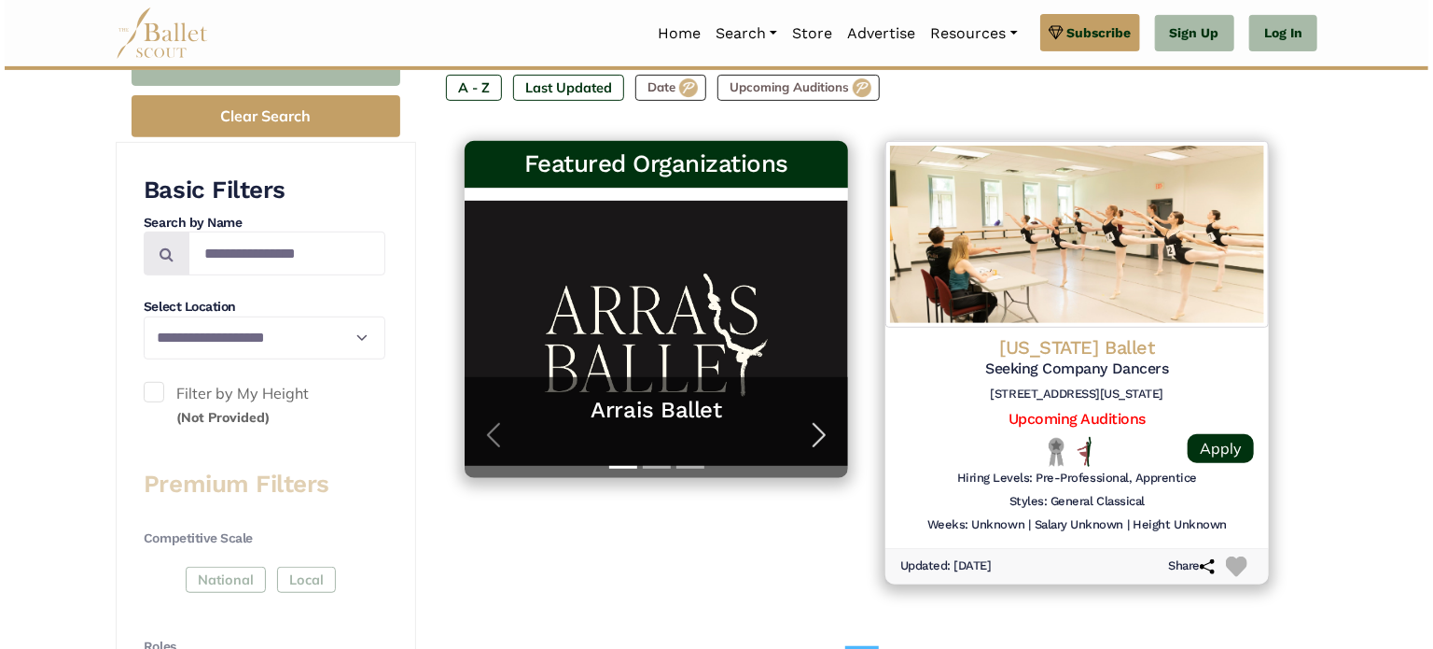
scroll to position [331, 0]
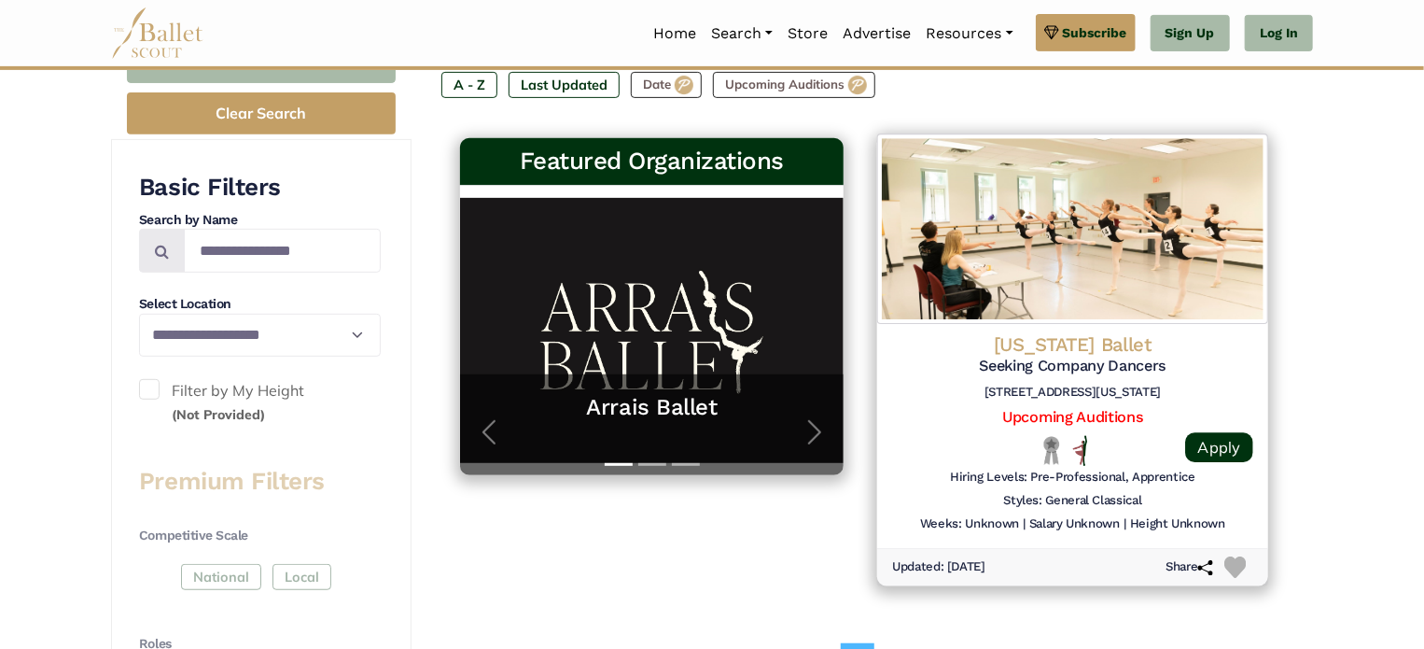
click at [1019, 268] on img at bounding box center [1072, 229] width 391 height 190
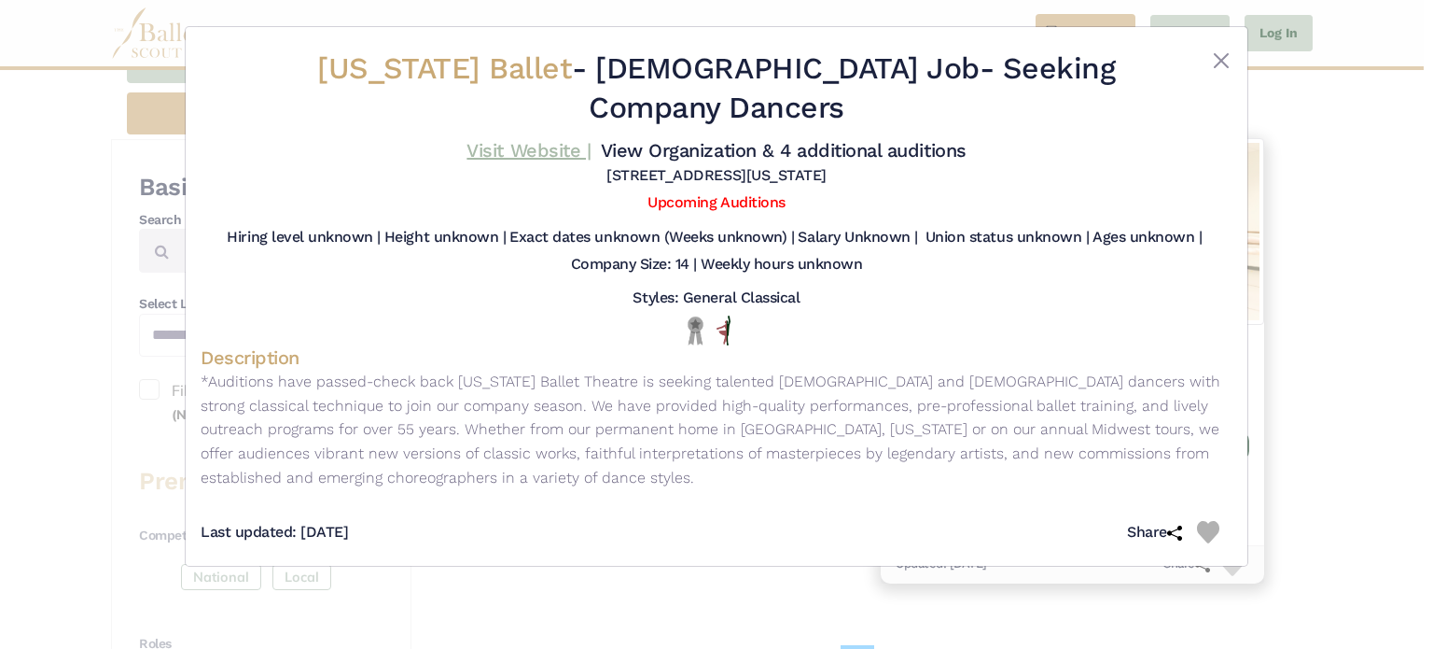
click at [510, 144] on link "Visit Website |" at bounding box center [529, 150] width 124 height 22
